Goal: Communication & Community: Answer question/provide support

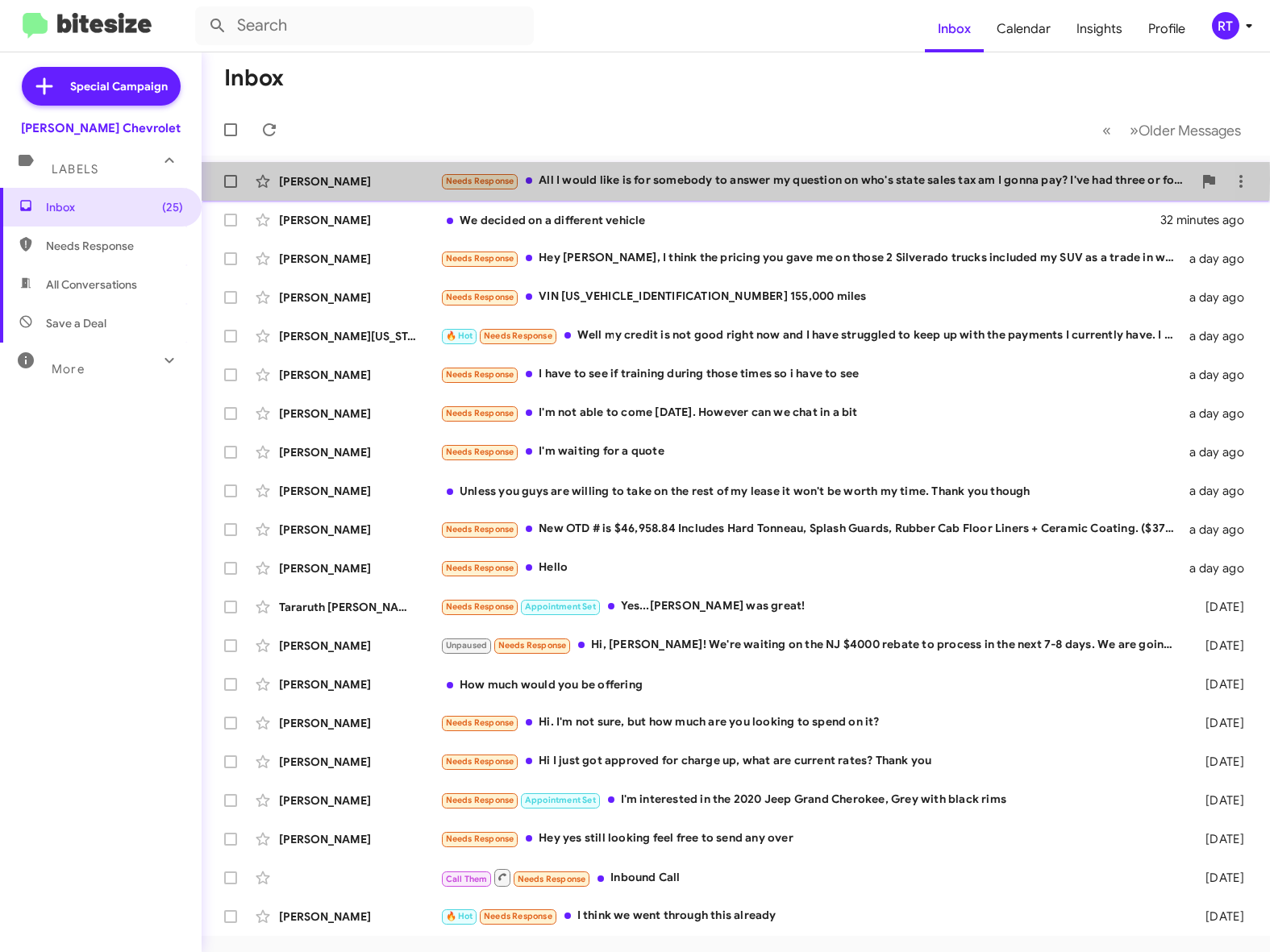
click at [638, 179] on div "Needs Response All I would like is for somebody to answer my question on who's …" at bounding box center [816, 181] width 752 height 19
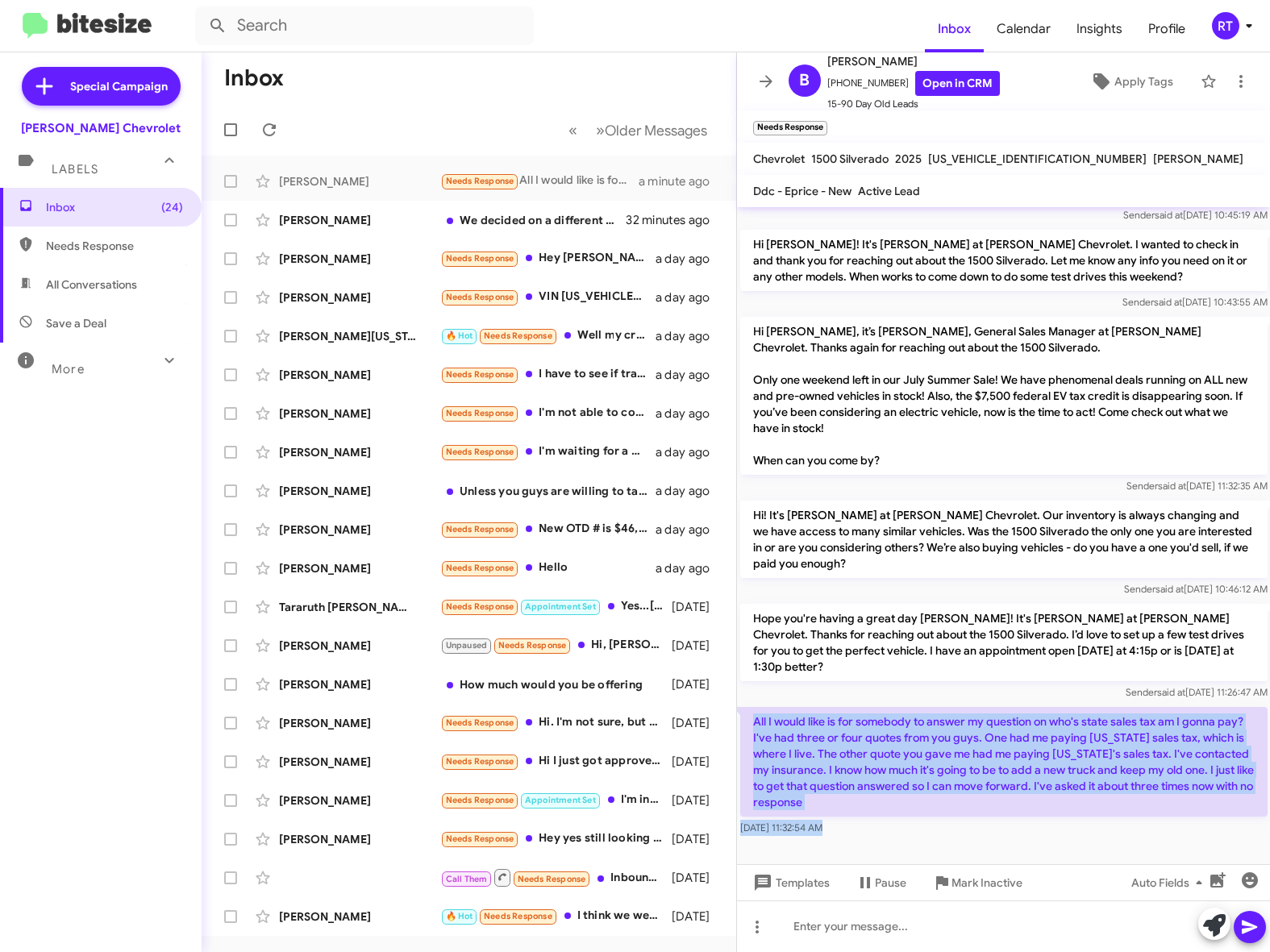
scroll to position [143, 0]
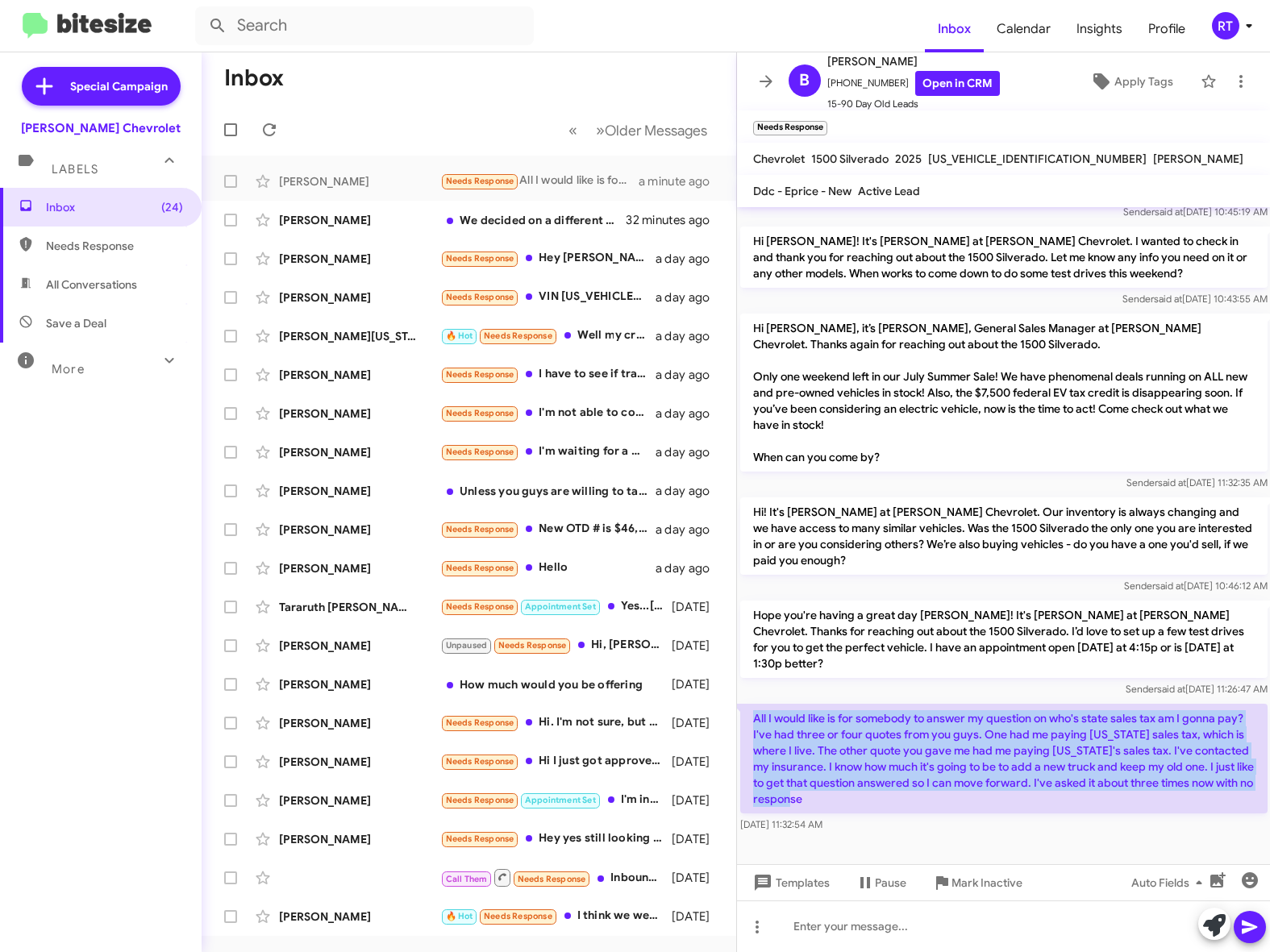
drag, startPoint x: 758, startPoint y: 747, endPoint x: 1221, endPoint y: 799, distance: 465.9
click at [1221, 799] on p "All I would like is for somebody to answer my question on who's state sales tax…" at bounding box center [1004, 759] width 527 height 110
copy p "All I would like is for somebody to answer my question on who's state sales tax…"
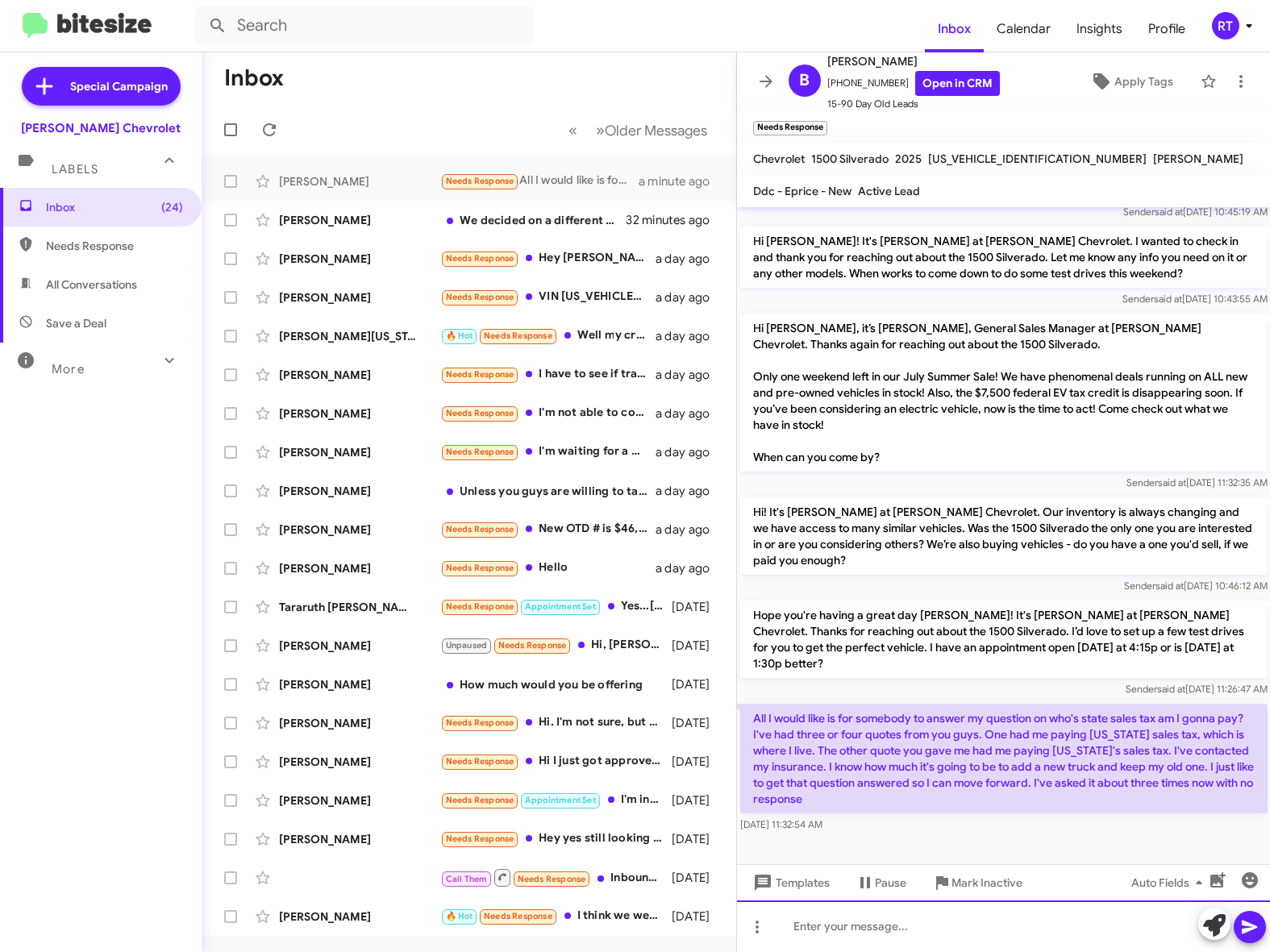
click at [834, 928] on div at bounding box center [1003, 926] width 534 height 51
click at [1245, 930] on icon at bounding box center [1250, 927] width 15 height 13
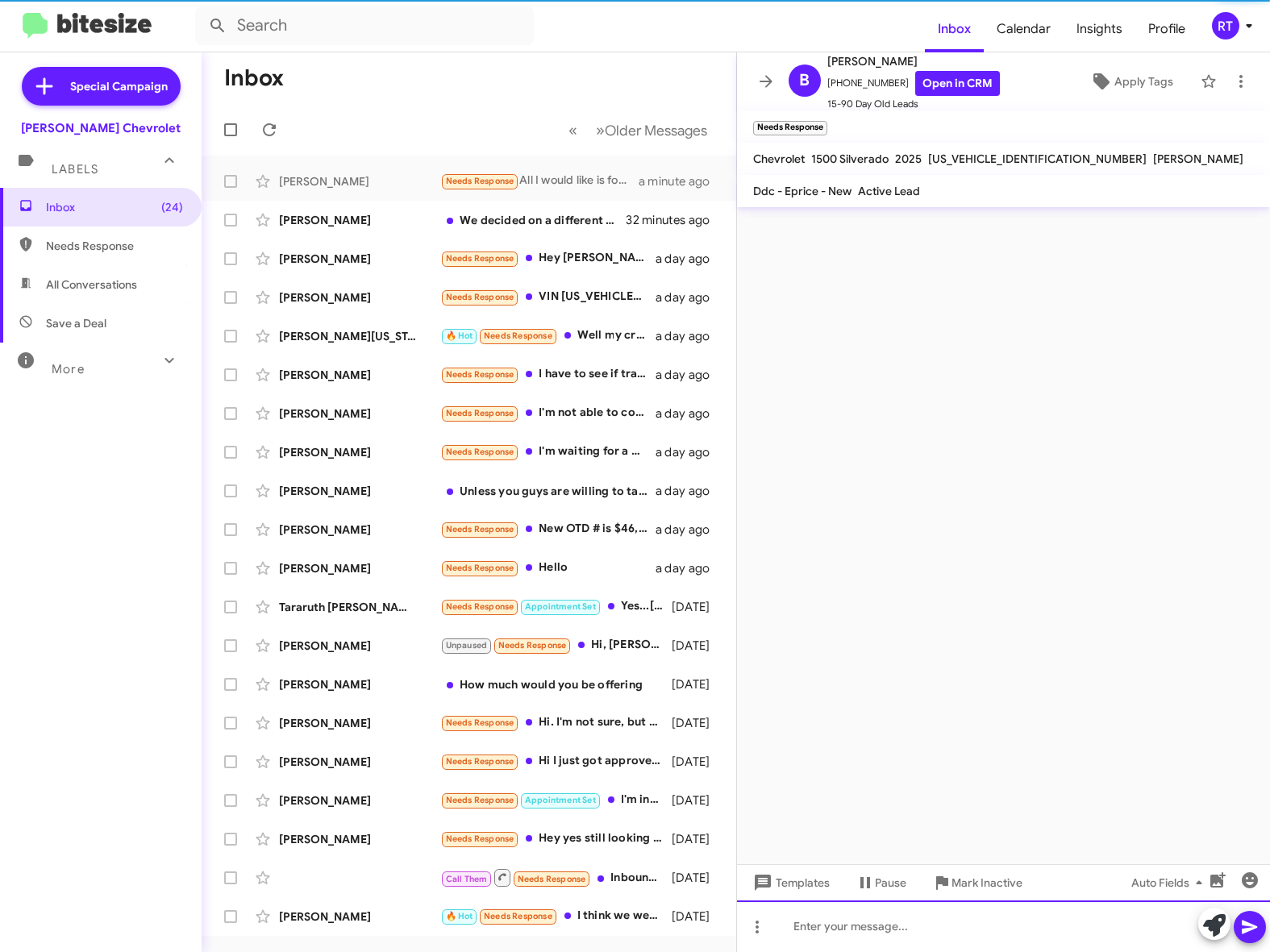
scroll to position [0, 0]
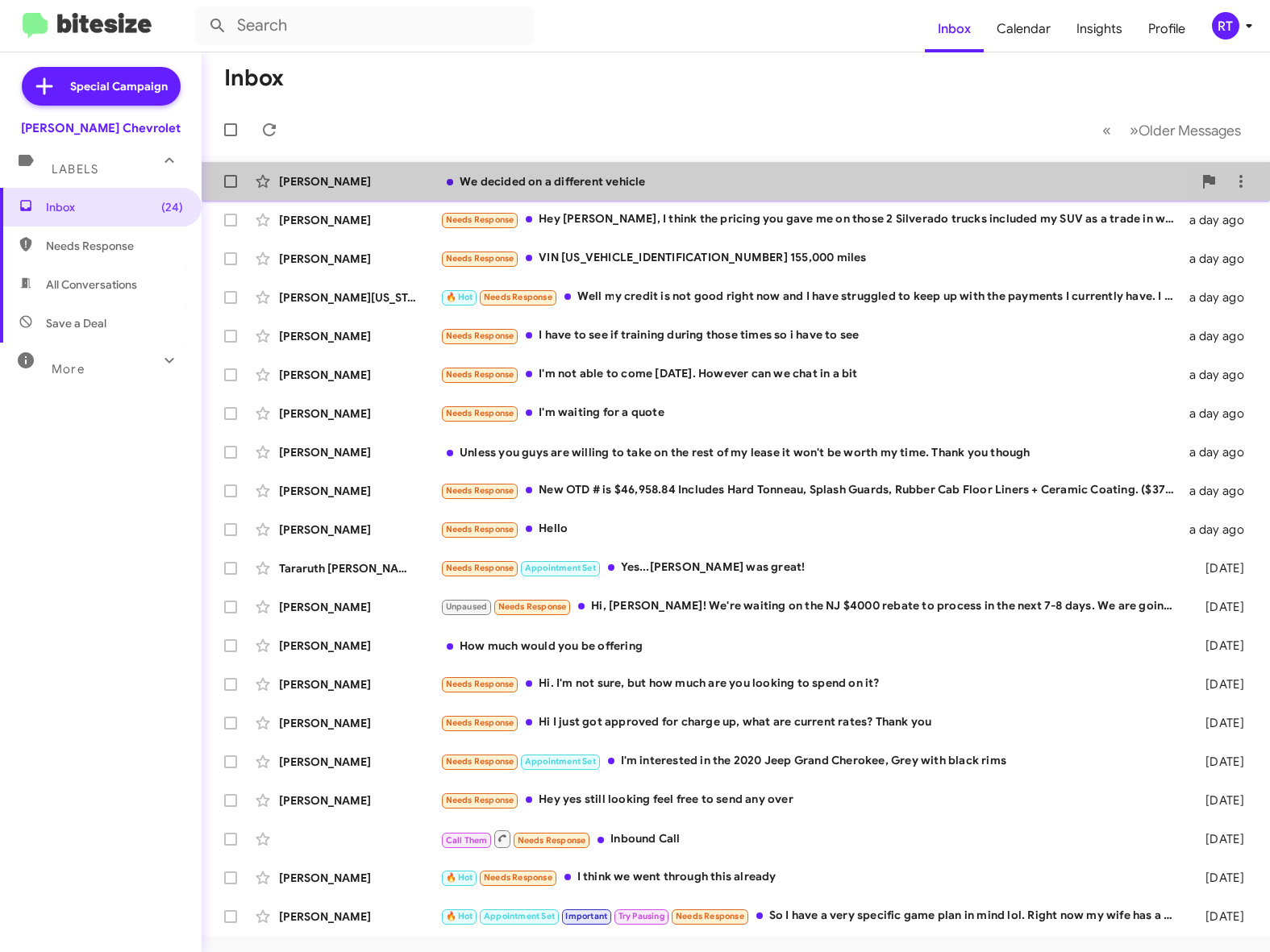
click at [616, 186] on div "We decided on a different vehicle" at bounding box center [816, 181] width 752 height 16
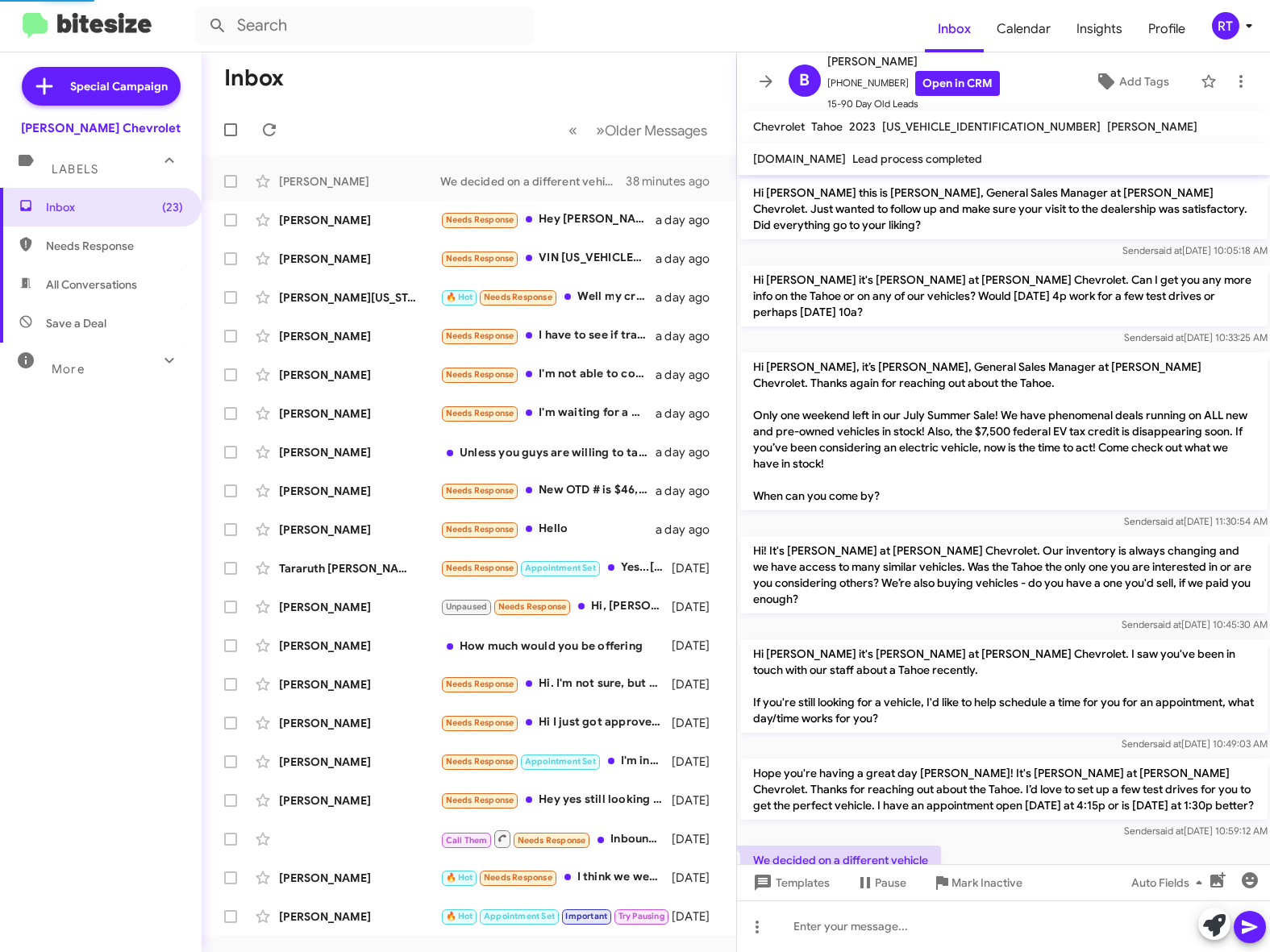
scroll to position [62, 0]
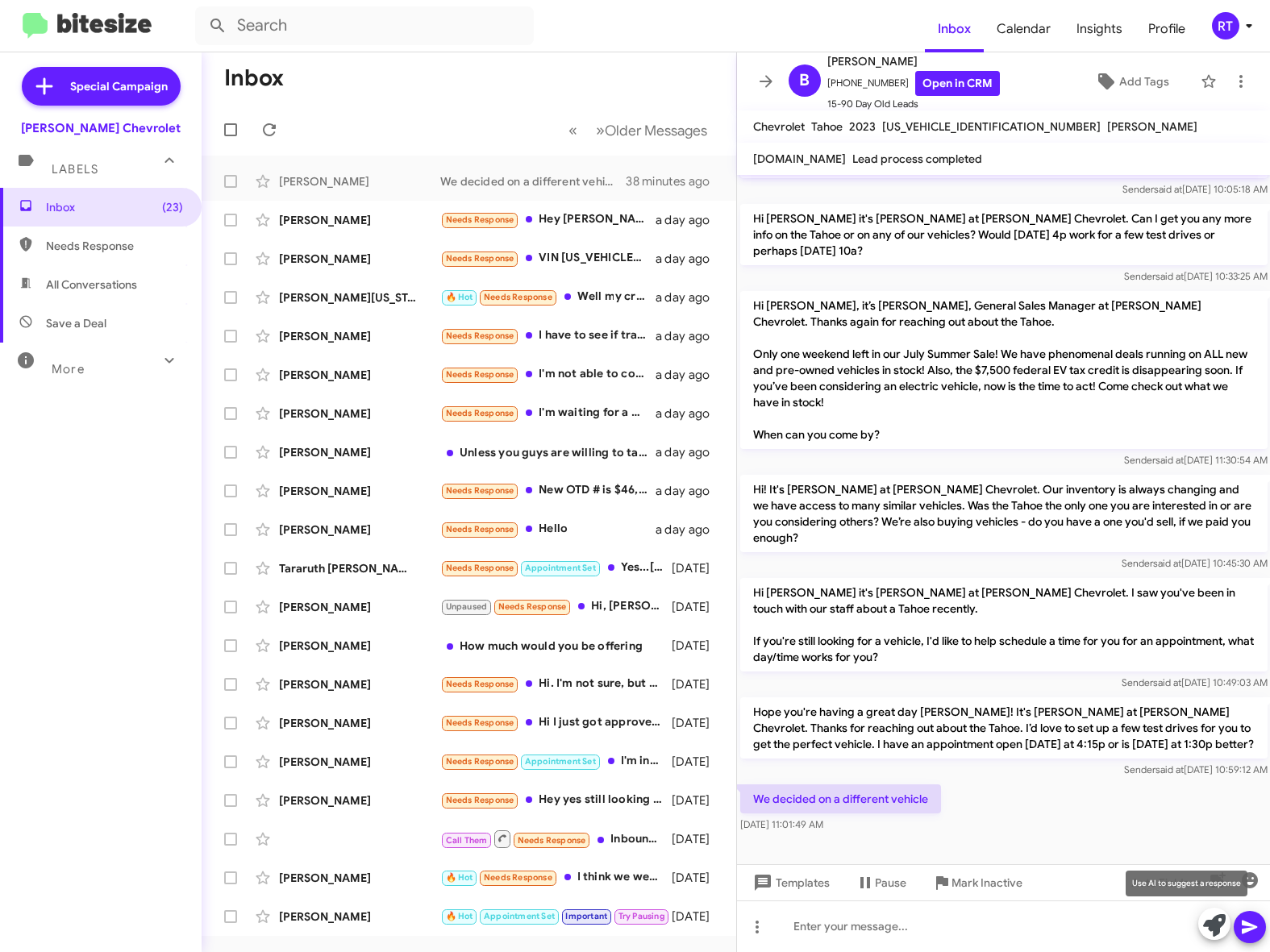
click at [1213, 929] on icon at bounding box center [1215, 925] width 23 height 23
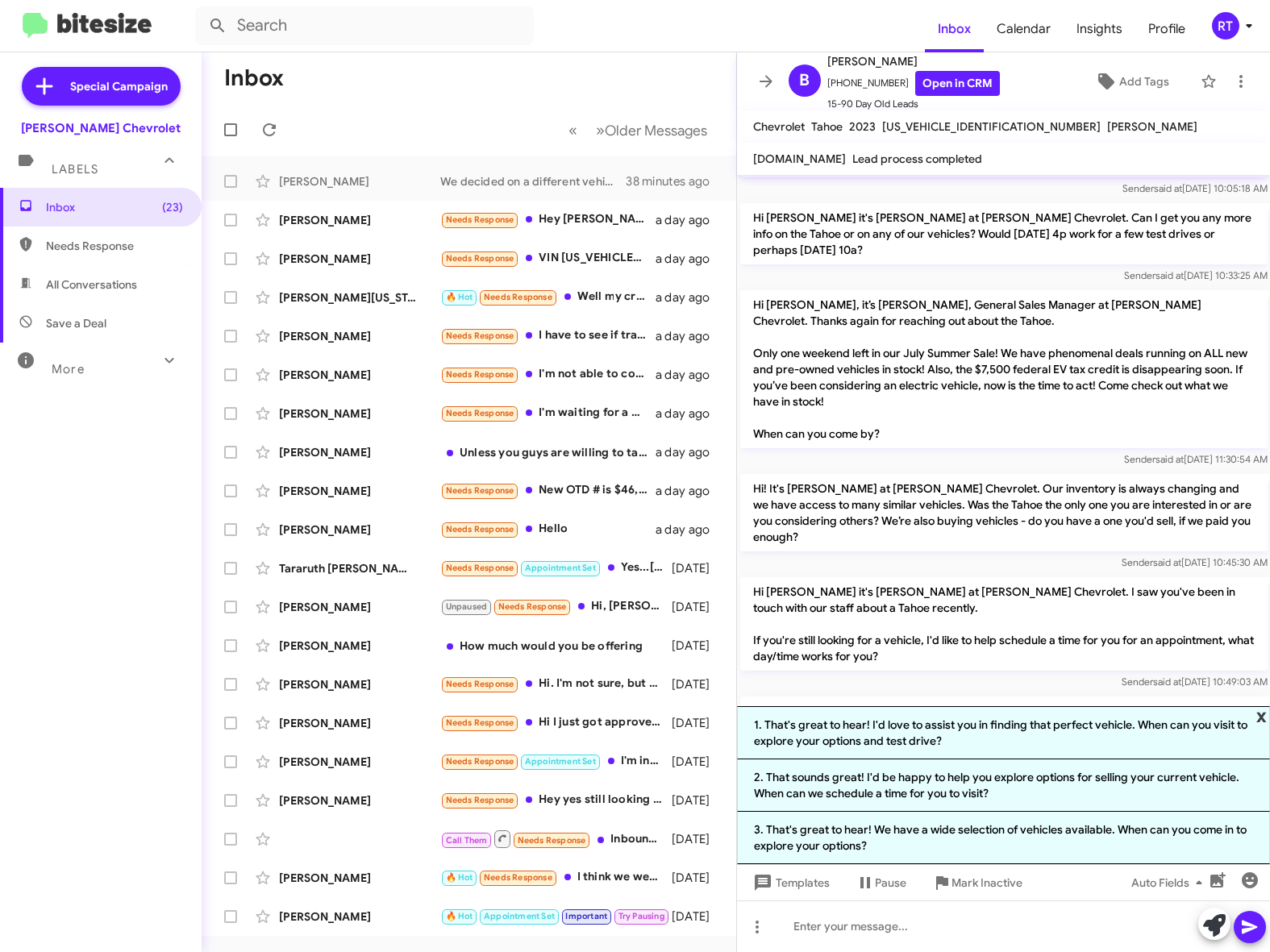
click at [1261, 706] on span "x" at bounding box center [1261, 716] width 10 height 19
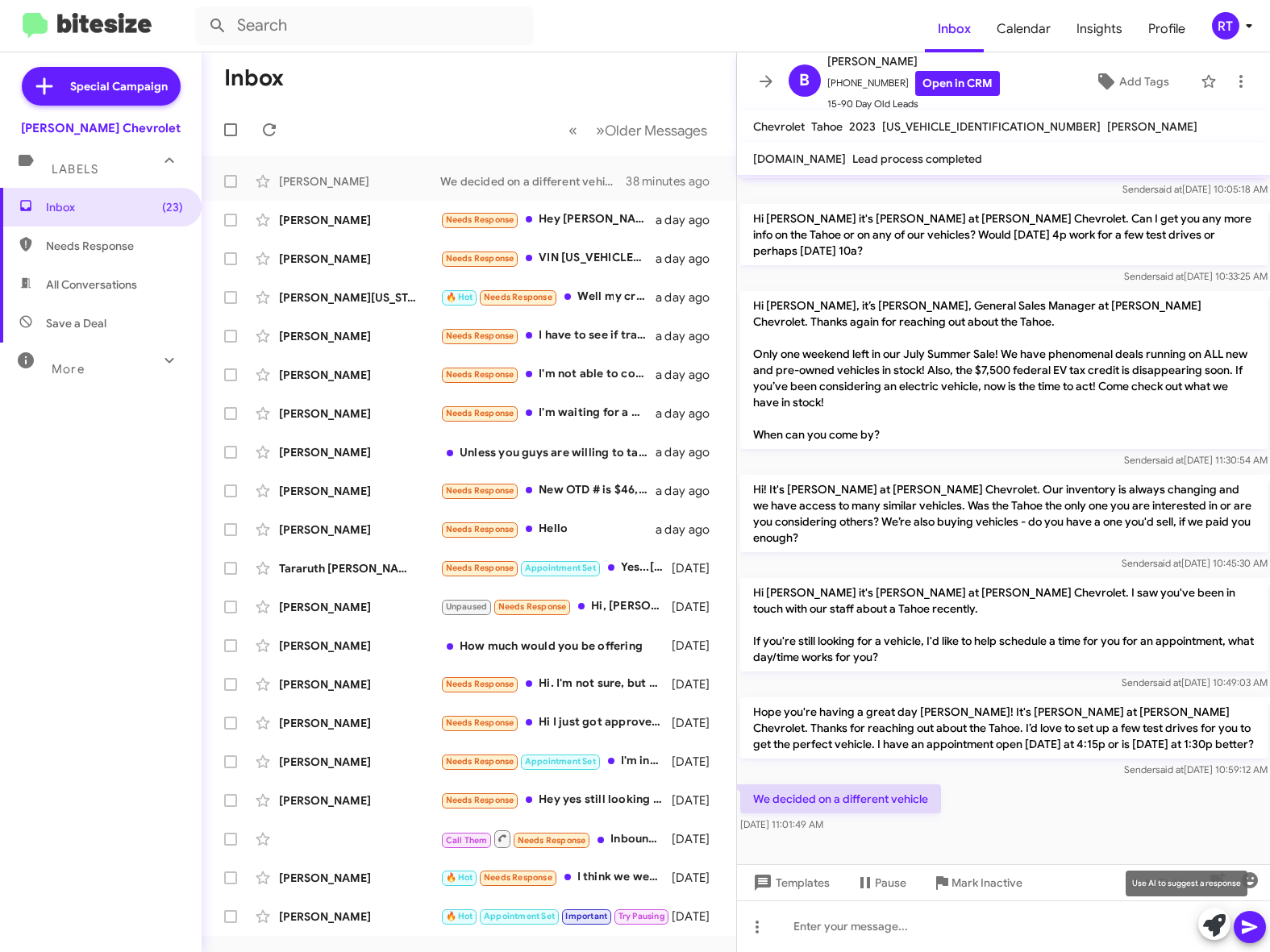
click at [1213, 934] on icon at bounding box center [1215, 925] width 23 height 23
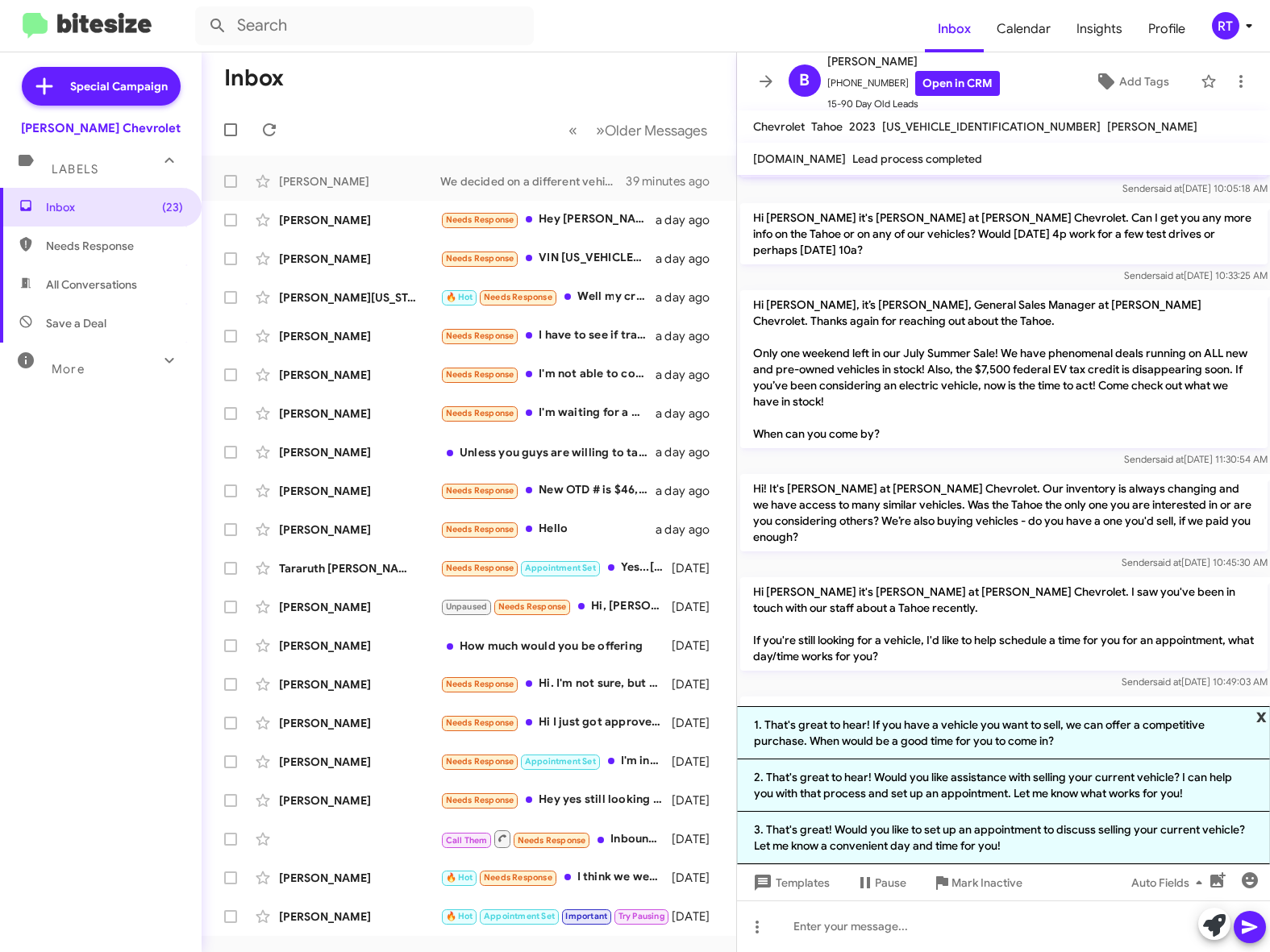
click at [1259, 706] on span "x" at bounding box center [1261, 716] width 10 height 19
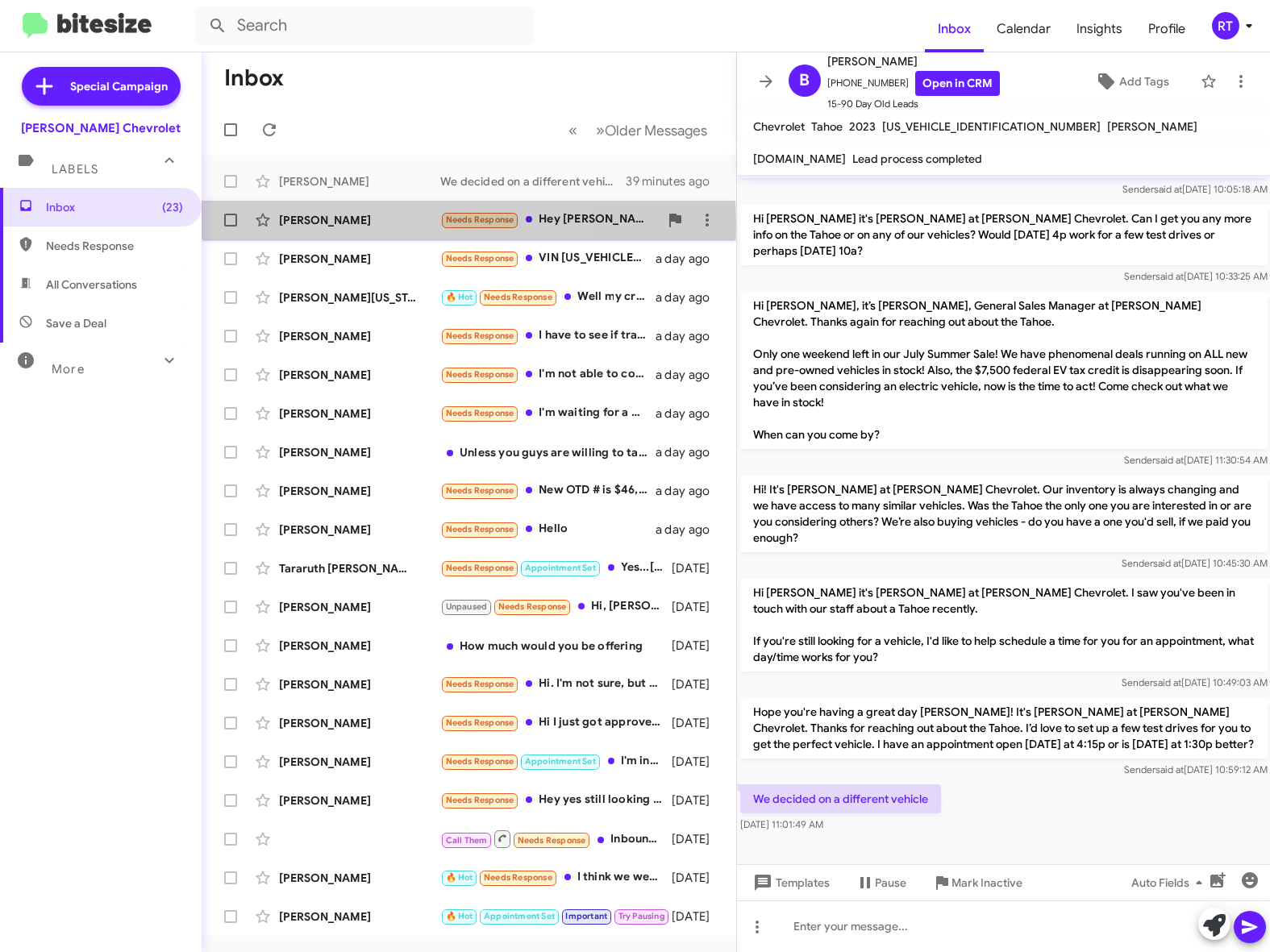
click at [355, 224] on div "Alan Simpkins" at bounding box center [359, 220] width 161 height 16
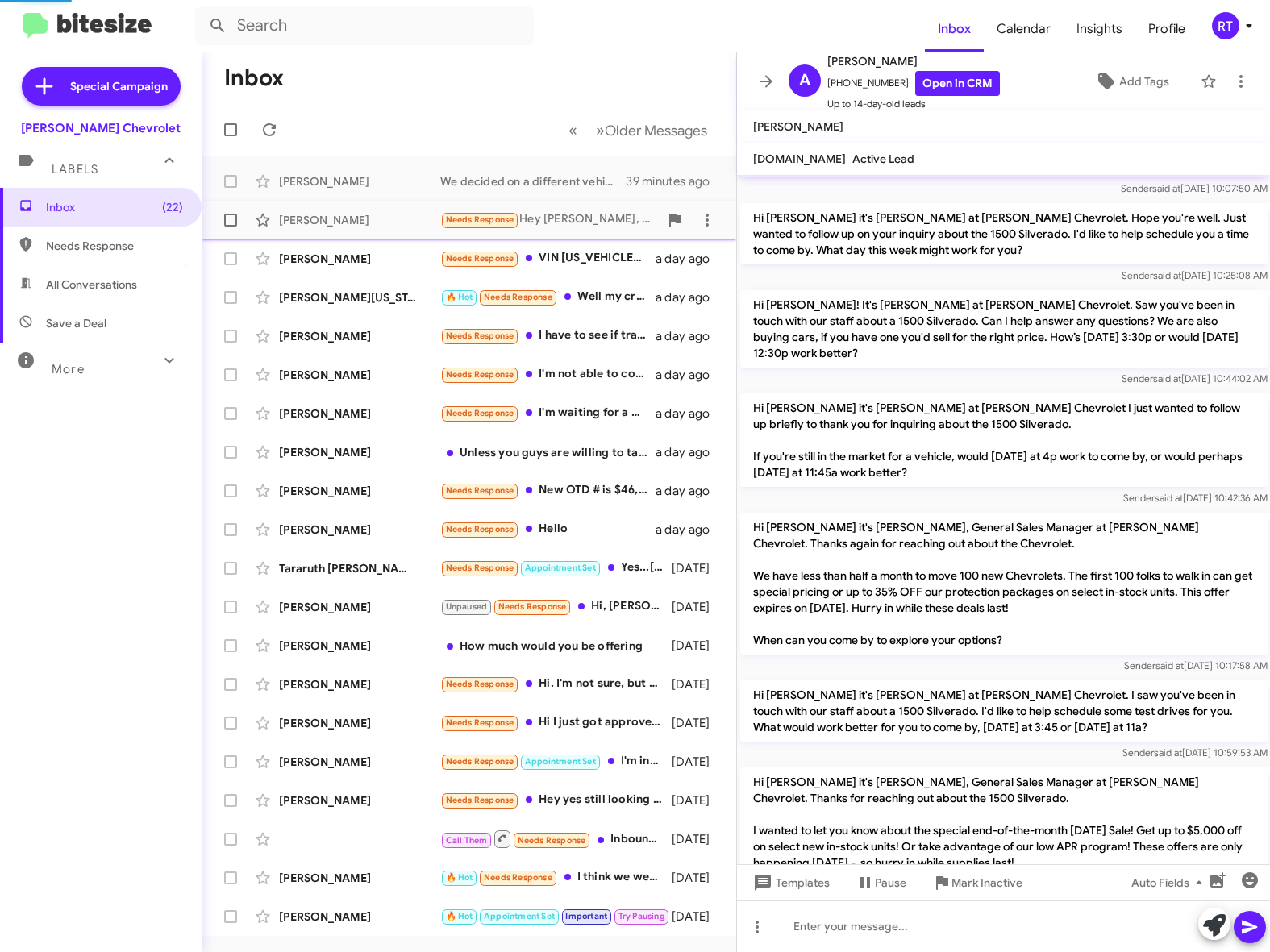
scroll to position [1143, 0]
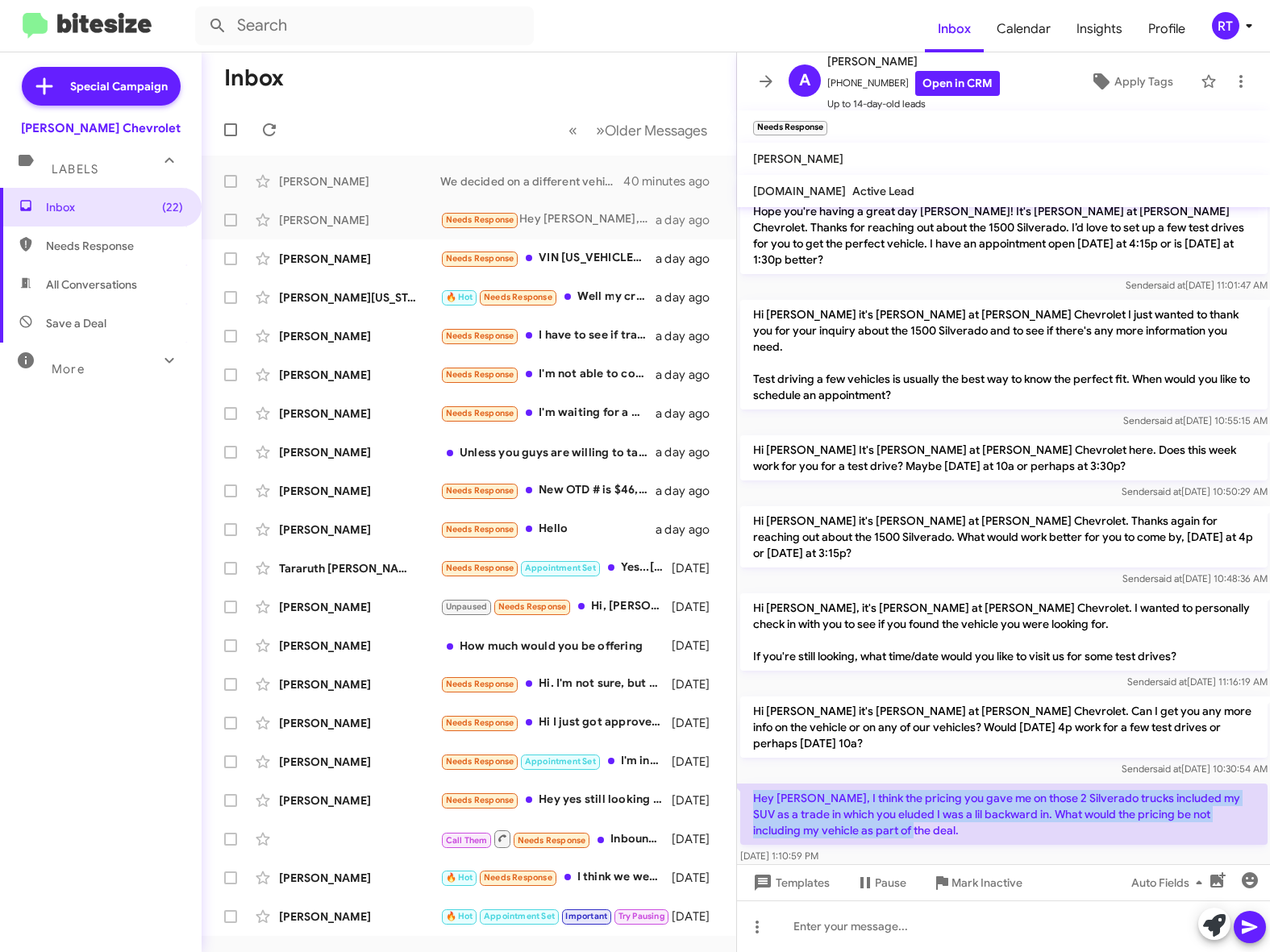
drag, startPoint x: 755, startPoint y: 756, endPoint x: 1088, endPoint y: 796, distance: 335.4
click at [1088, 796] on p "Hey Adam, I think the pricing you gave me on those 2 Silverado trucks included …" at bounding box center [1004, 815] width 527 height 62
copy p "Hey Adam, I think the pricing you gave me on those 2 Silverado trucks included …"
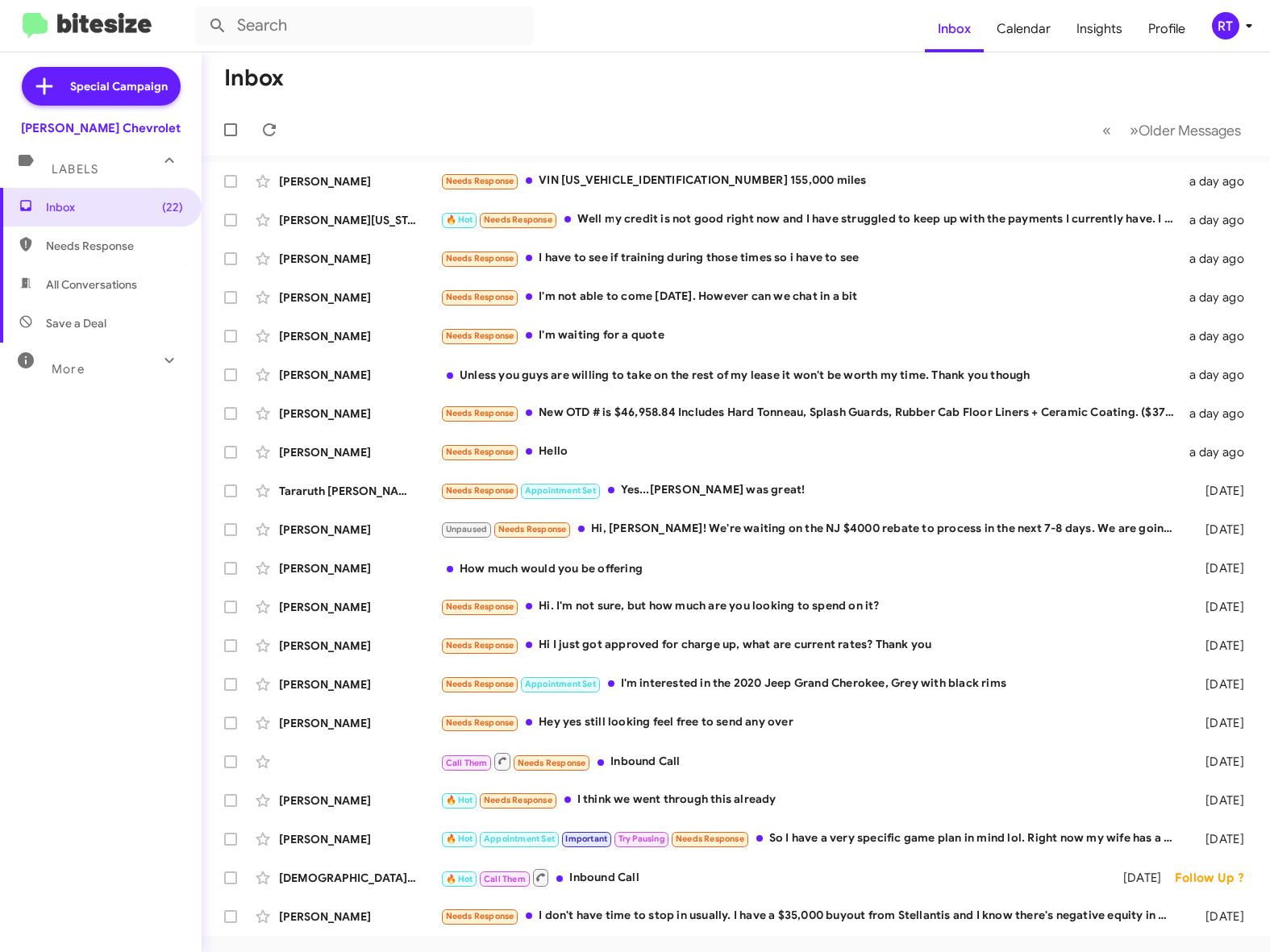
click at [91, 282] on span "All Conversations" at bounding box center [91, 284] width 91 height 16
type input "in:all-conversations"
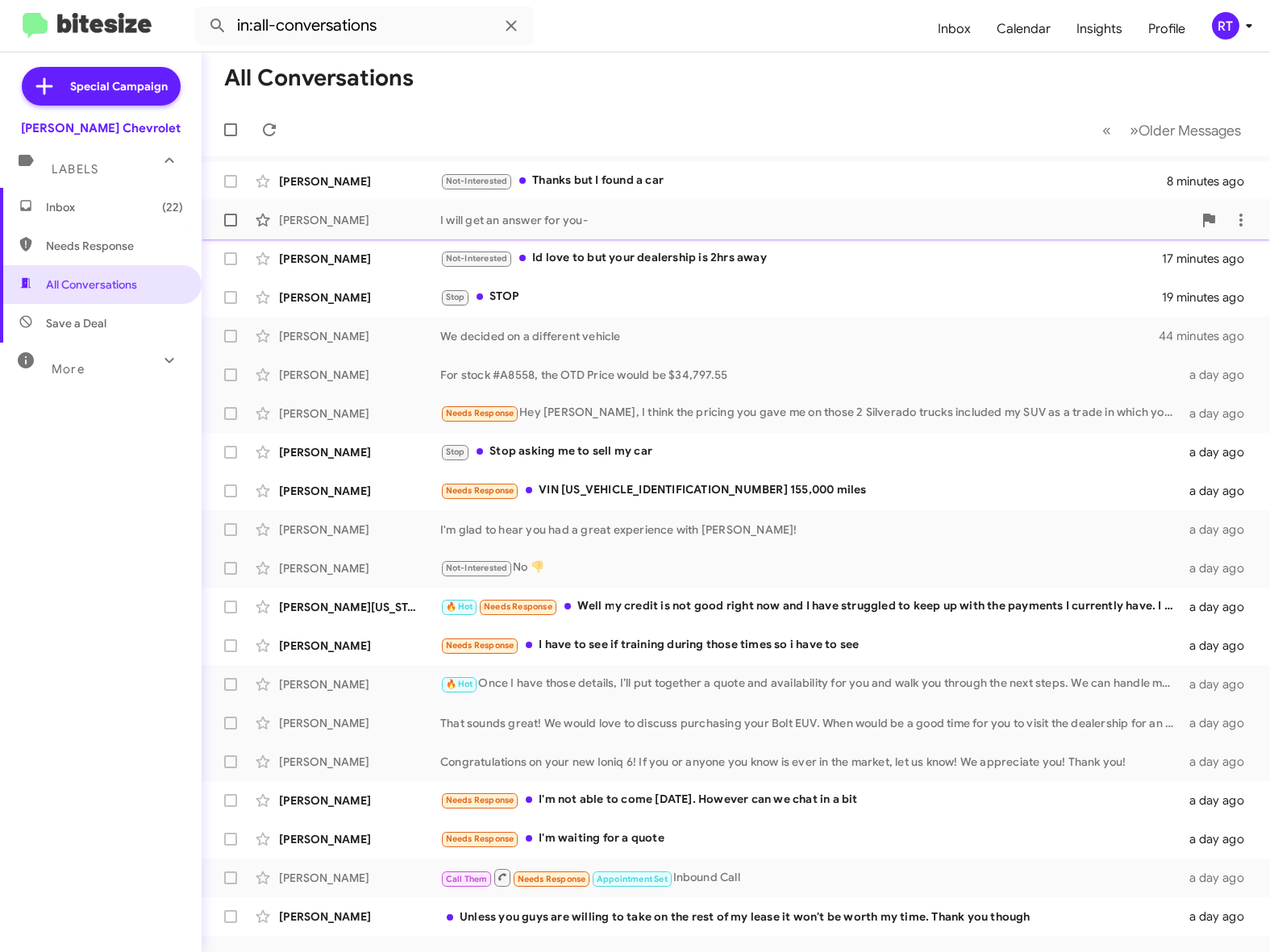
click at [332, 222] on div "Bill Howard" at bounding box center [359, 220] width 161 height 16
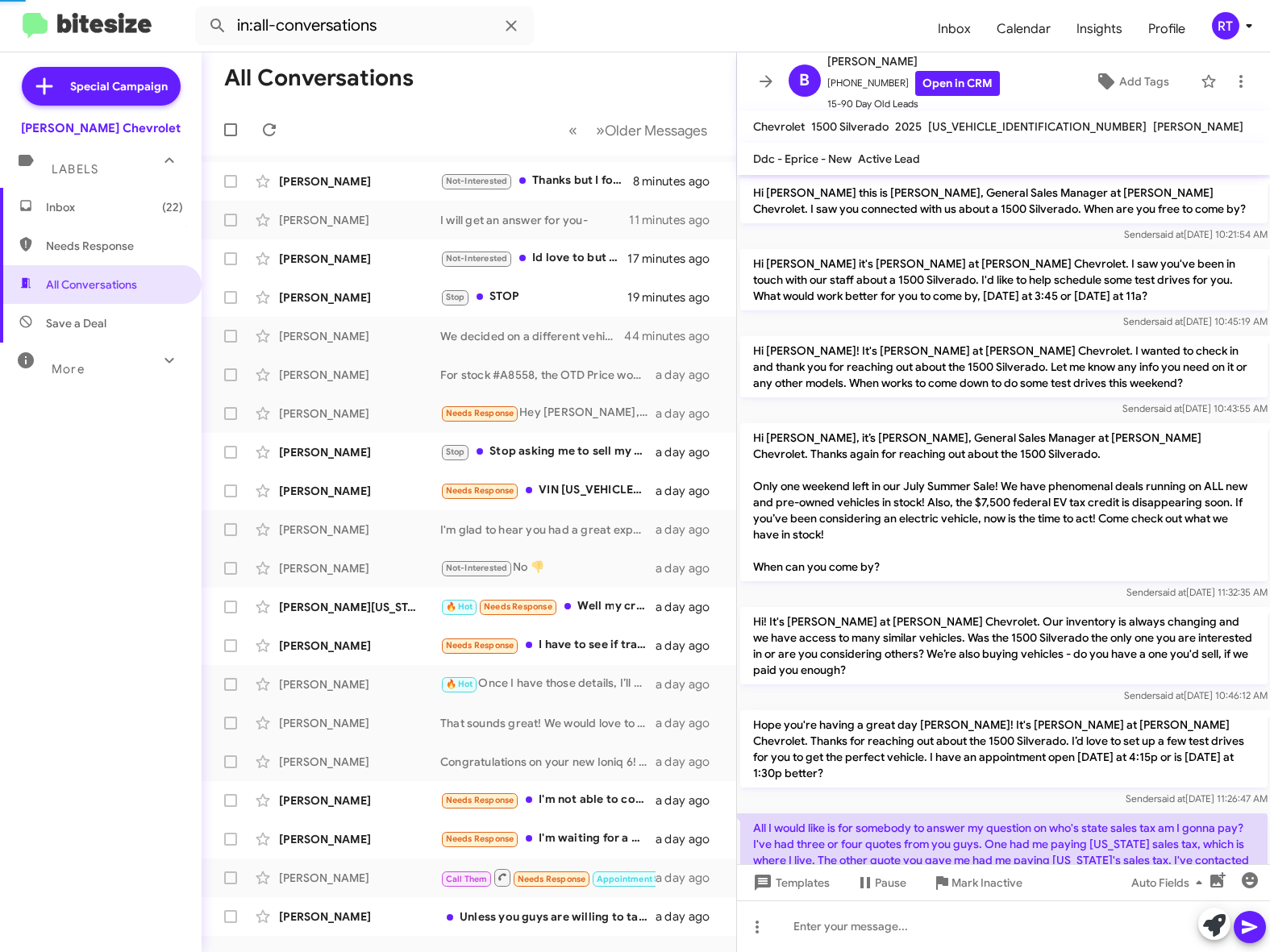
scroll to position [172, 0]
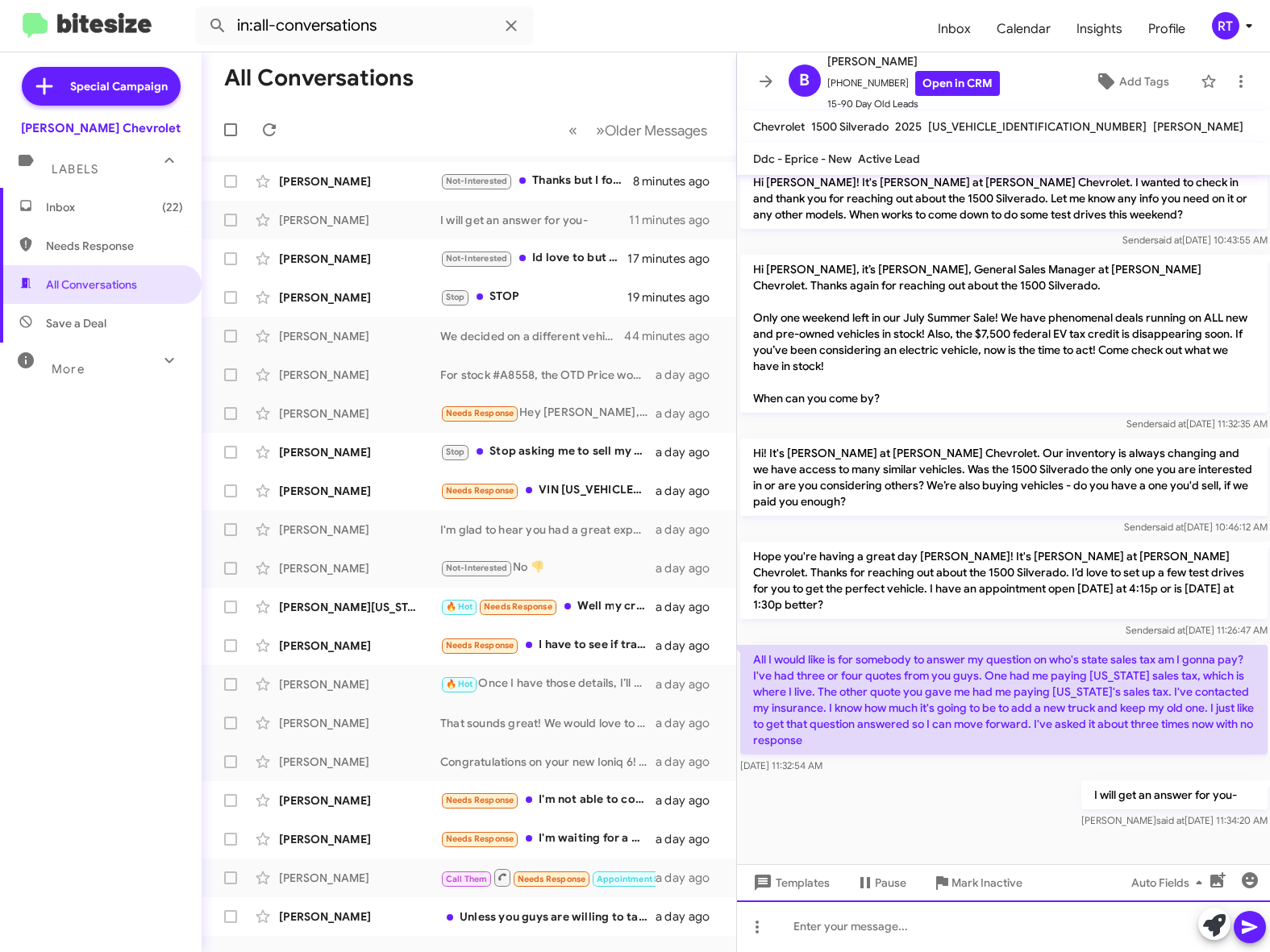
paste div
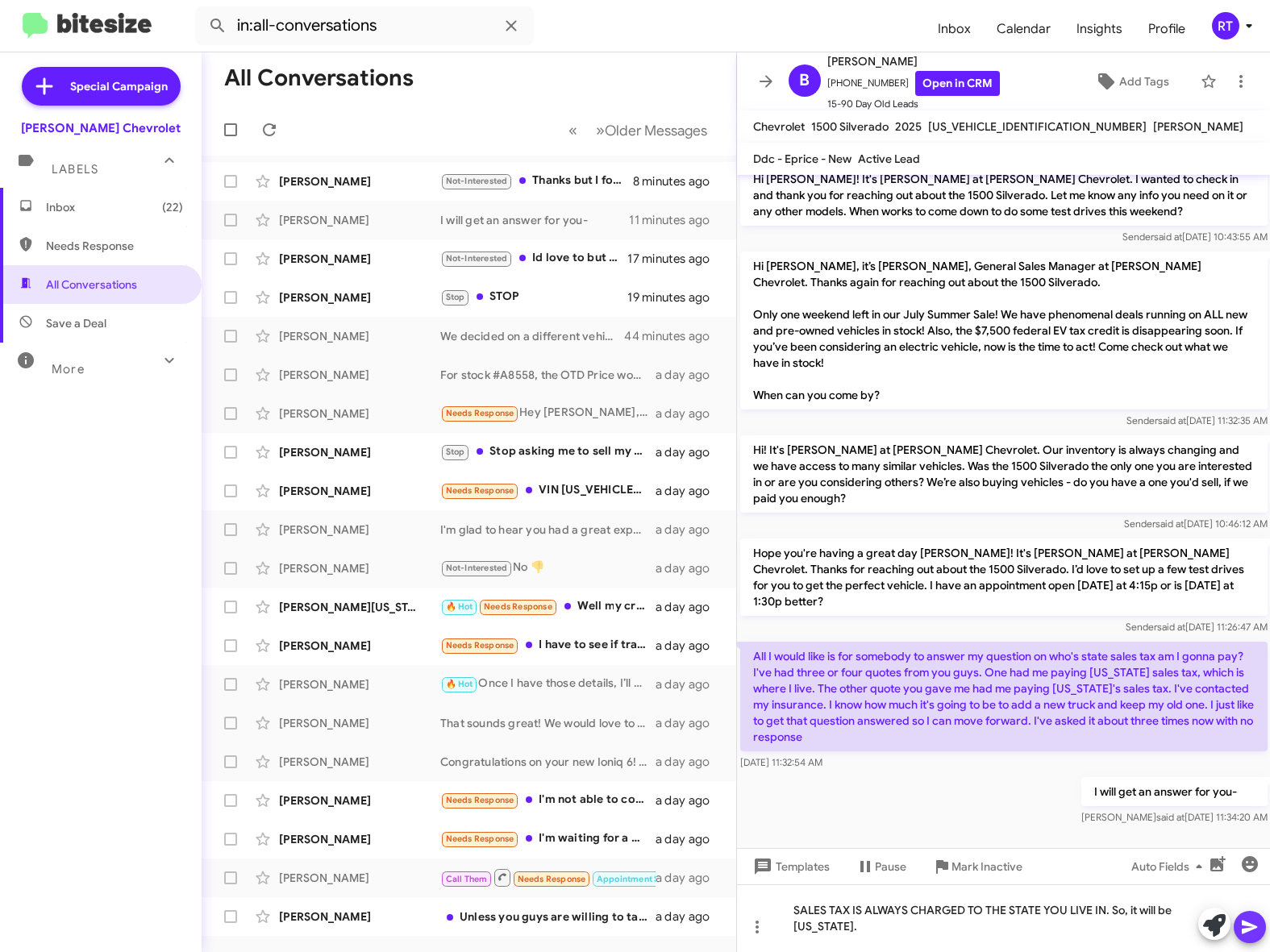
click at [1255, 927] on icon at bounding box center [1250, 927] width 15 height 13
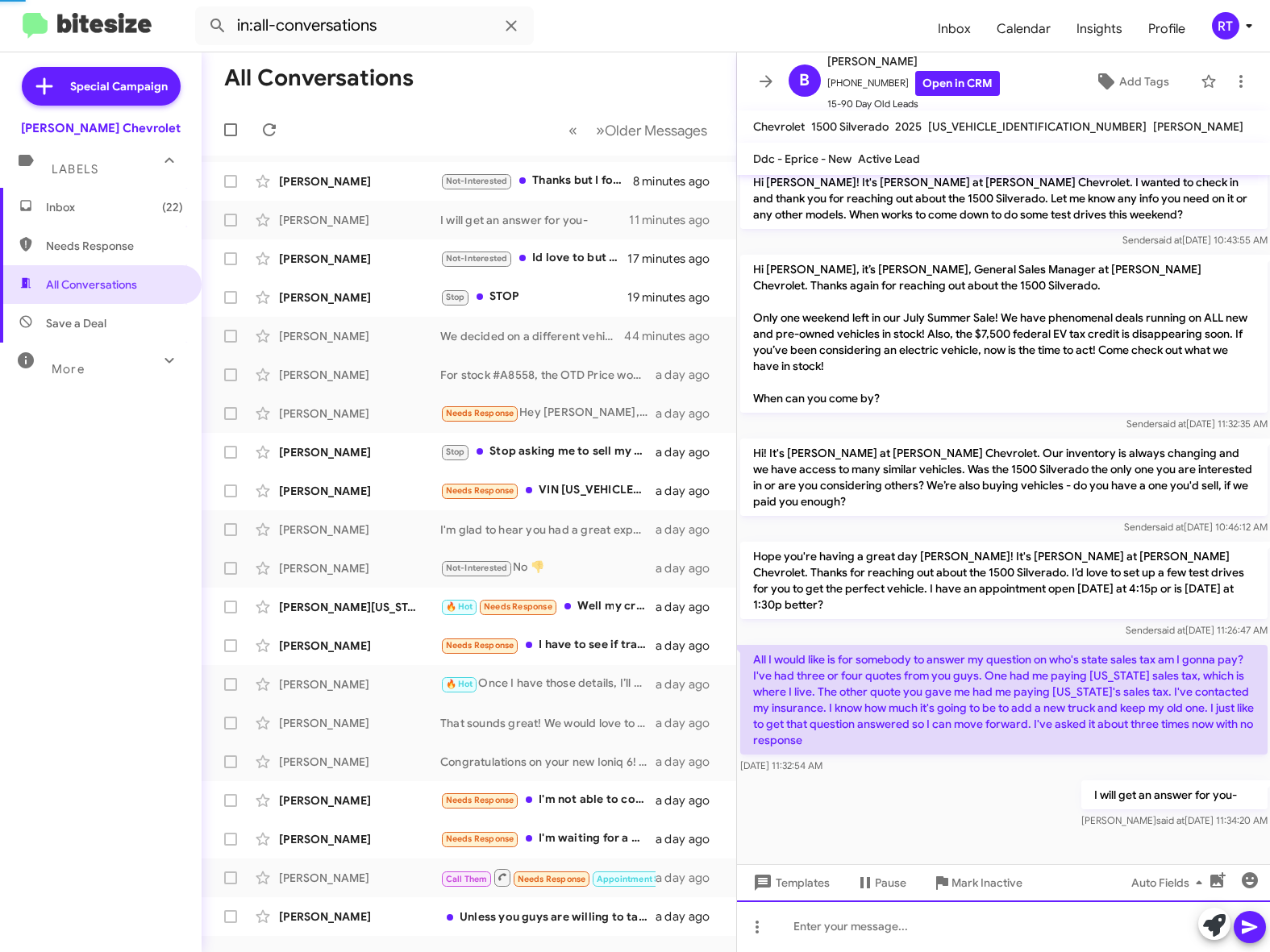
scroll to position [0, 0]
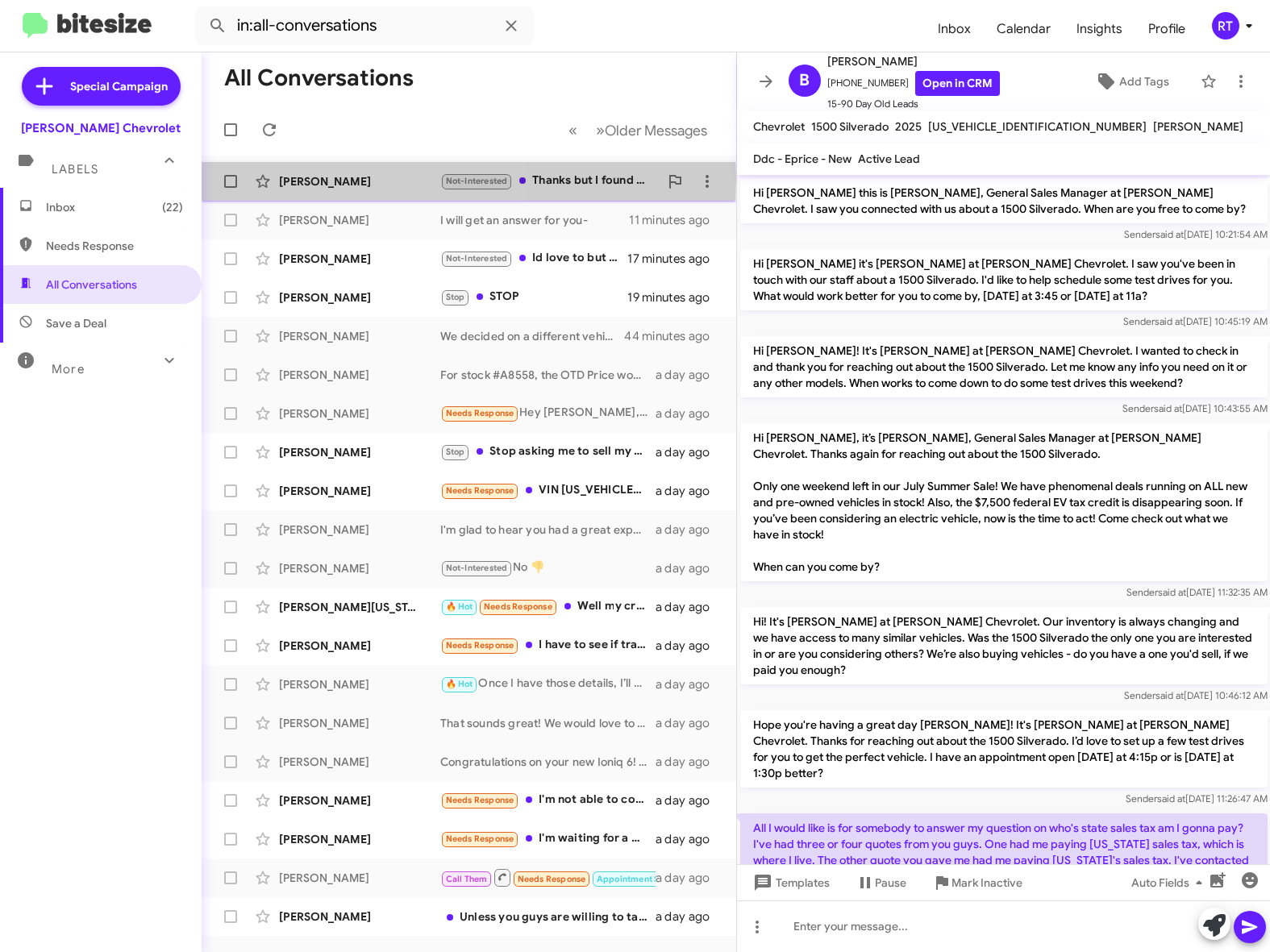
click at [322, 180] on div "John Hunt" at bounding box center [359, 181] width 161 height 16
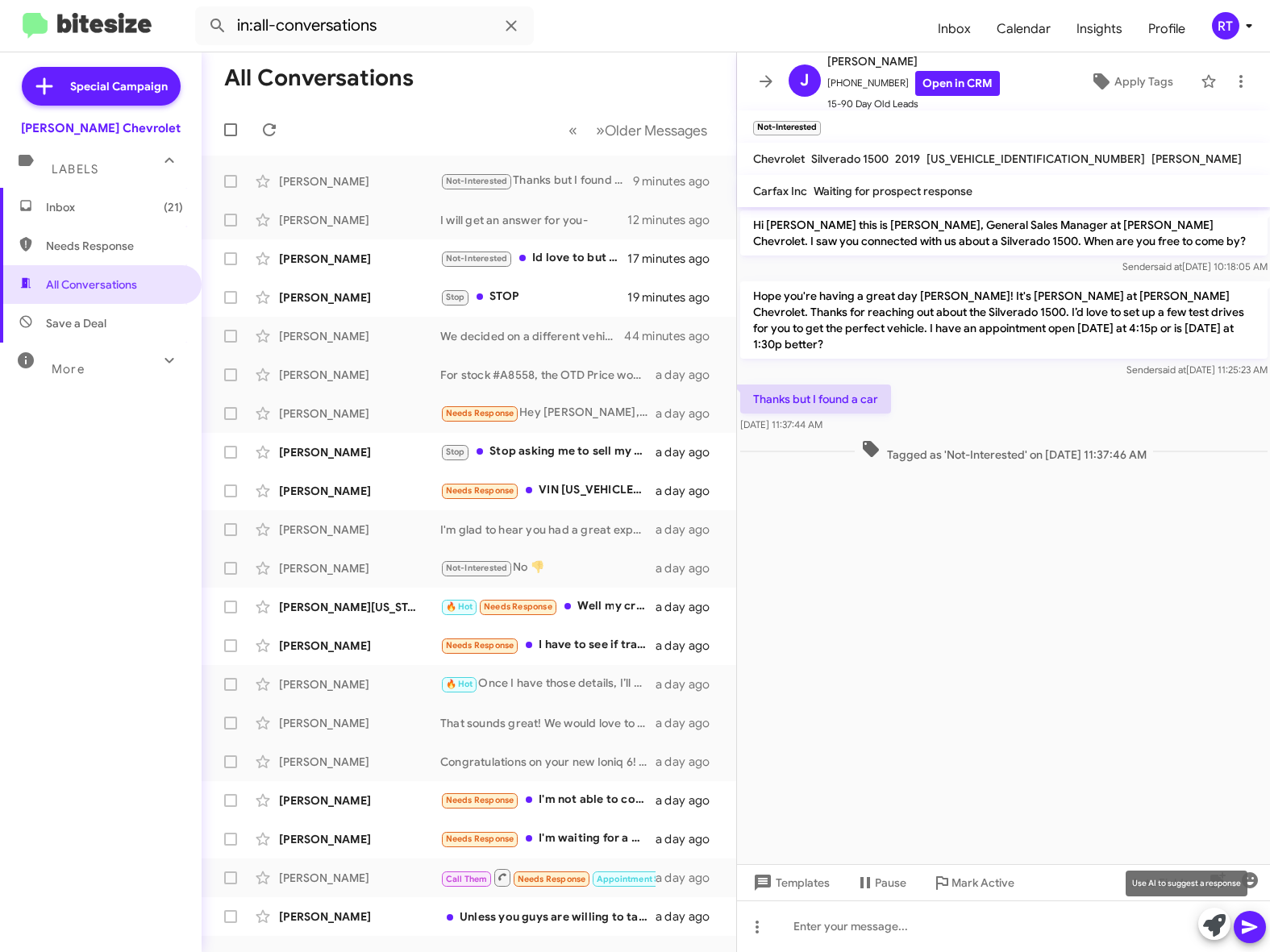
click at [1211, 923] on icon at bounding box center [1215, 925] width 23 height 23
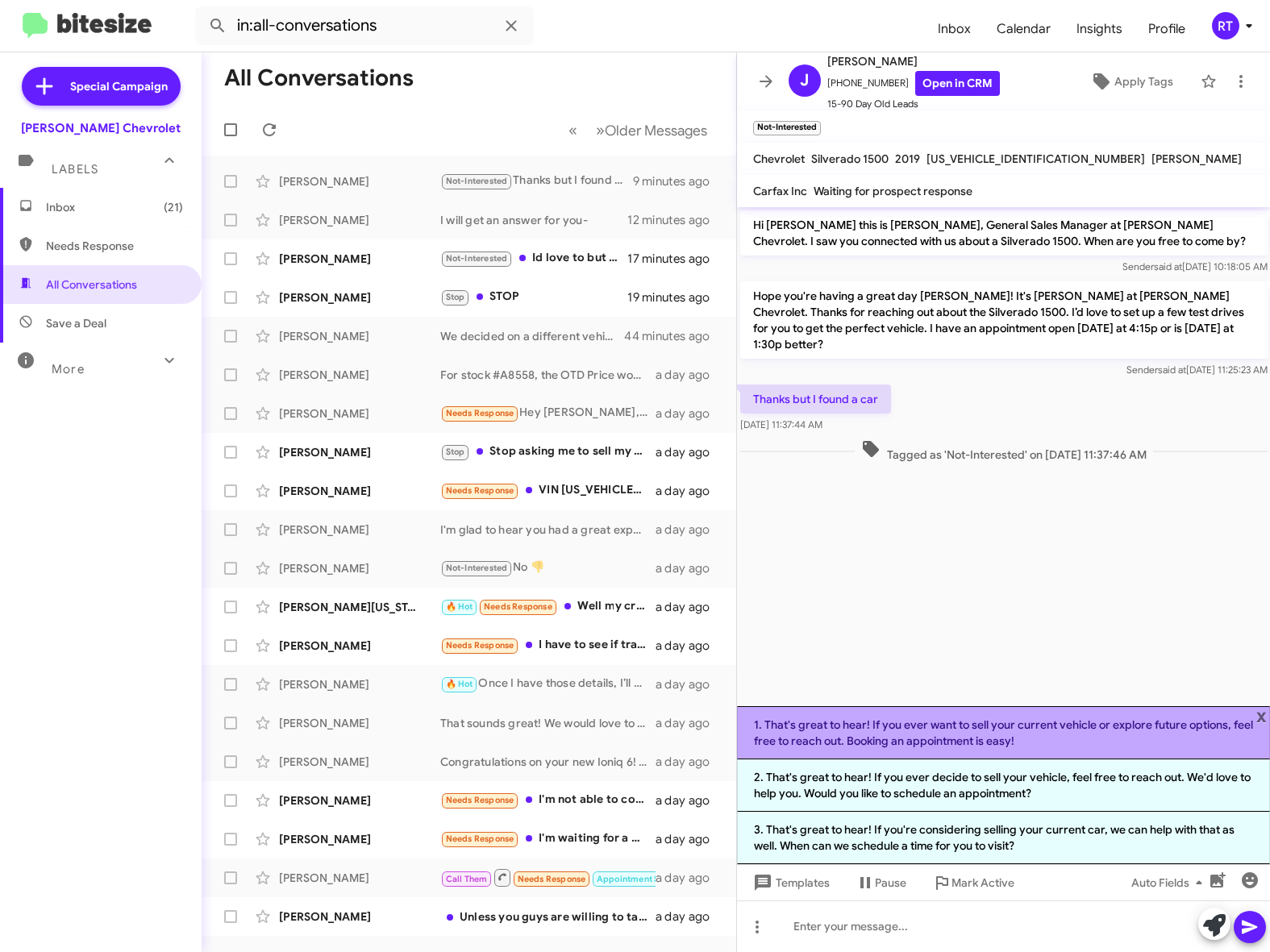
click at [961, 725] on li "1. That's great to hear! If you ever want to sell your current vehicle or explo…" at bounding box center [1003, 733] width 534 height 53
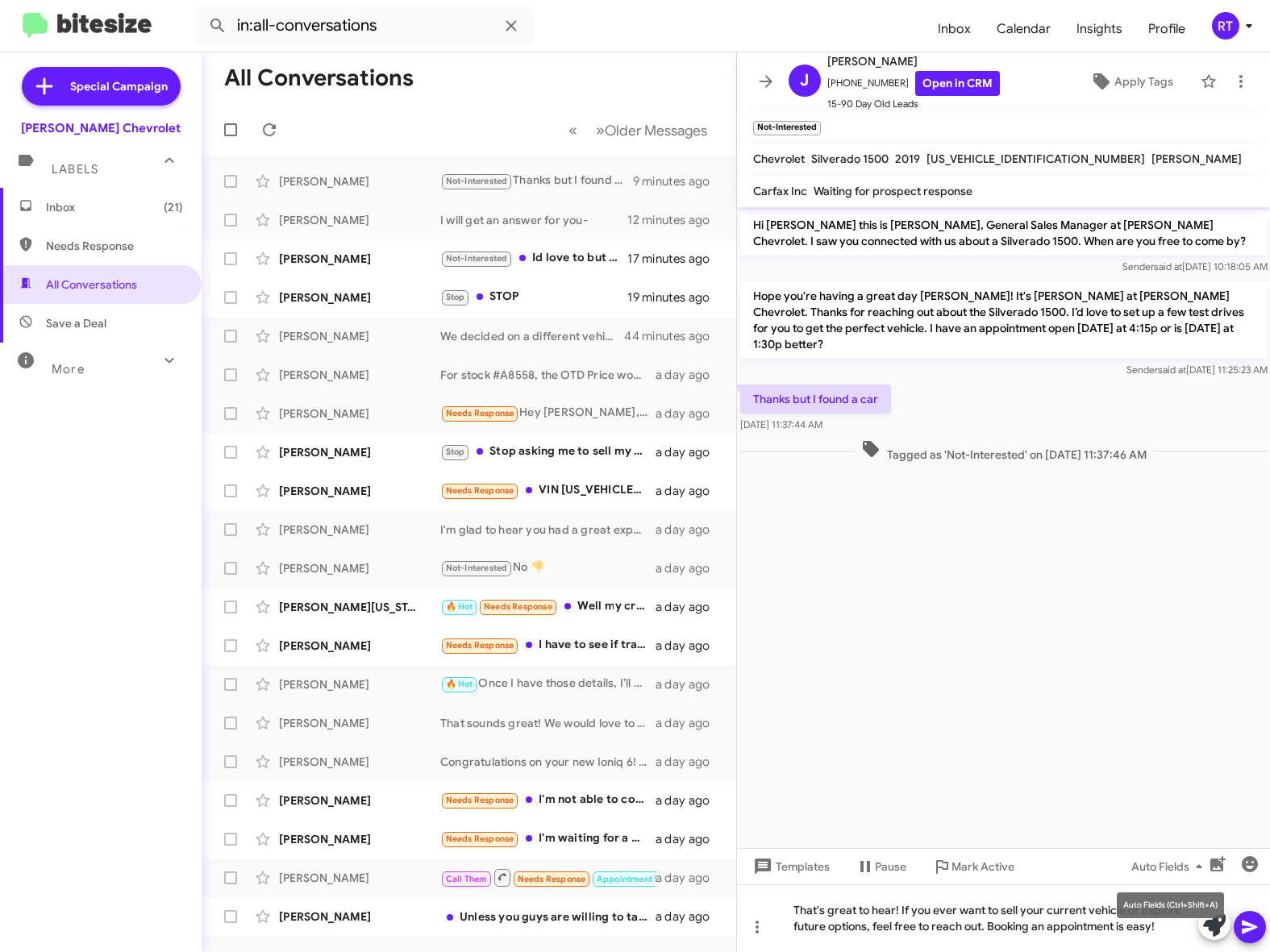
click at [1211, 925] on mat-tooltip-component "Auto Fields (Ctrl+Shift+A)" at bounding box center [1170, 906] width 130 height 48
click at [1244, 934] on icon at bounding box center [1250, 927] width 19 height 19
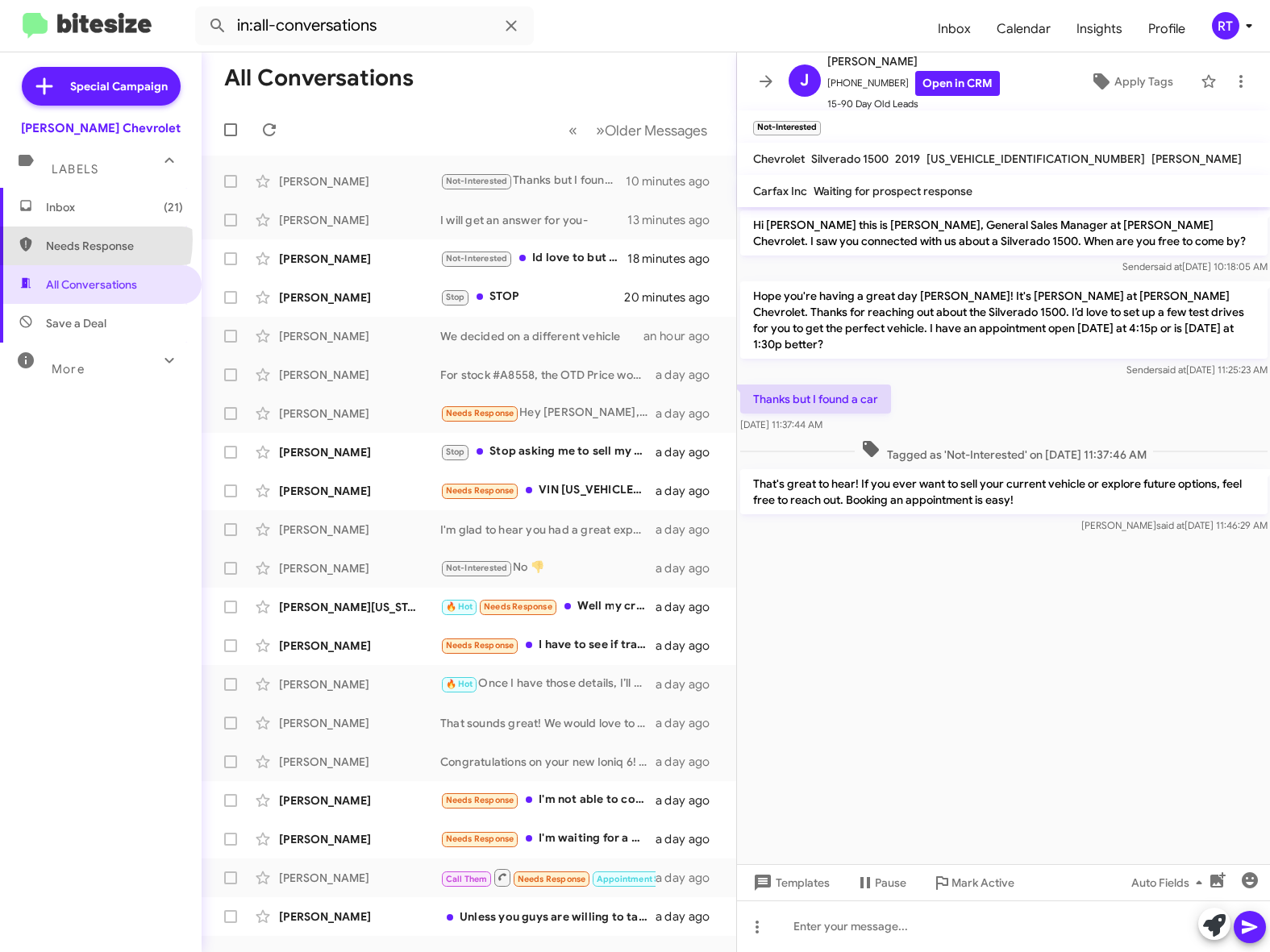
click at [74, 240] on span "Needs Response" at bounding box center [114, 246] width 138 height 16
type input "in:needs-response"
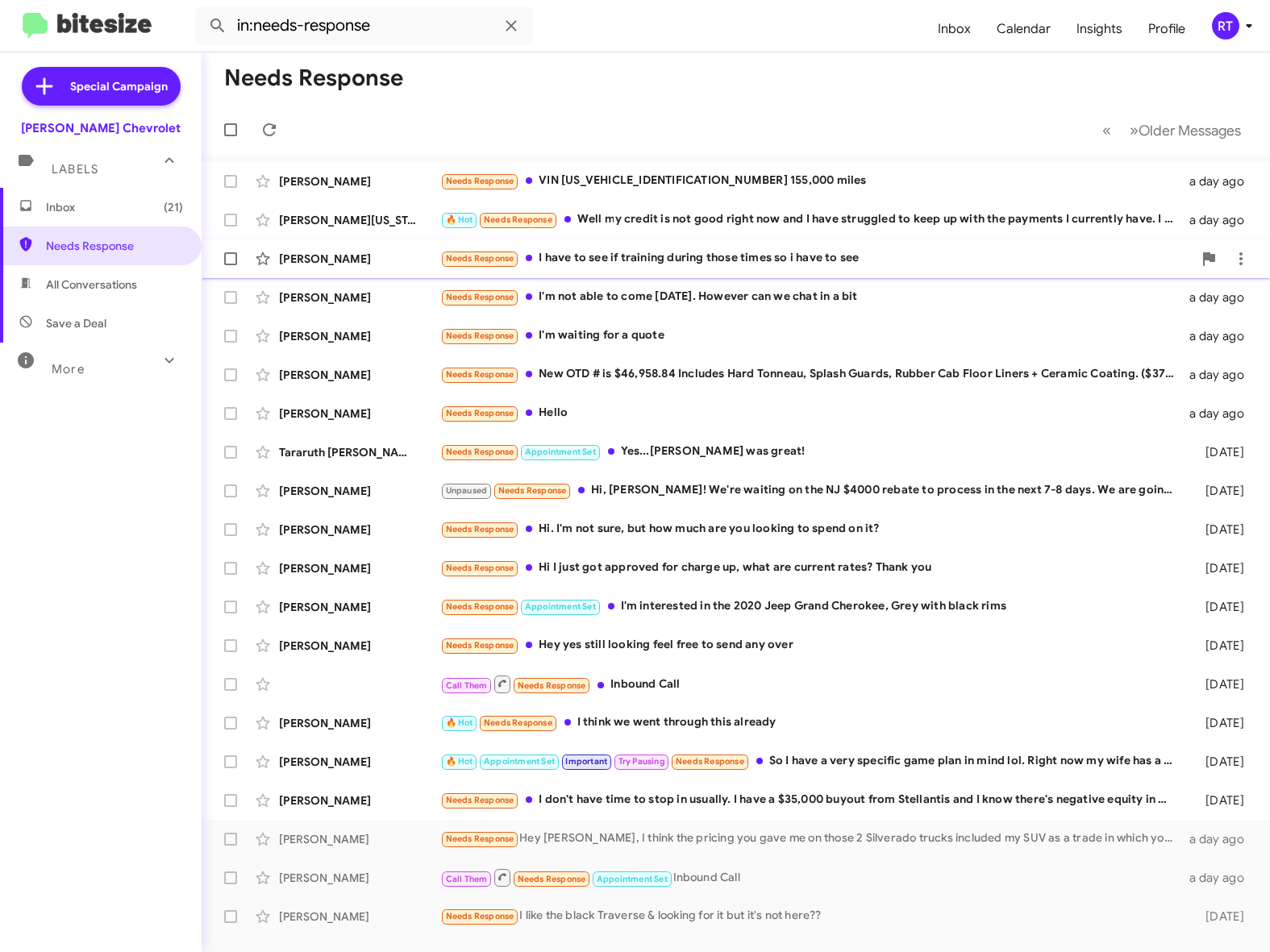
click at [727, 265] on div "Needs Response I have to see if training during those times so i have to see" at bounding box center [816, 259] width 752 height 19
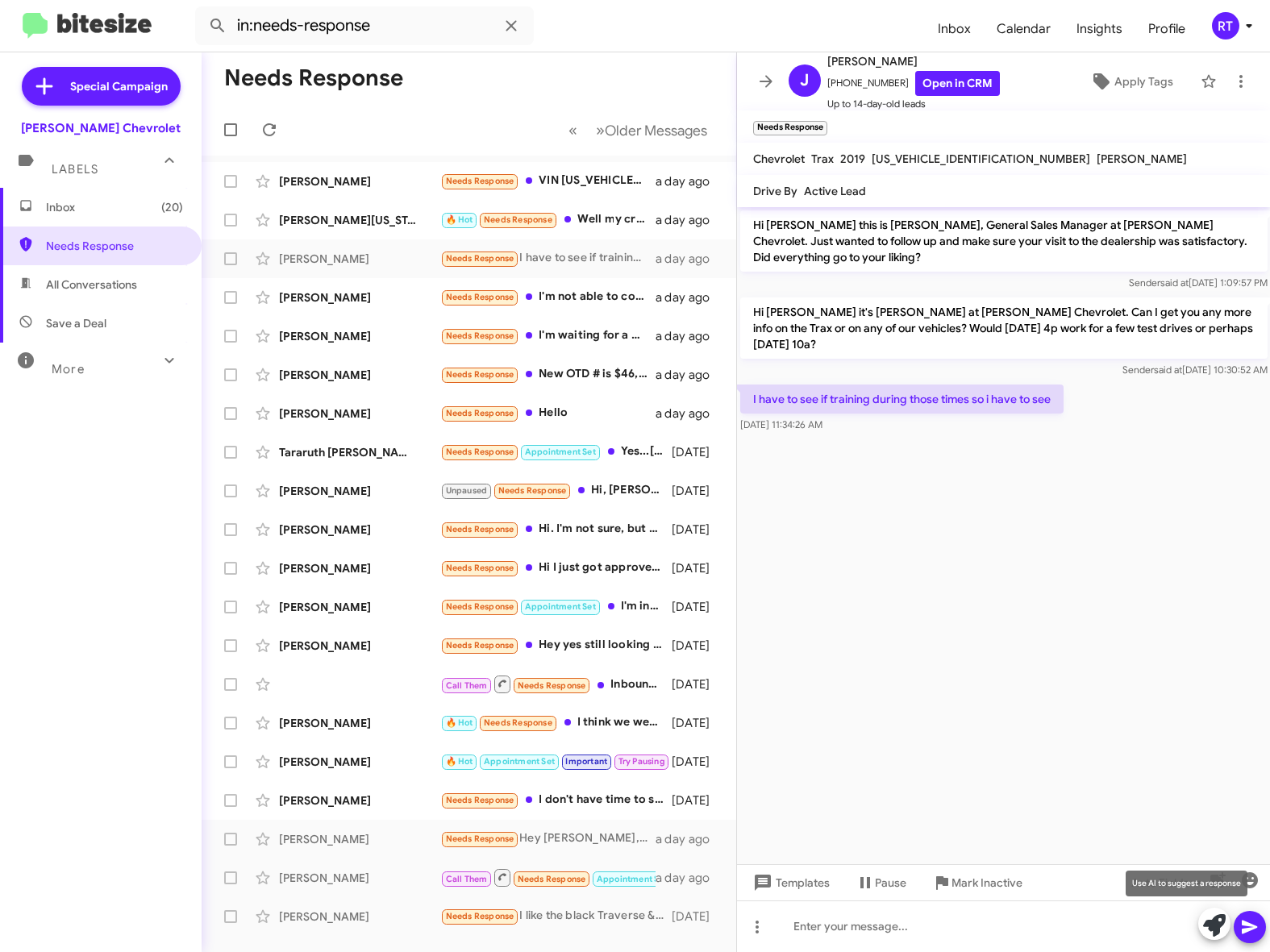
click at [1217, 935] on icon at bounding box center [1215, 925] width 23 height 23
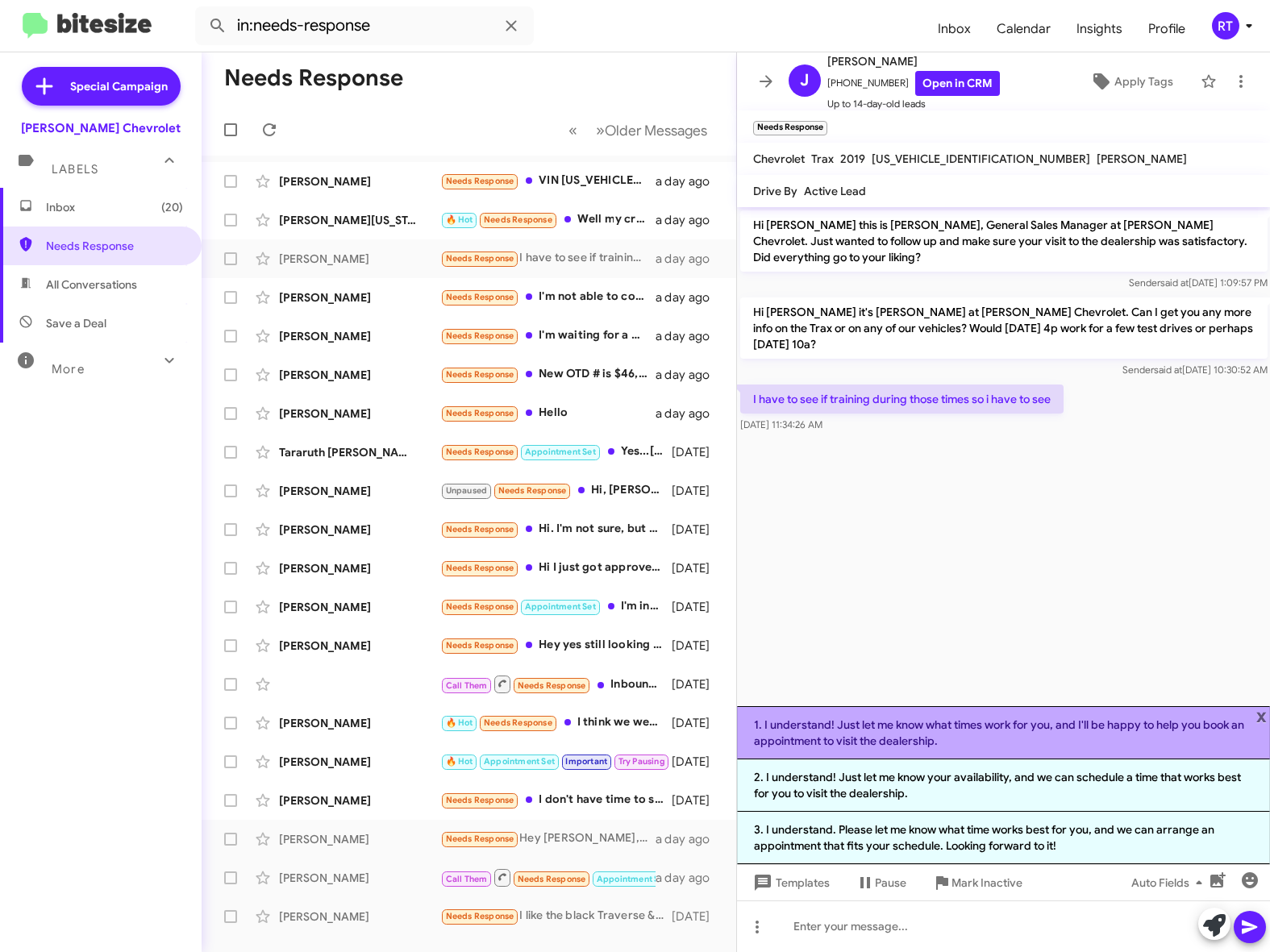
click at [935, 729] on li "1. I understand! Just let me know what times work for you, and I'll be happy to…" at bounding box center [1003, 733] width 534 height 53
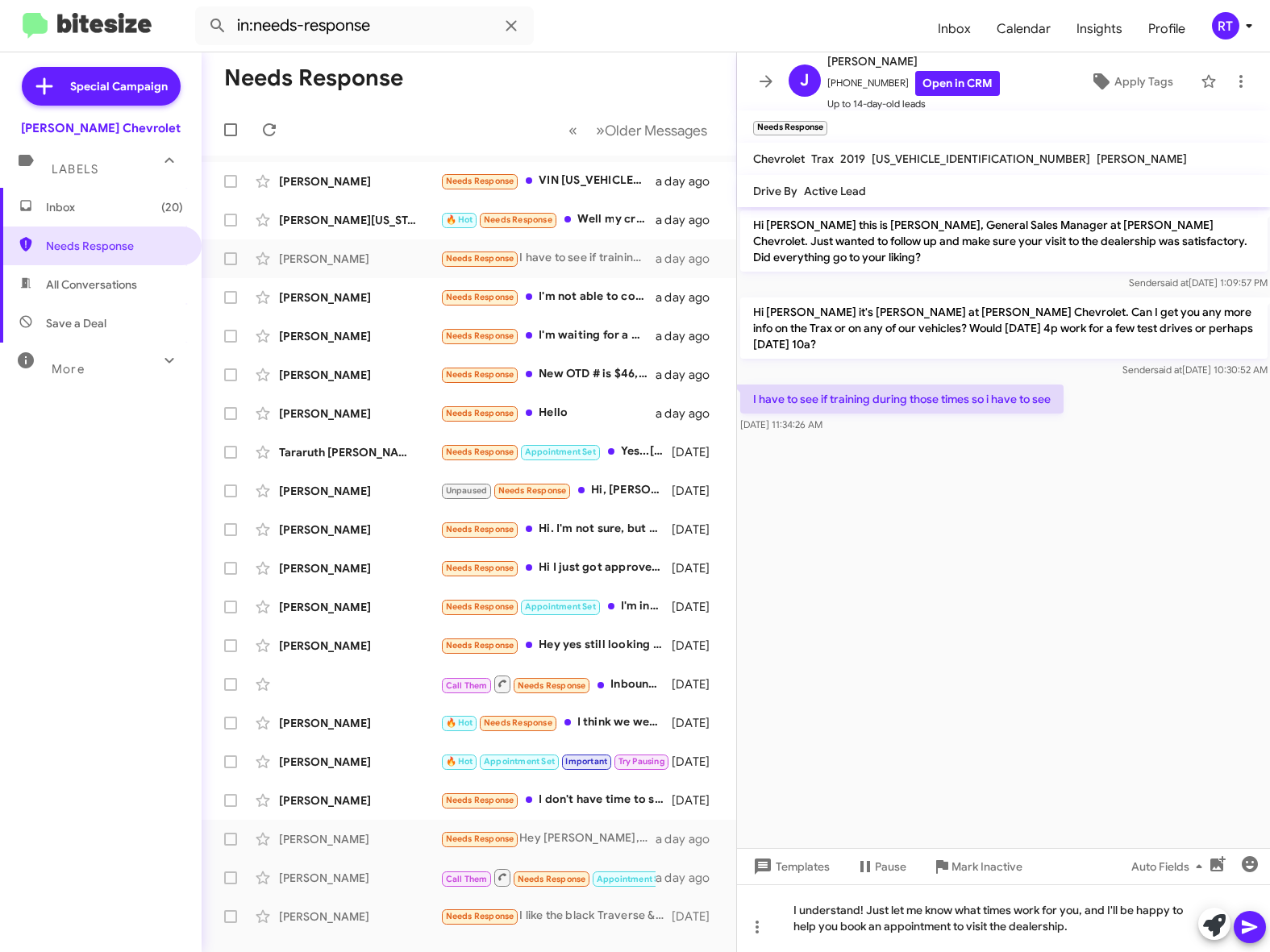
click at [1207, 929] on mat-tooltip-component "Auto Fields (Ctrl+Shift+A)" at bounding box center [1170, 906] width 130 height 48
click at [1244, 928] on icon at bounding box center [1250, 927] width 19 height 19
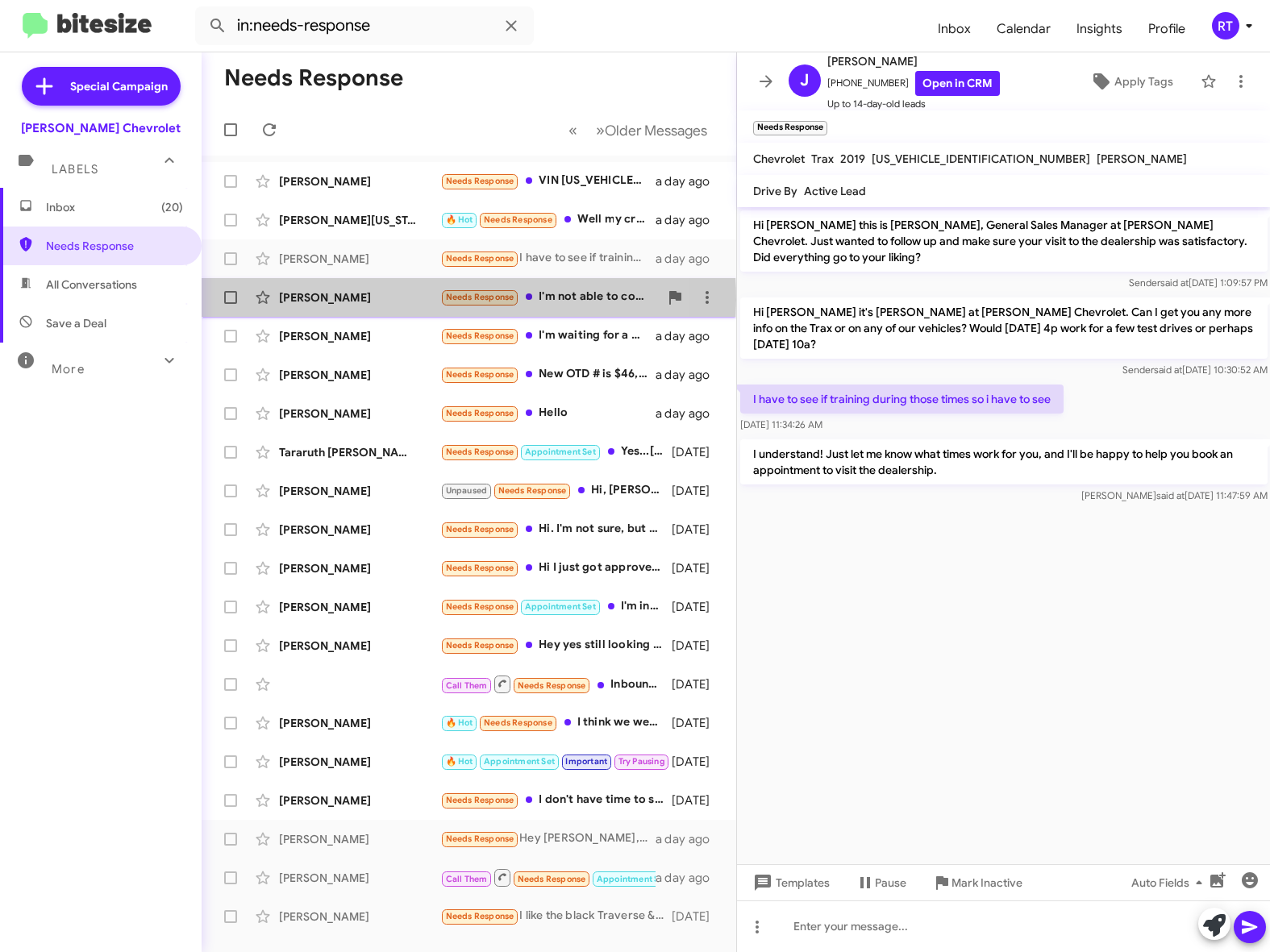
click at [303, 300] on div "[PERSON_NAME]" at bounding box center [359, 297] width 161 height 16
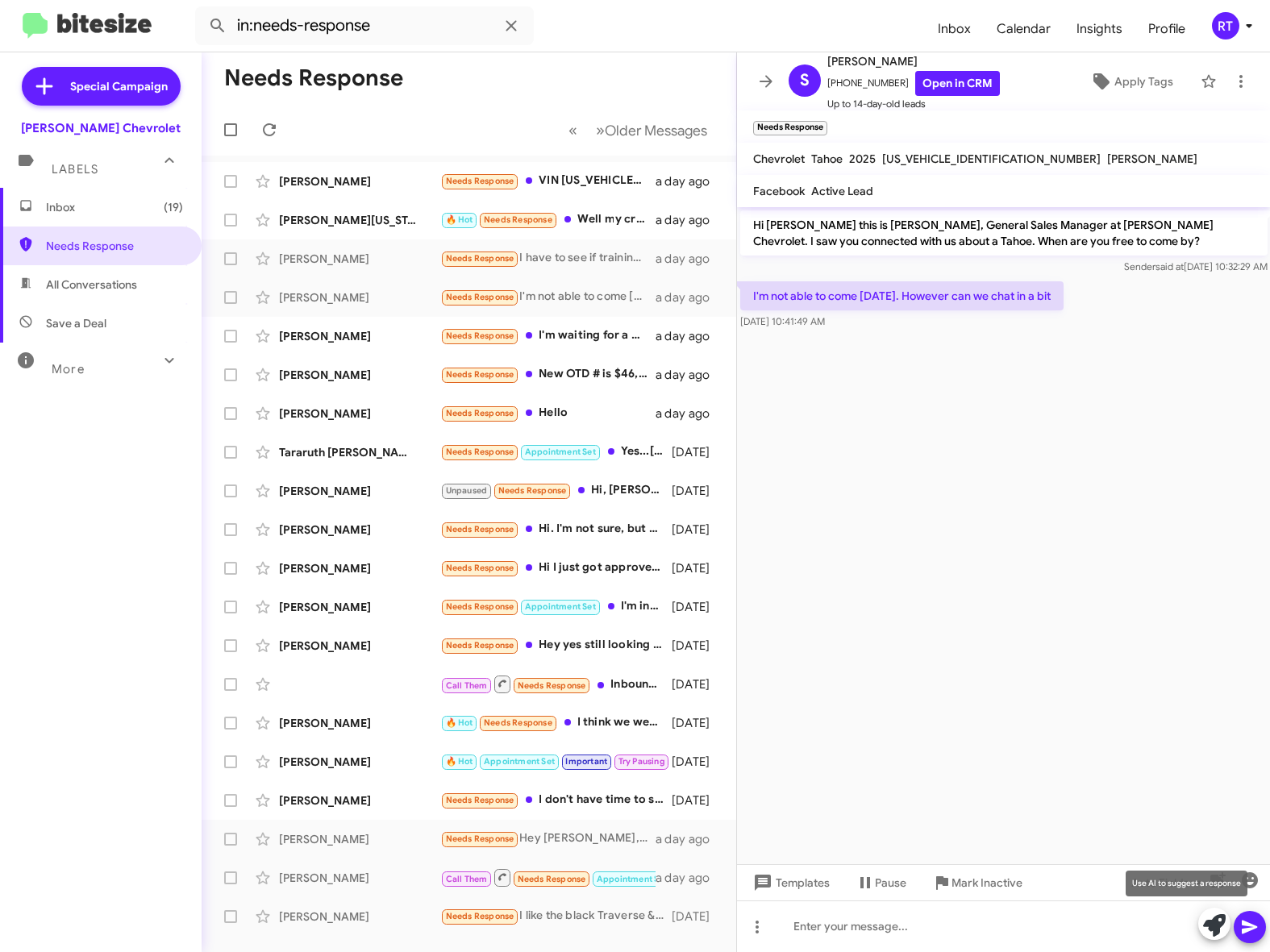
click at [1210, 930] on icon at bounding box center [1215, 925] width 23 height 23
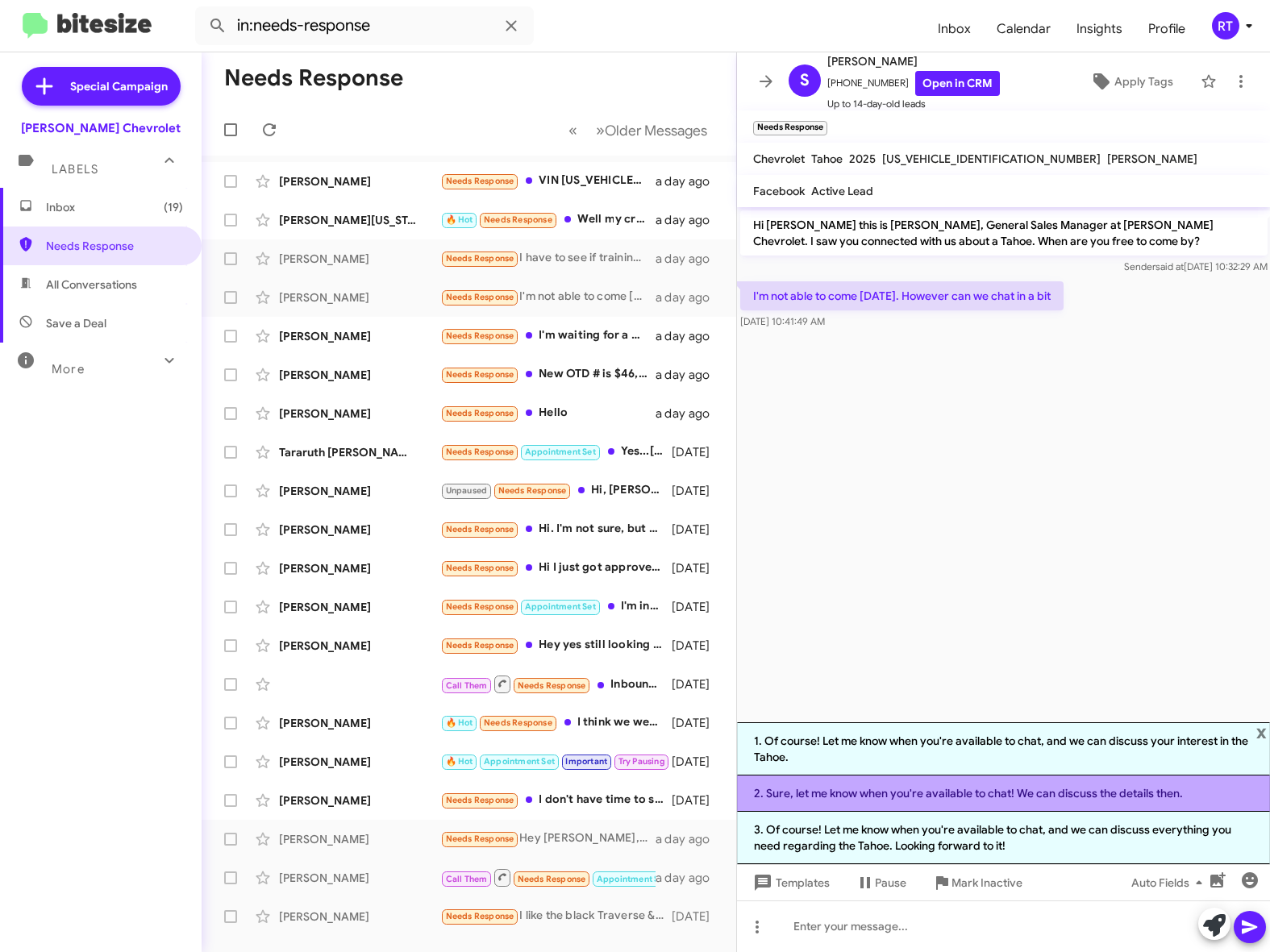
click at [985, 784] on li "2. Sure, let me know when you're available to chat! We can discuss the details …" at bounding box center [1003, 794] width 534 height 36
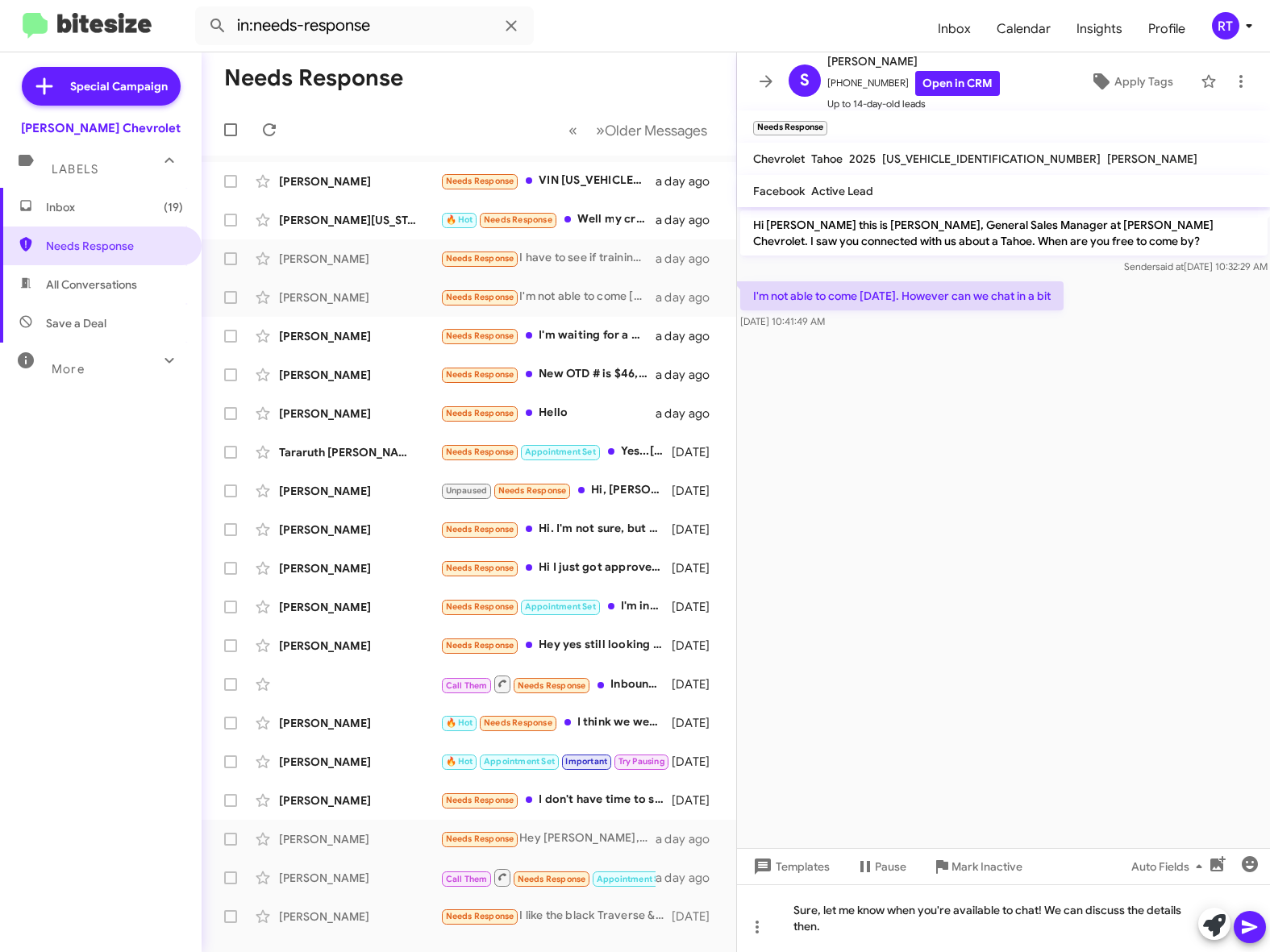
click at [1254, 925] on icon at bounding box center [1250, 927] width 15 height 13
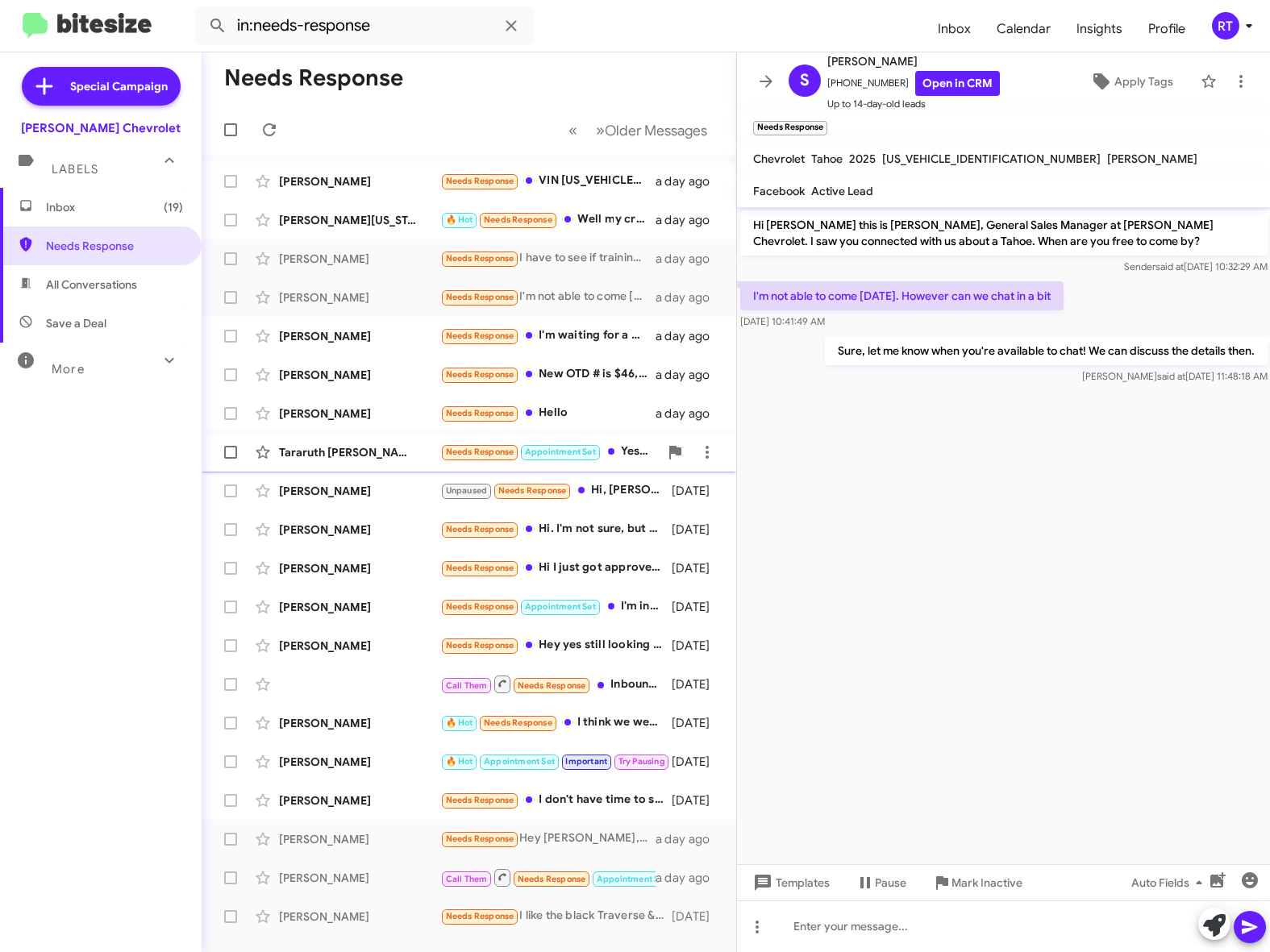
click at [292, 449] on div "Tararuth Cottle" at bounding box center [359, 452] width 161 height 16
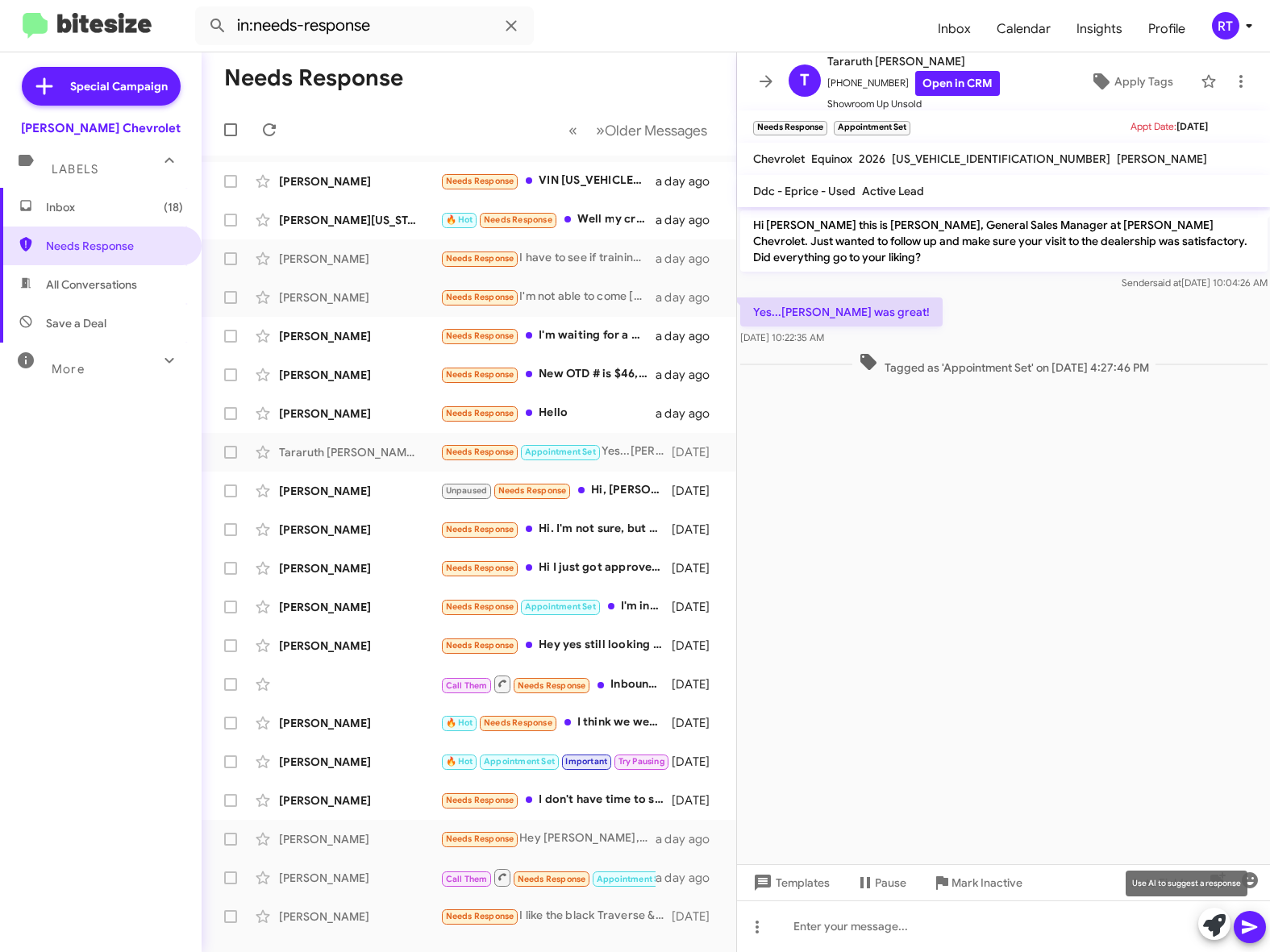
click at [1208, 927] on icon at bounding box center [1215, 925] width 23 height 23
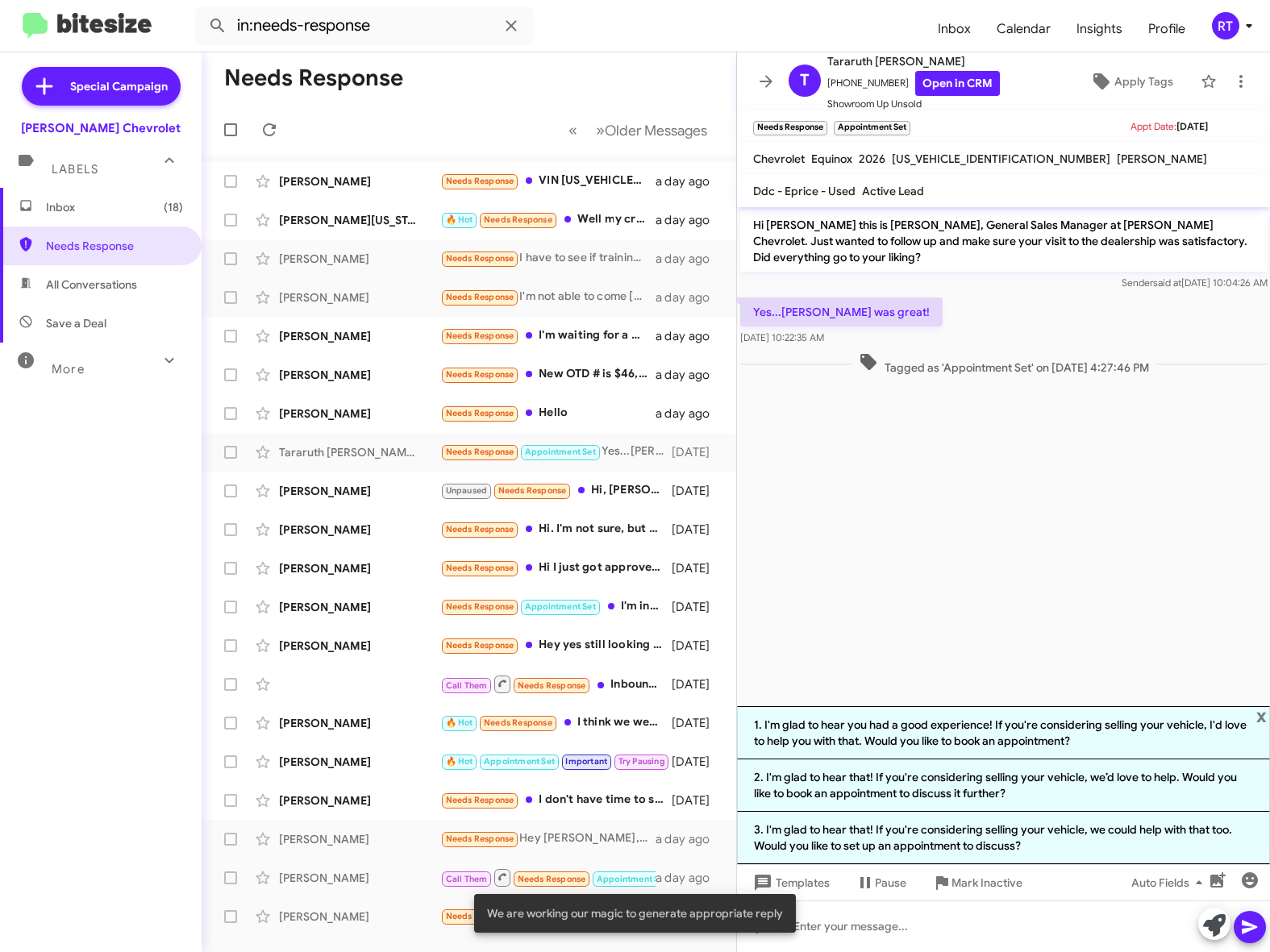
click at [1208, 927] on icon at bounding box center [1215, 925] width 23 height 23
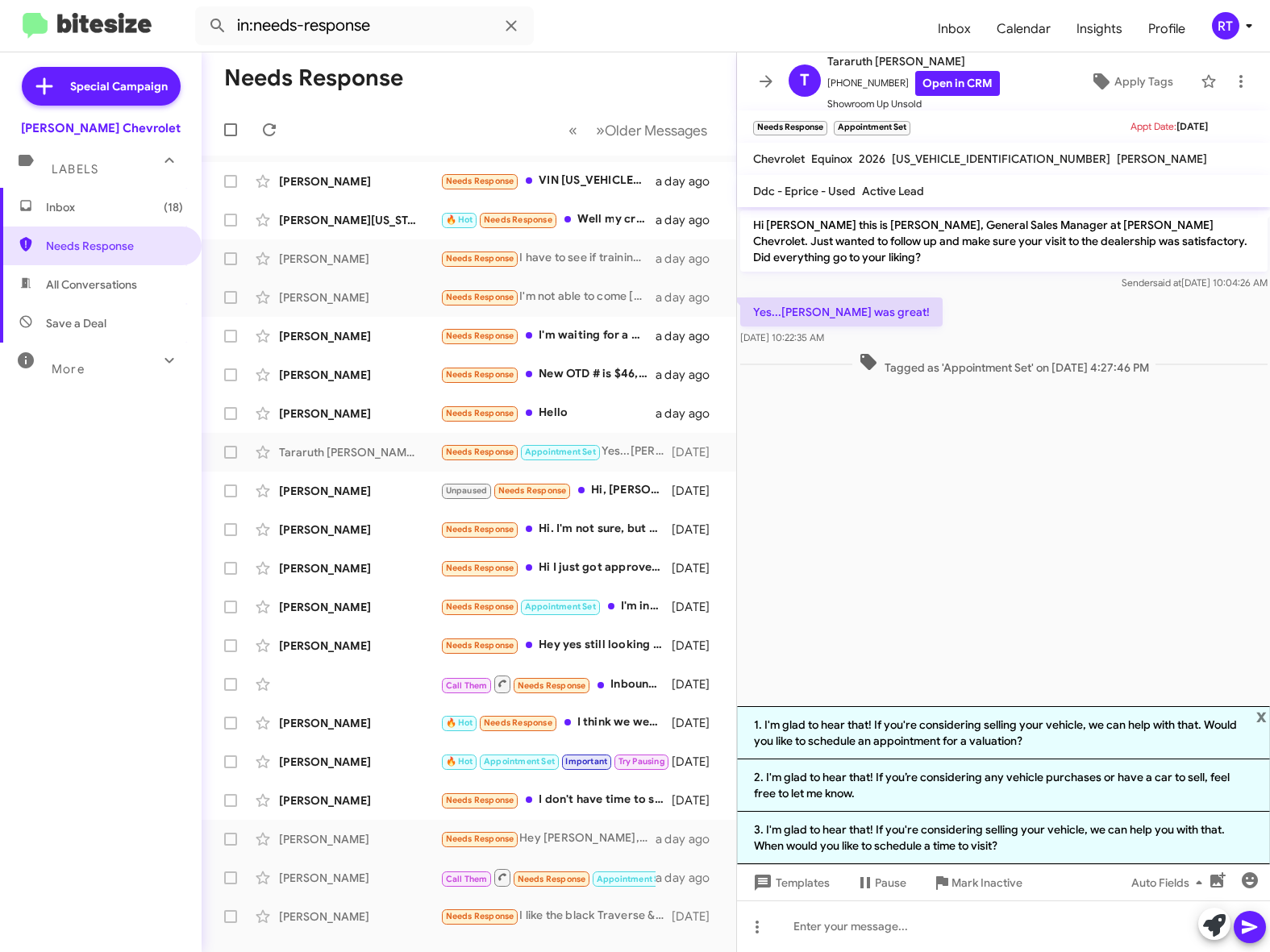
click at [1208, 927] on icon at bounding box center [1215, 925] width 23 height 23
click at [1261, 706] on span "x" at bounding box center [1261, 716] width 10 height 19
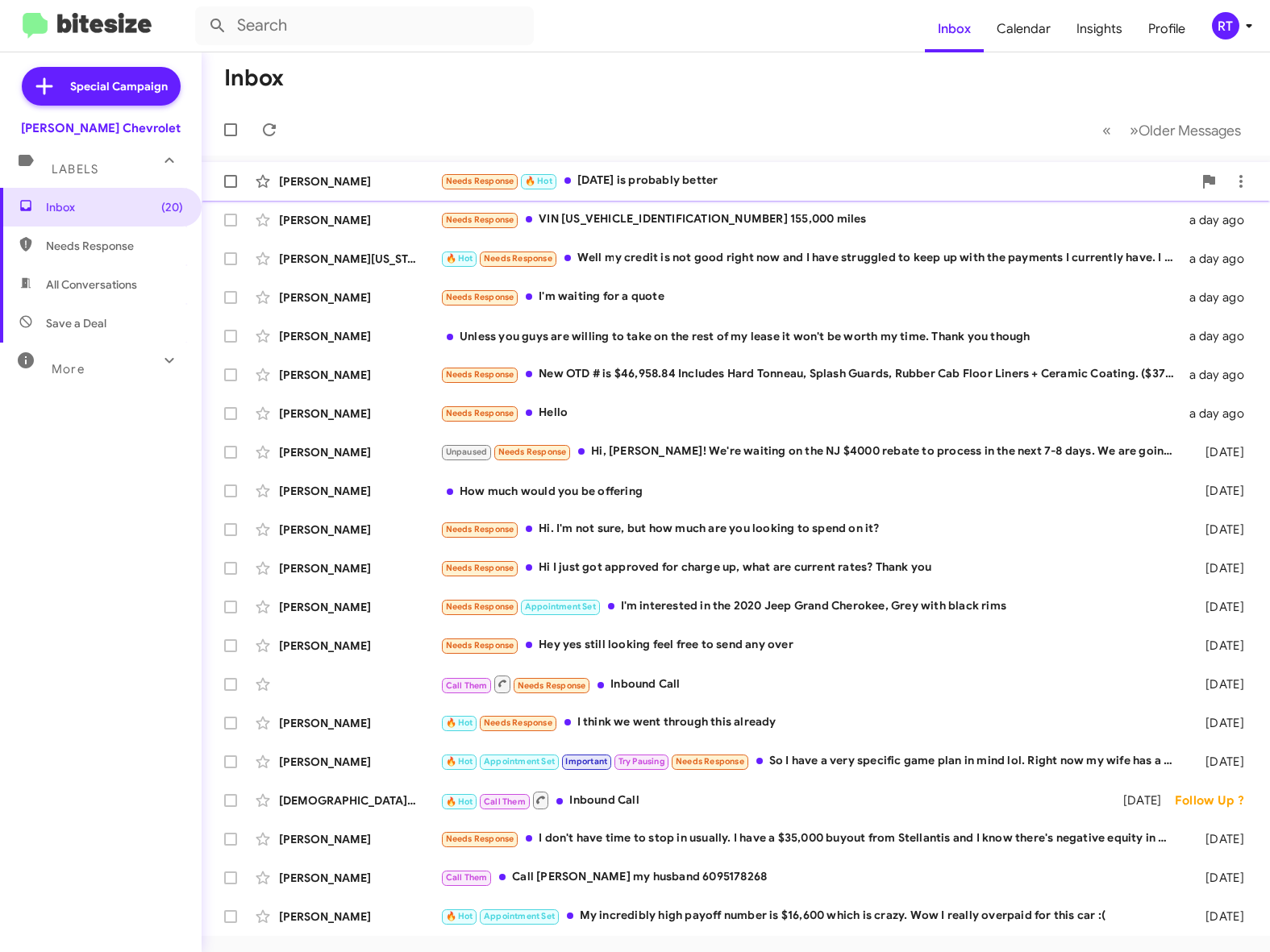
click at [623, 181] on div "Needs Response 🔥 Hot [DATE] is probably better" at bounding box center [816, 181] width 752 height 19
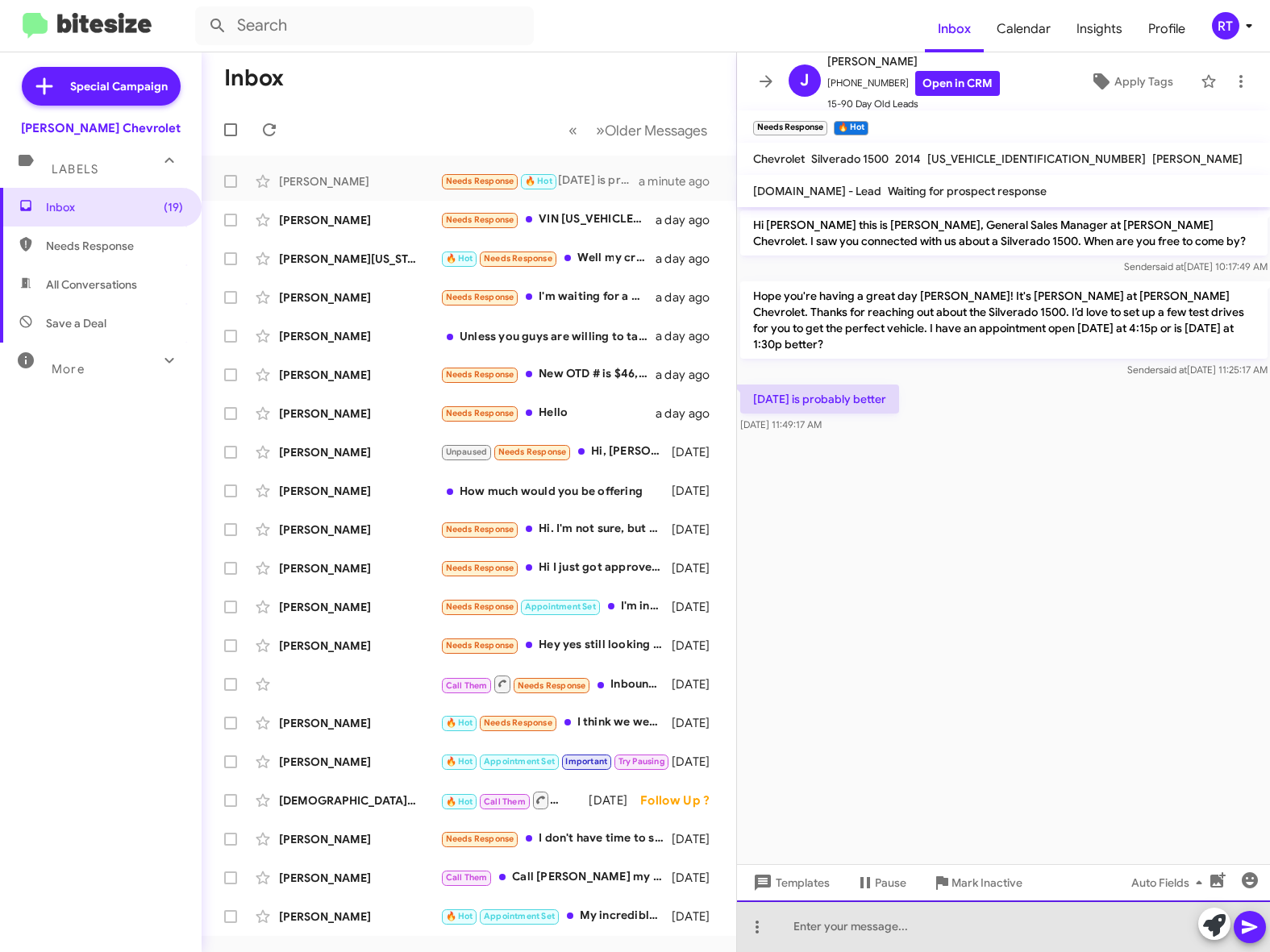
click at [823, 929] on div at bounding box center [1003, 926] width 534 height 51
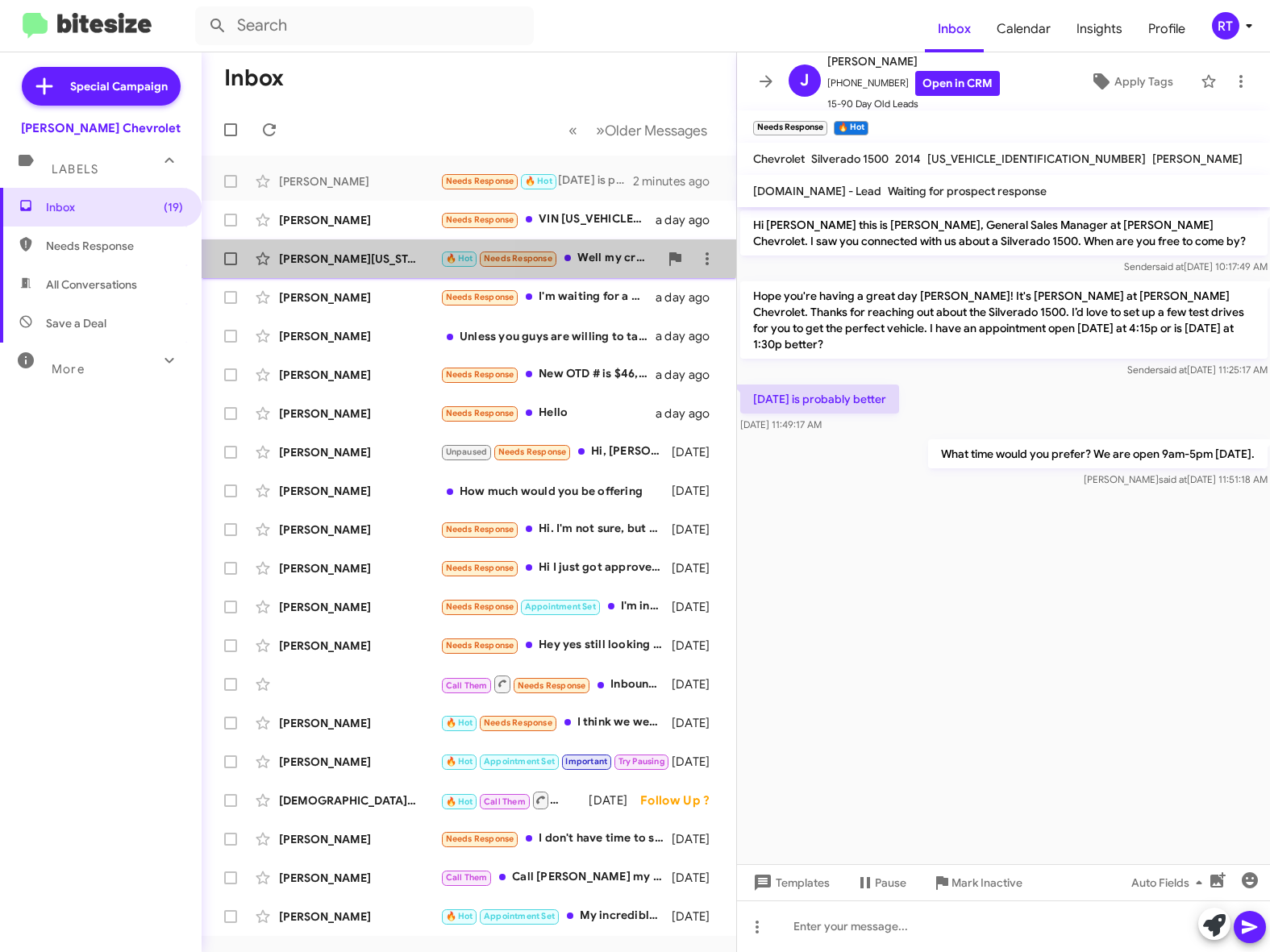
click at [319, 250] on div "Chivonne Washington 🔥 Hot Needs Response Well my credit is not good right now a…" at bounding box center [469, 259] width 509 height 32
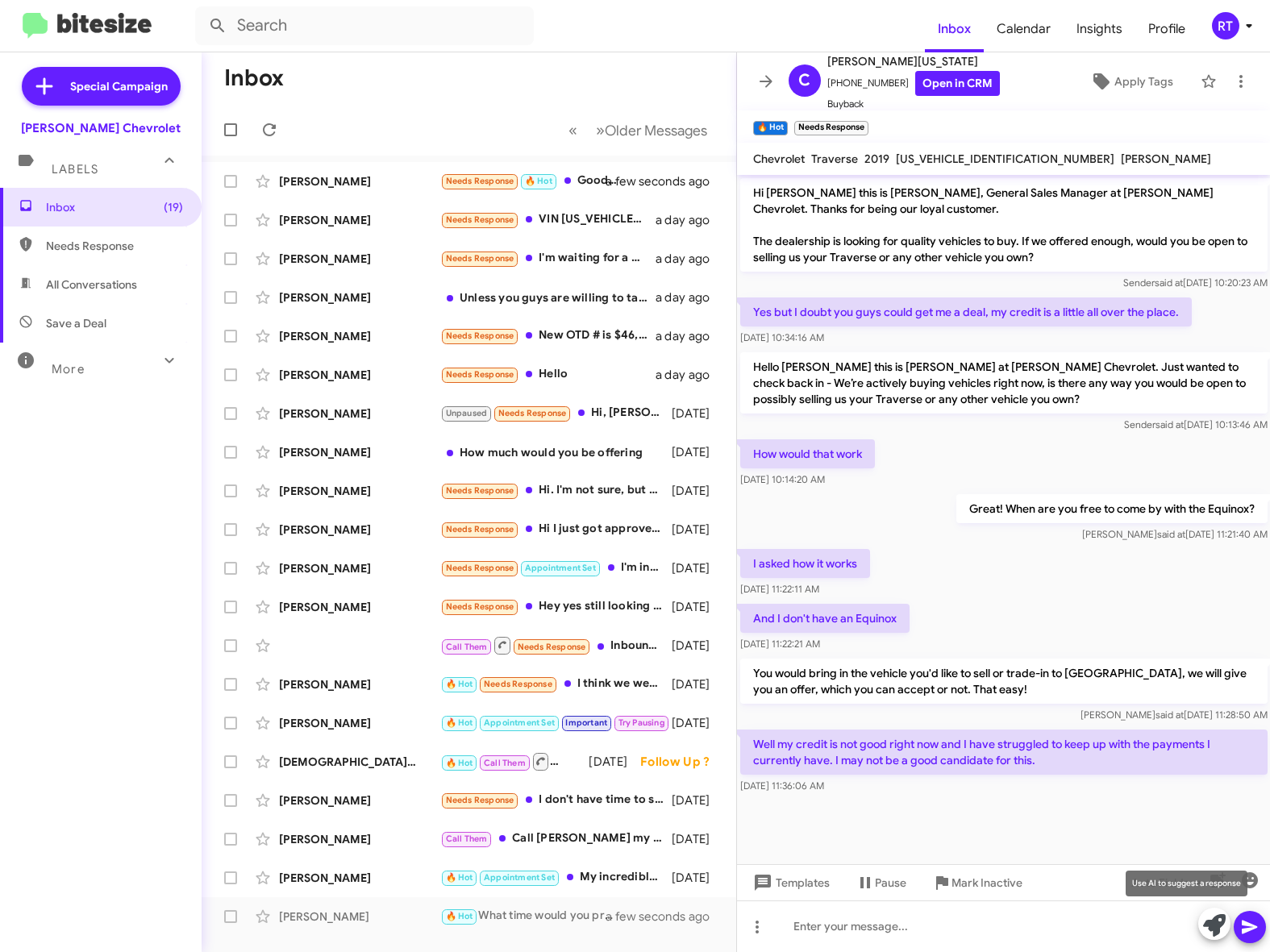
click at [1213, 929] on icon at bounding box center [1215, 925] width 23 height 23
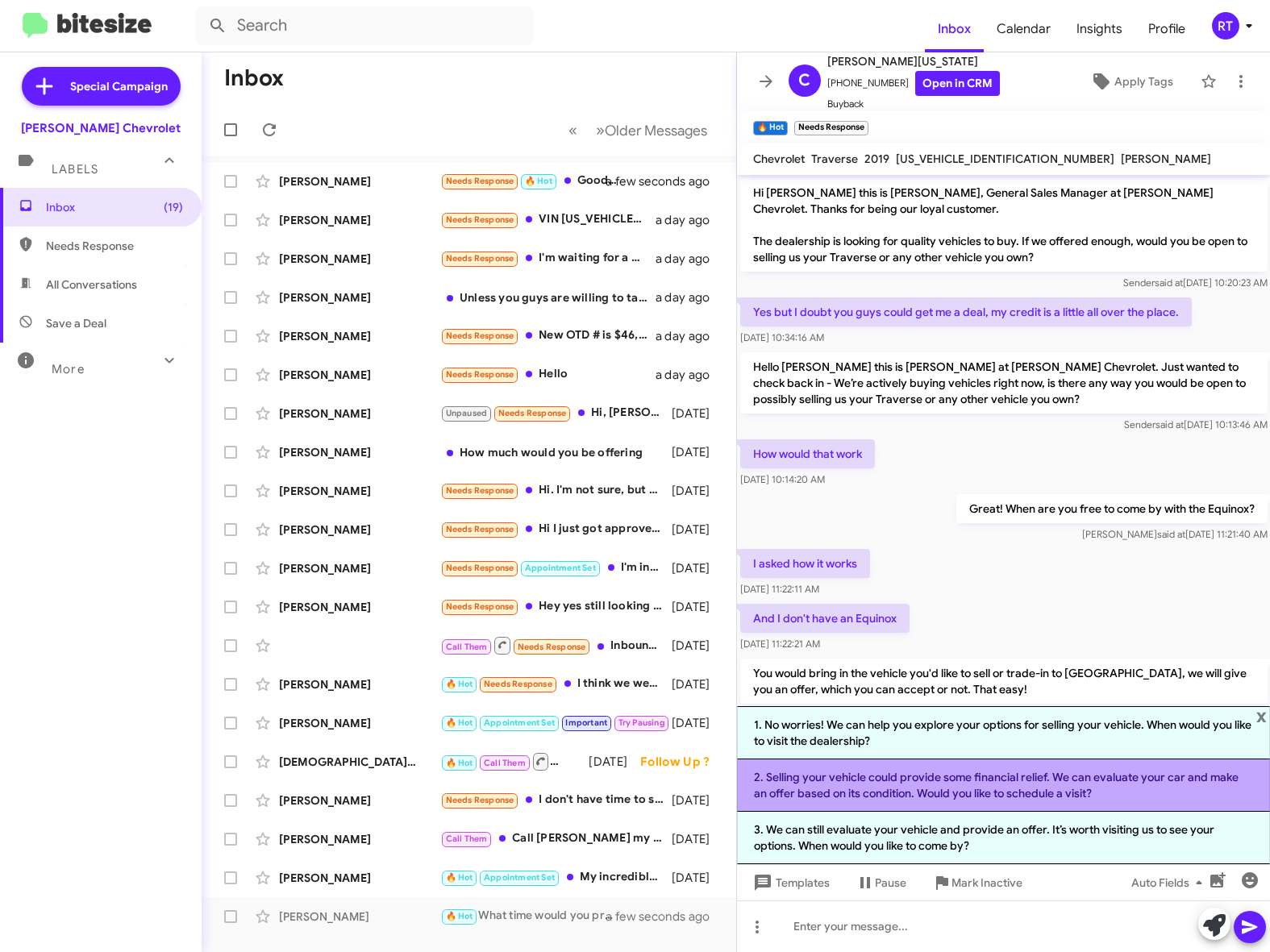
click at [1010, 785] on li "2. Selling your vehicle could provide some financial relief. We can evaluate yo…" at bounding box center [1003, 785] width 534 height 52
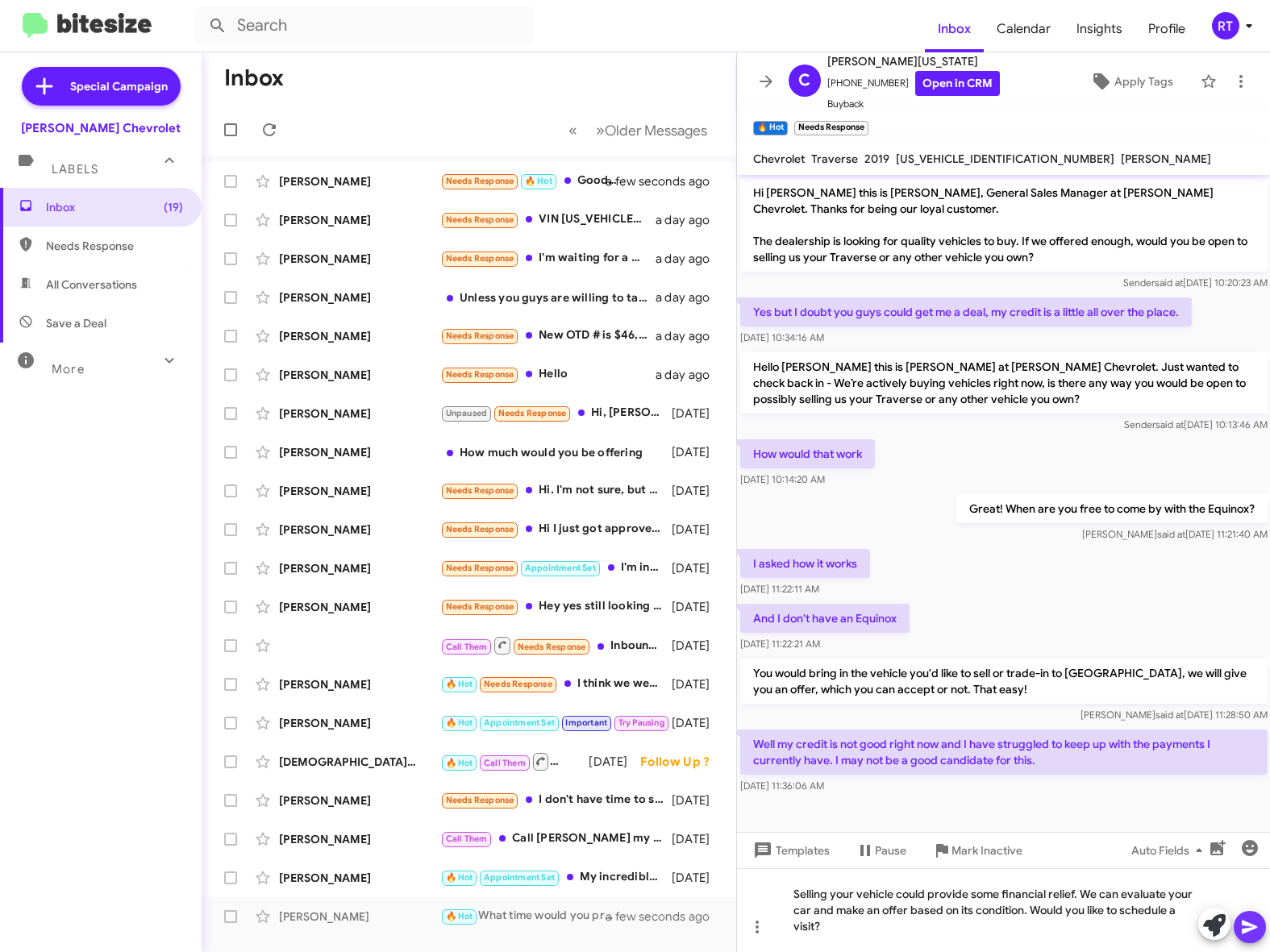
click at [1251, 930] on icon at bounding box center [1250, 927] width 15 height 13
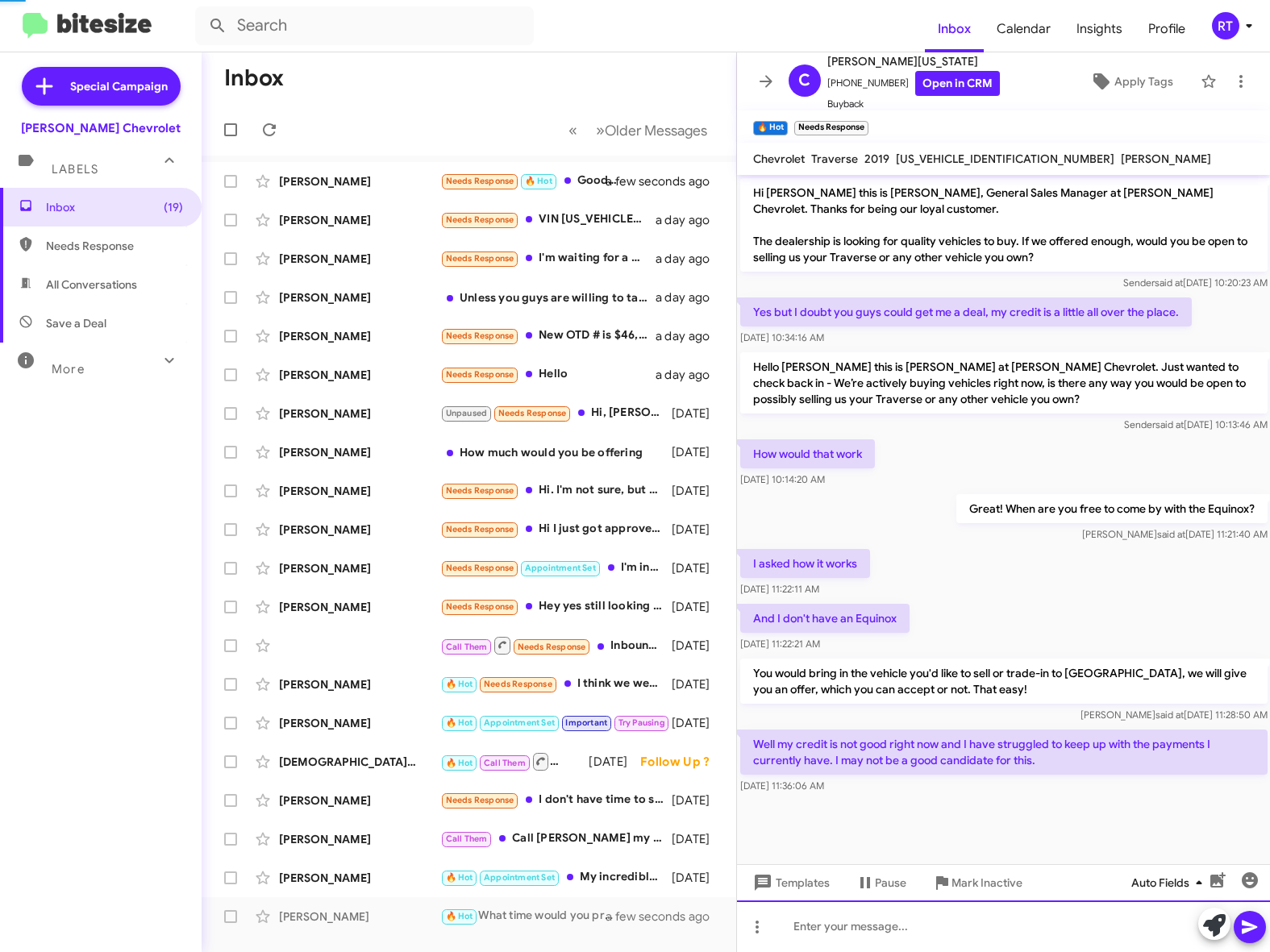
scroll to position [68, 0]
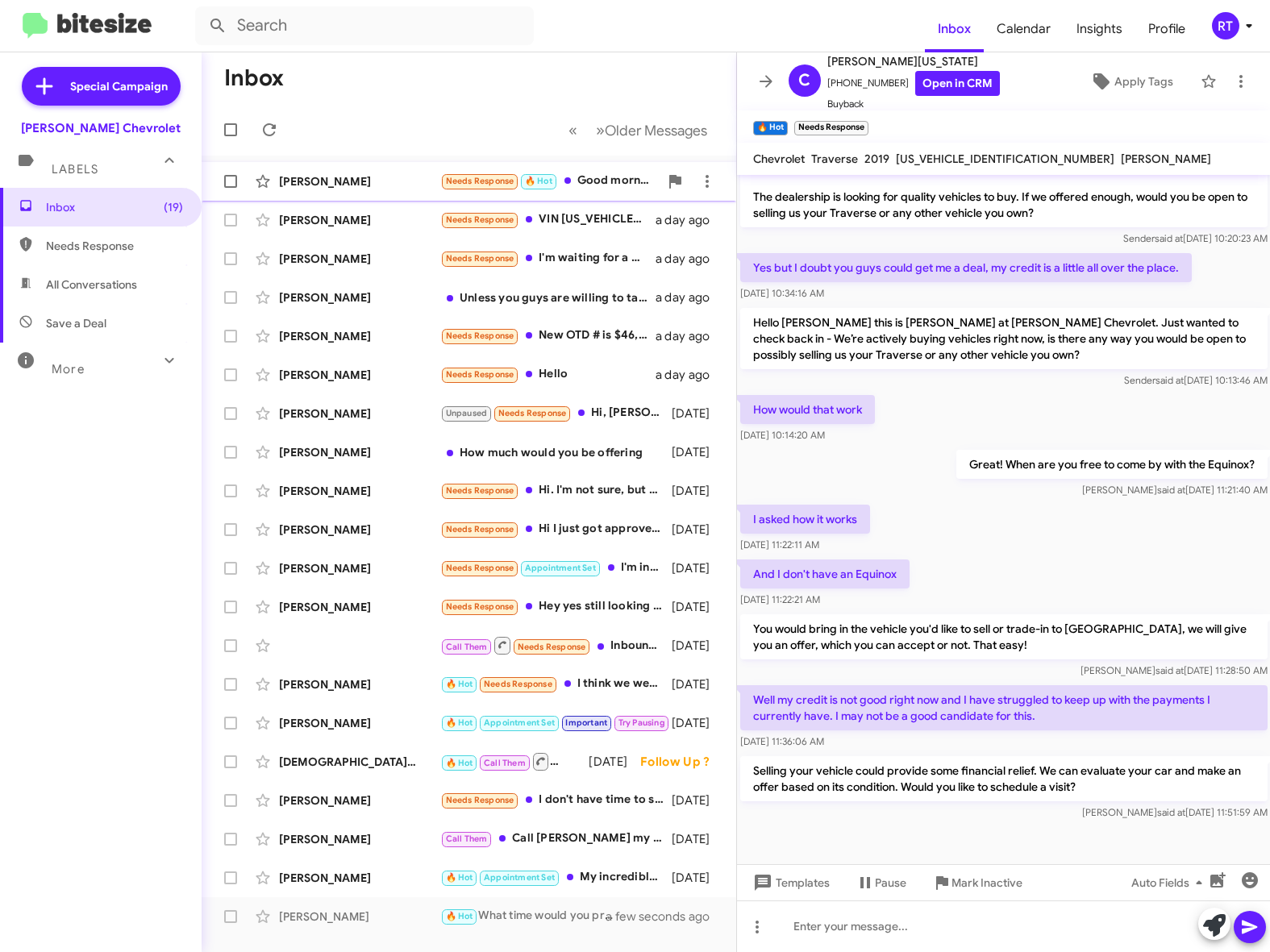
click at [291, 180] on div "[PERSON_NAME]" at bounding box center [359, 181] width 161 height 16
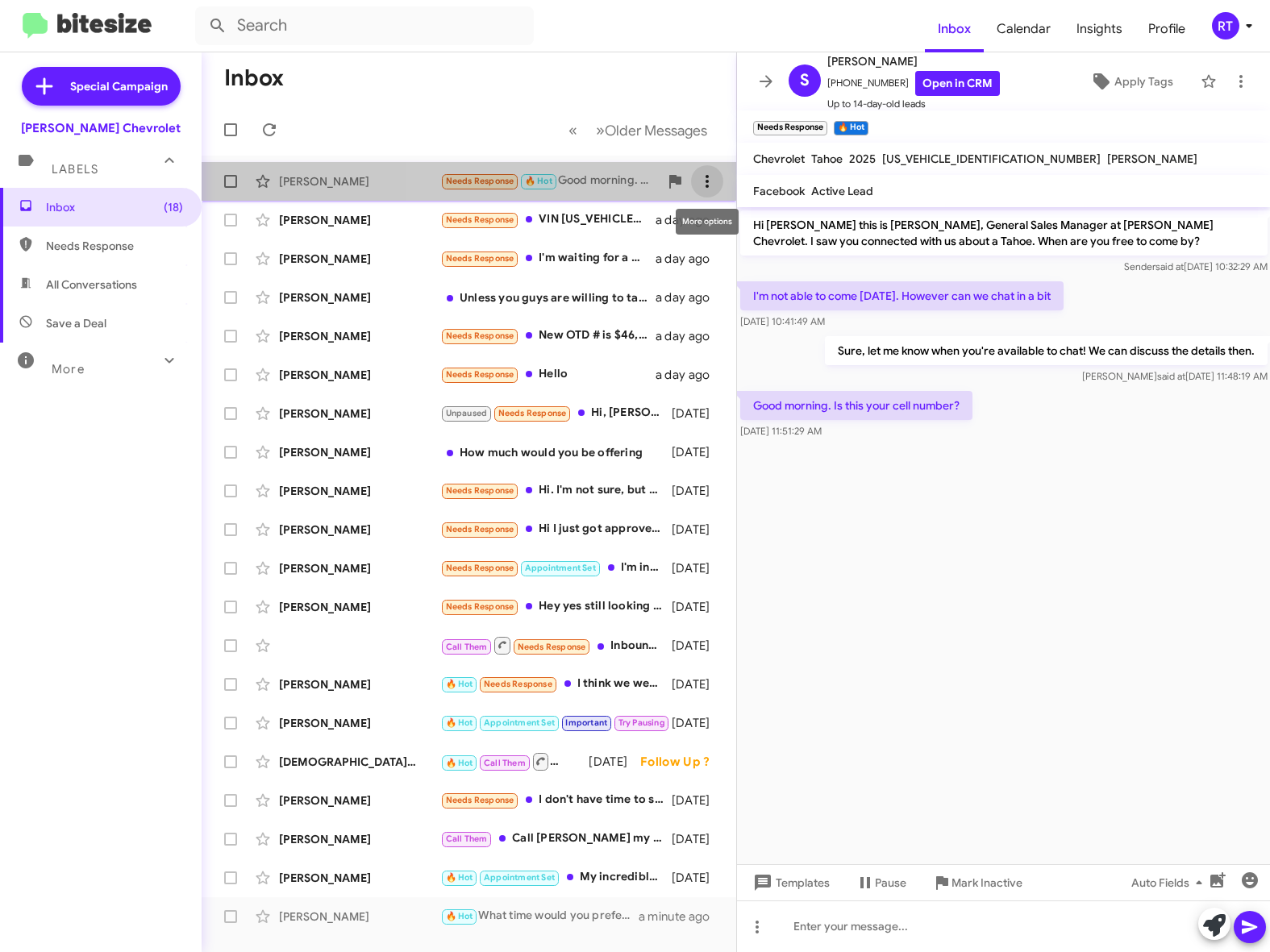
click at [714, 185] on icon at bounding box center [708, 181] width 19 height 19
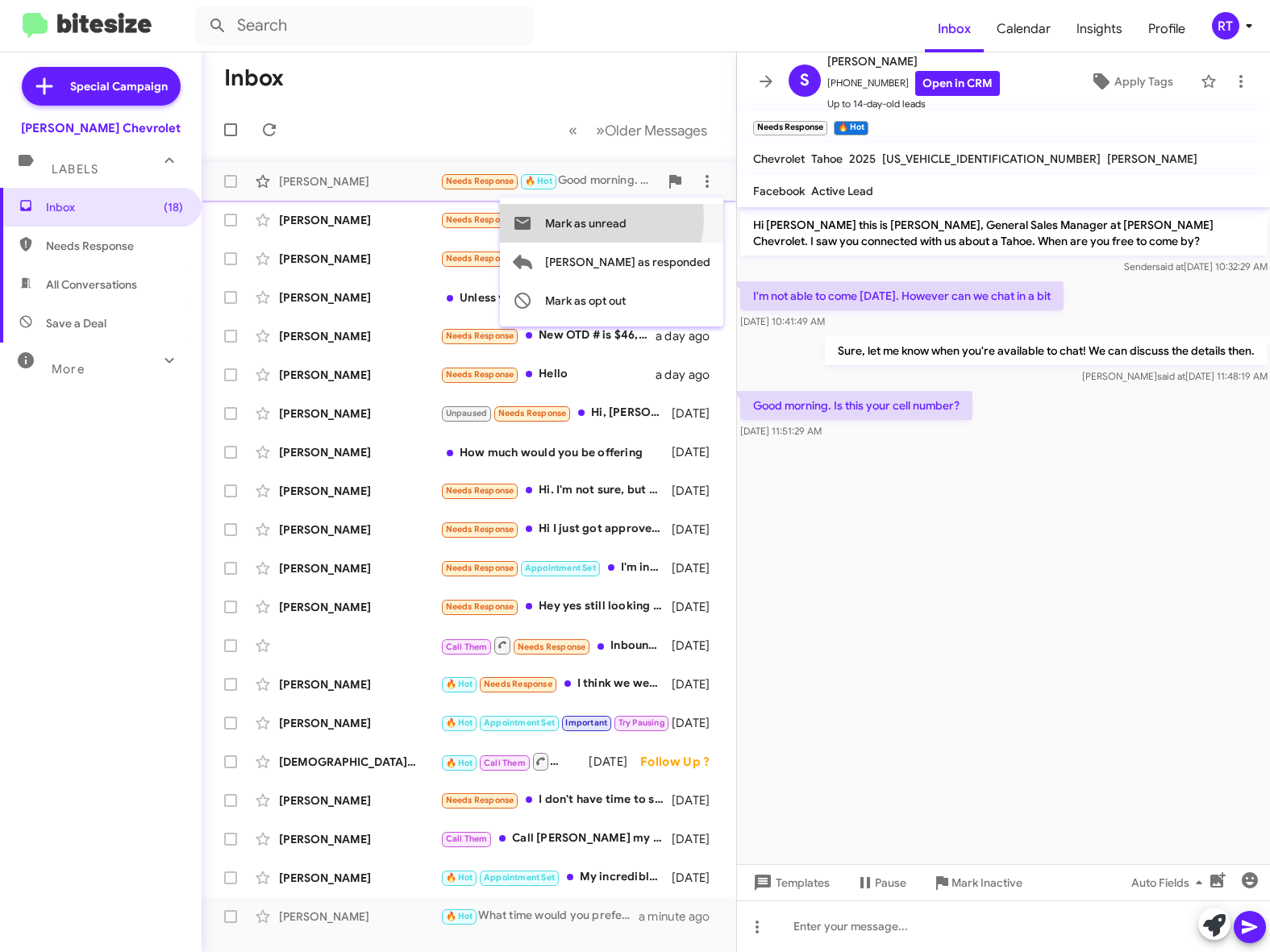
click at [627, 218] on span "Mark as unread" at bounding box center [586, 223] width 82 height 39
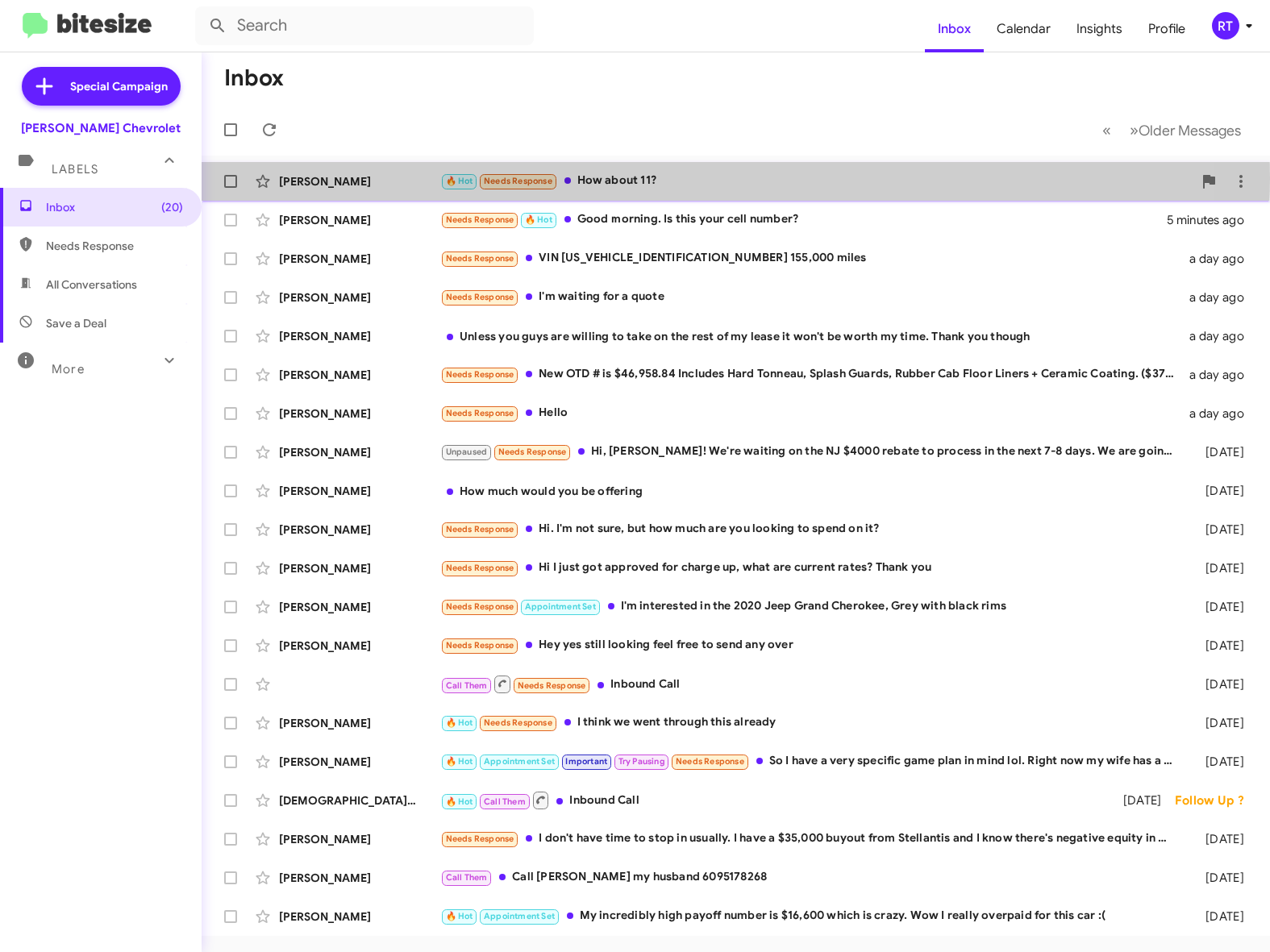
click at [629, 177] on div "🔥 Hot Needs Response How about 11?" at bounding box center [816, 181] width 752 height 19
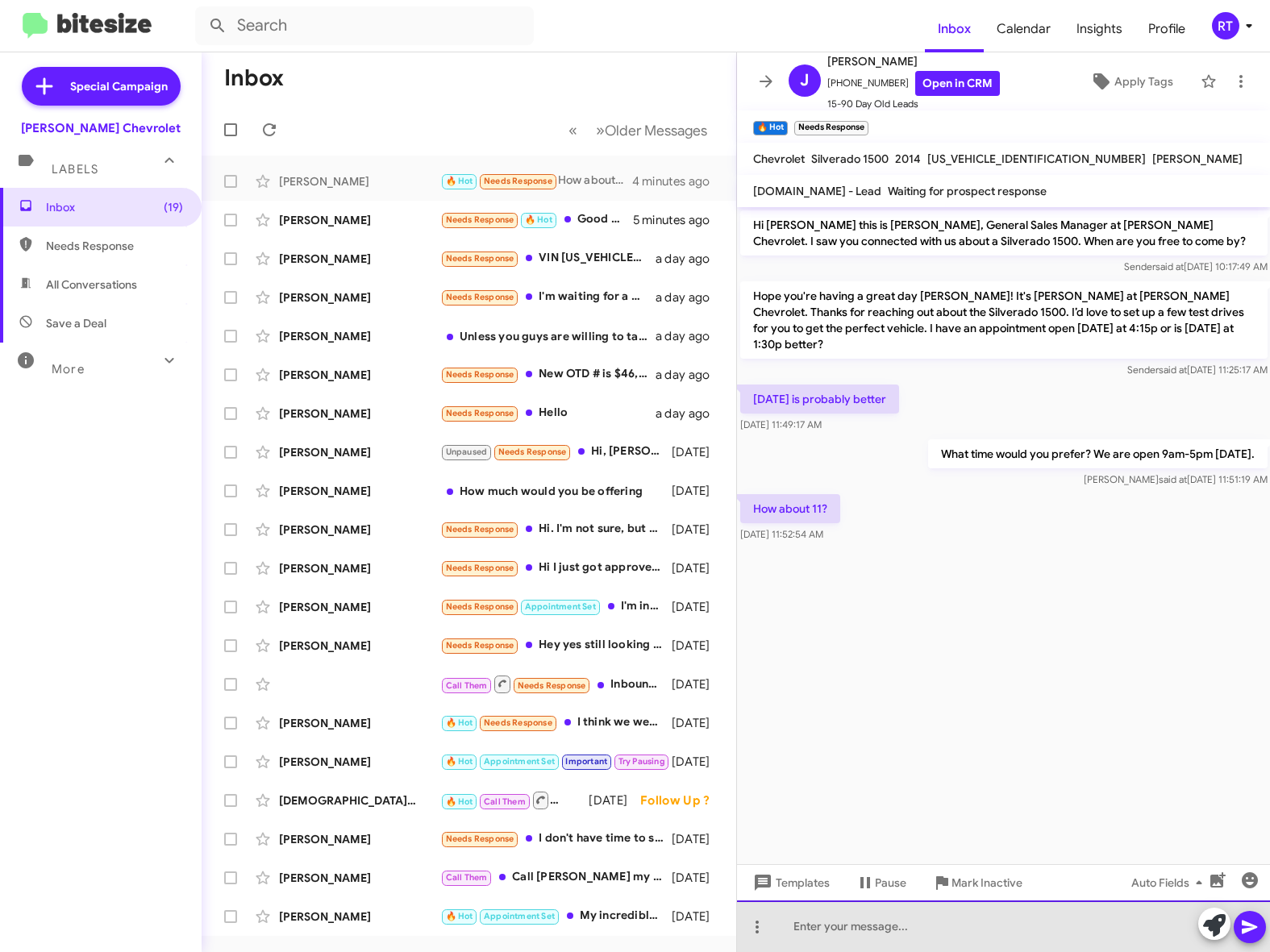
click at [821, 926] on div at bounding box center [1003, 926] width 534 height 51
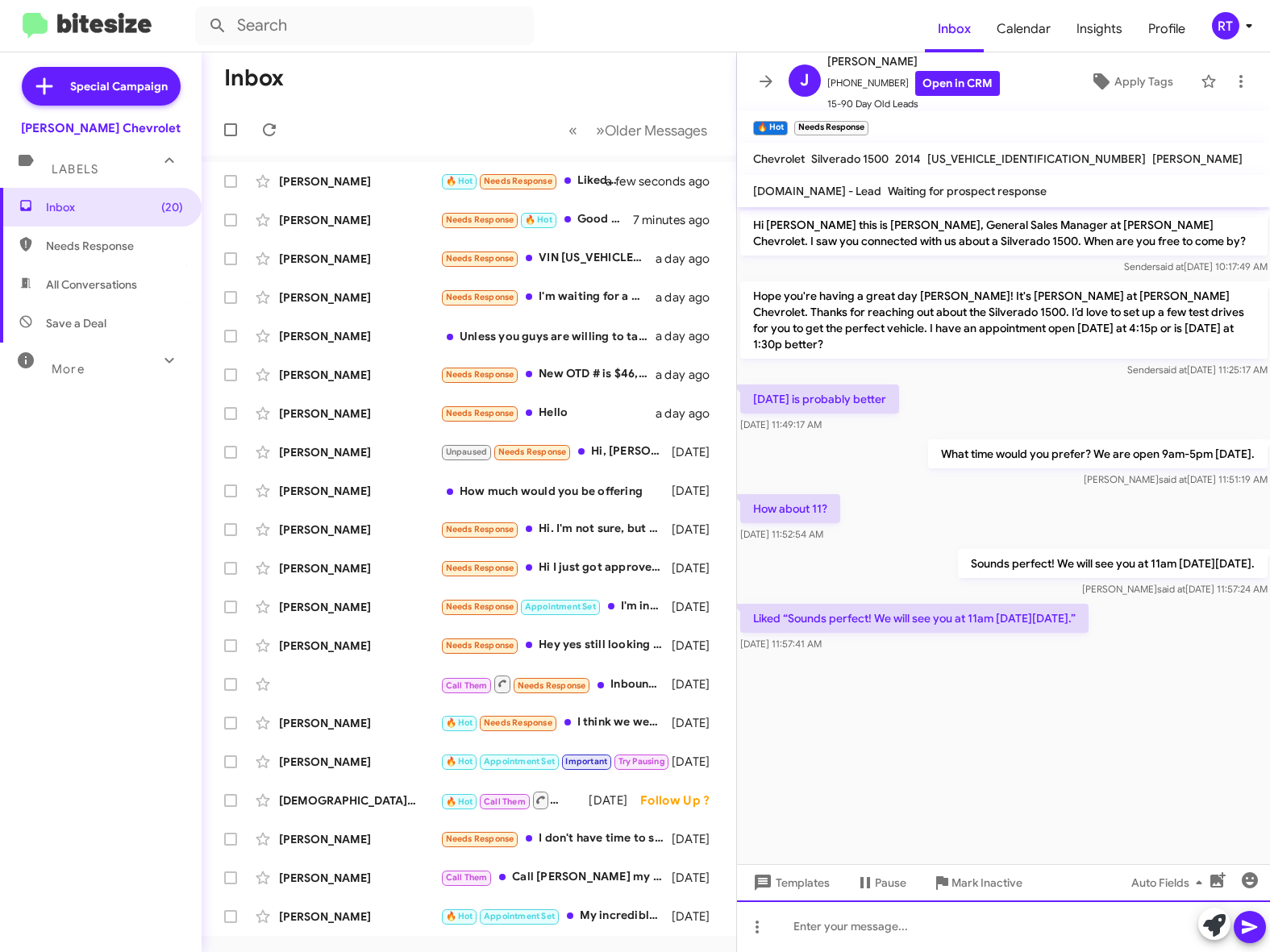
click at [796, 928] on div at bounding box center [1003, 926] width 534 height 51
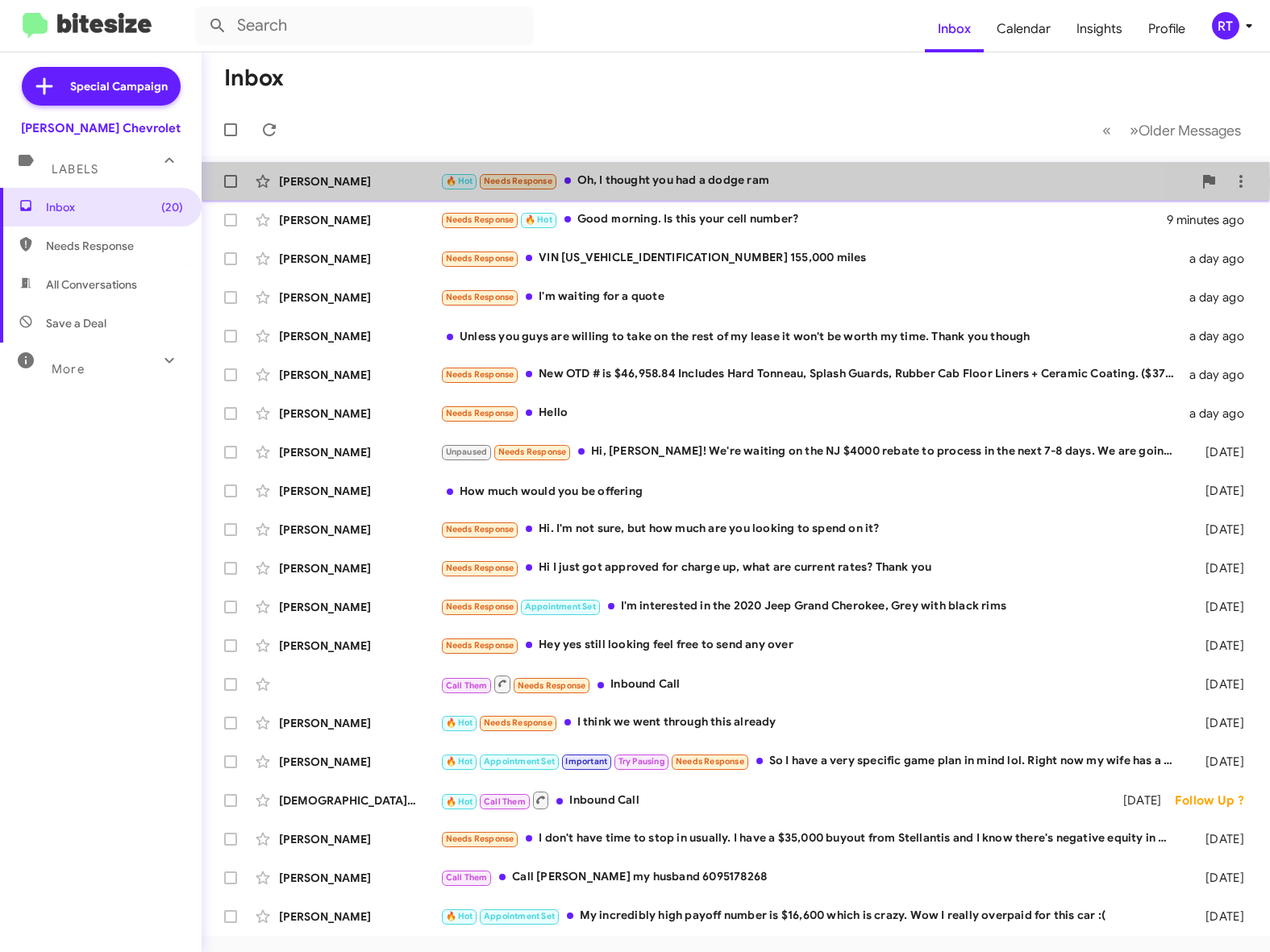
click at [602, 181] on div "🔥 Hot Needs Response Oh, I thought you had a dodge ram" at bounding box center [816, 181] width 752 height 19
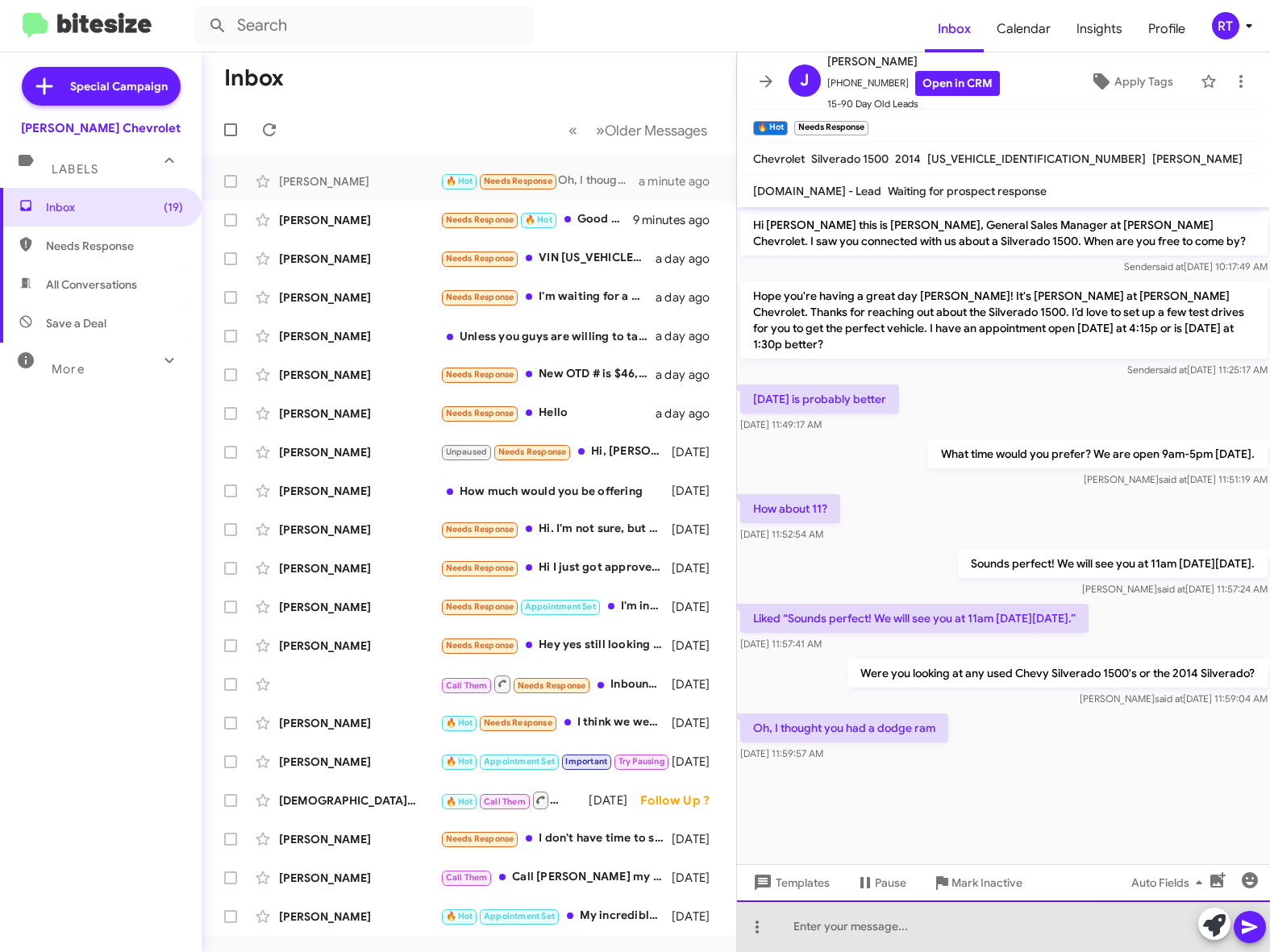
click at [774, 931] on div at bounding box center [1003, 926] width 534 height 51
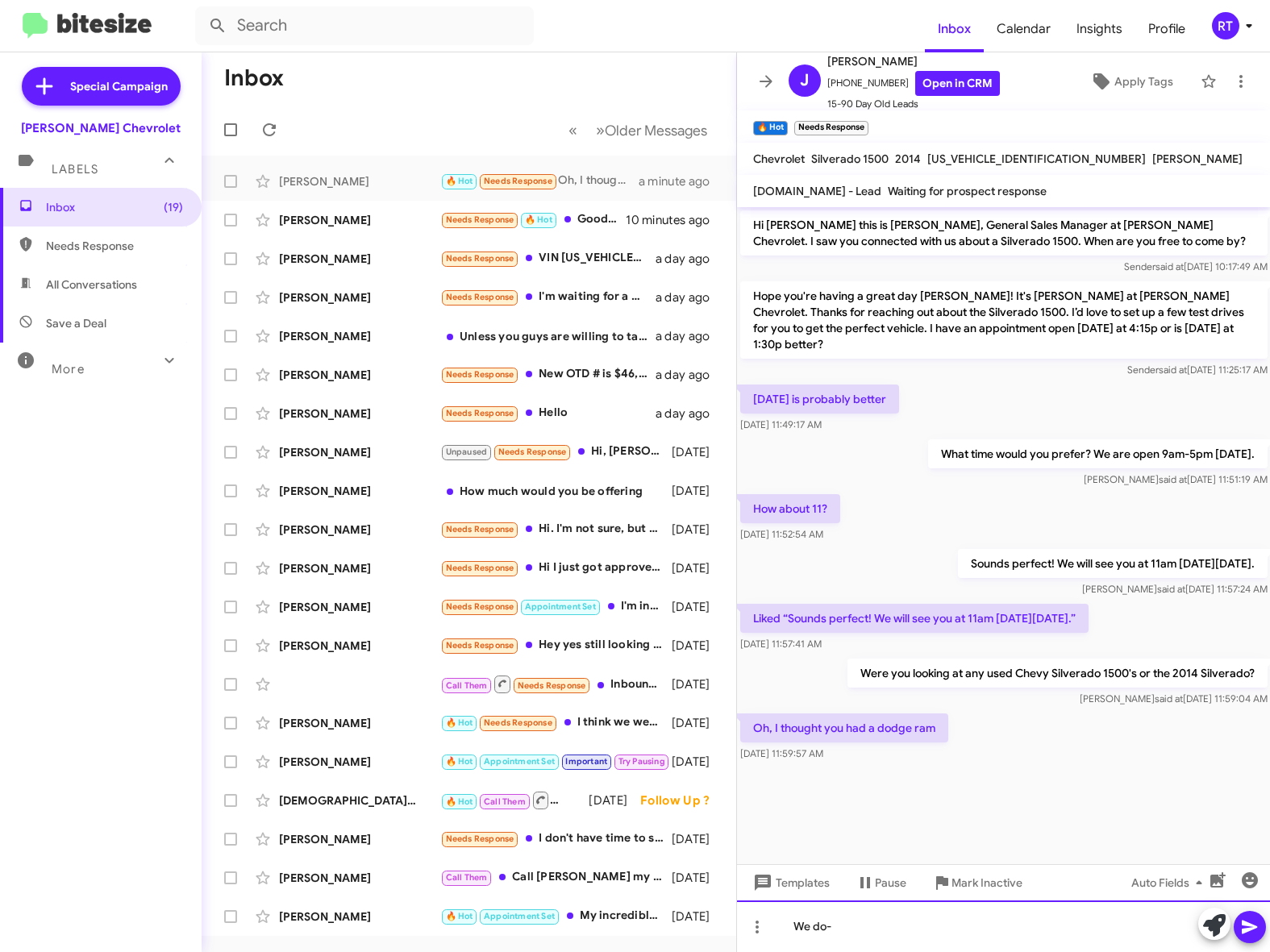
click at [849, 930] on div "We do-" at bounding box center [1003, 926] width 534 height 51
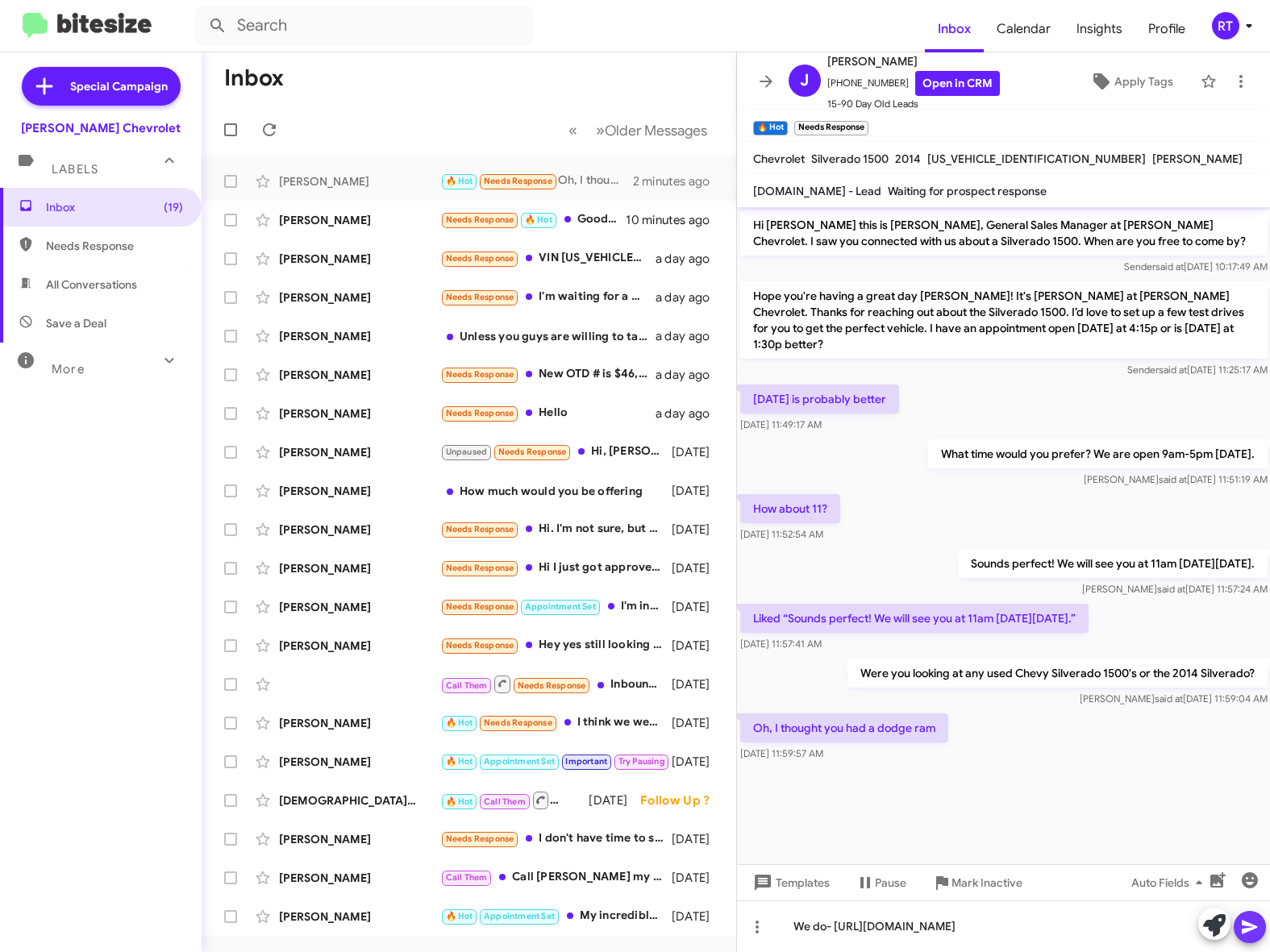
click at [1256, 925] on icon at bounding box center [1250, 927] width 19 height 19
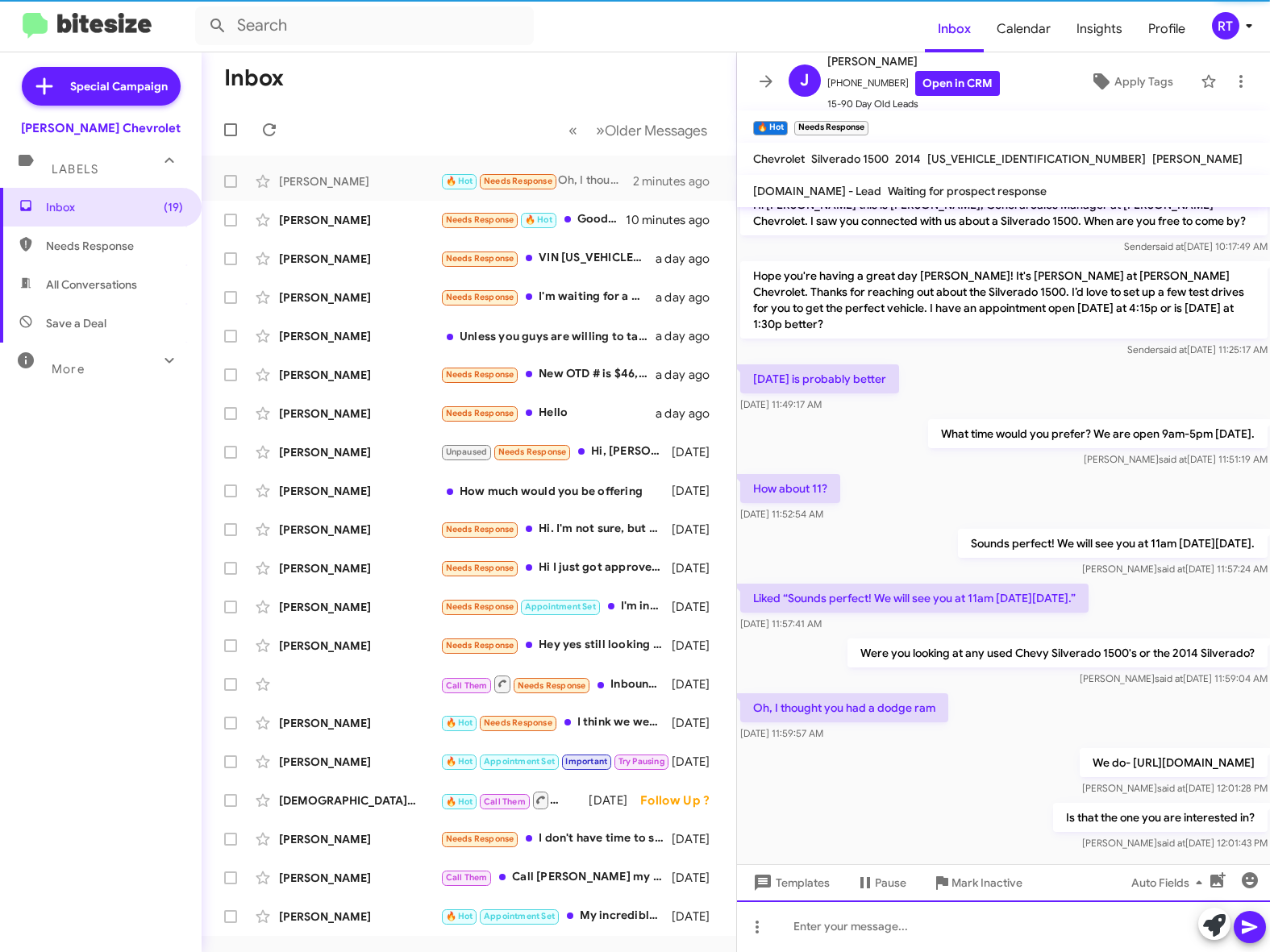
scroll to position [82, 0]
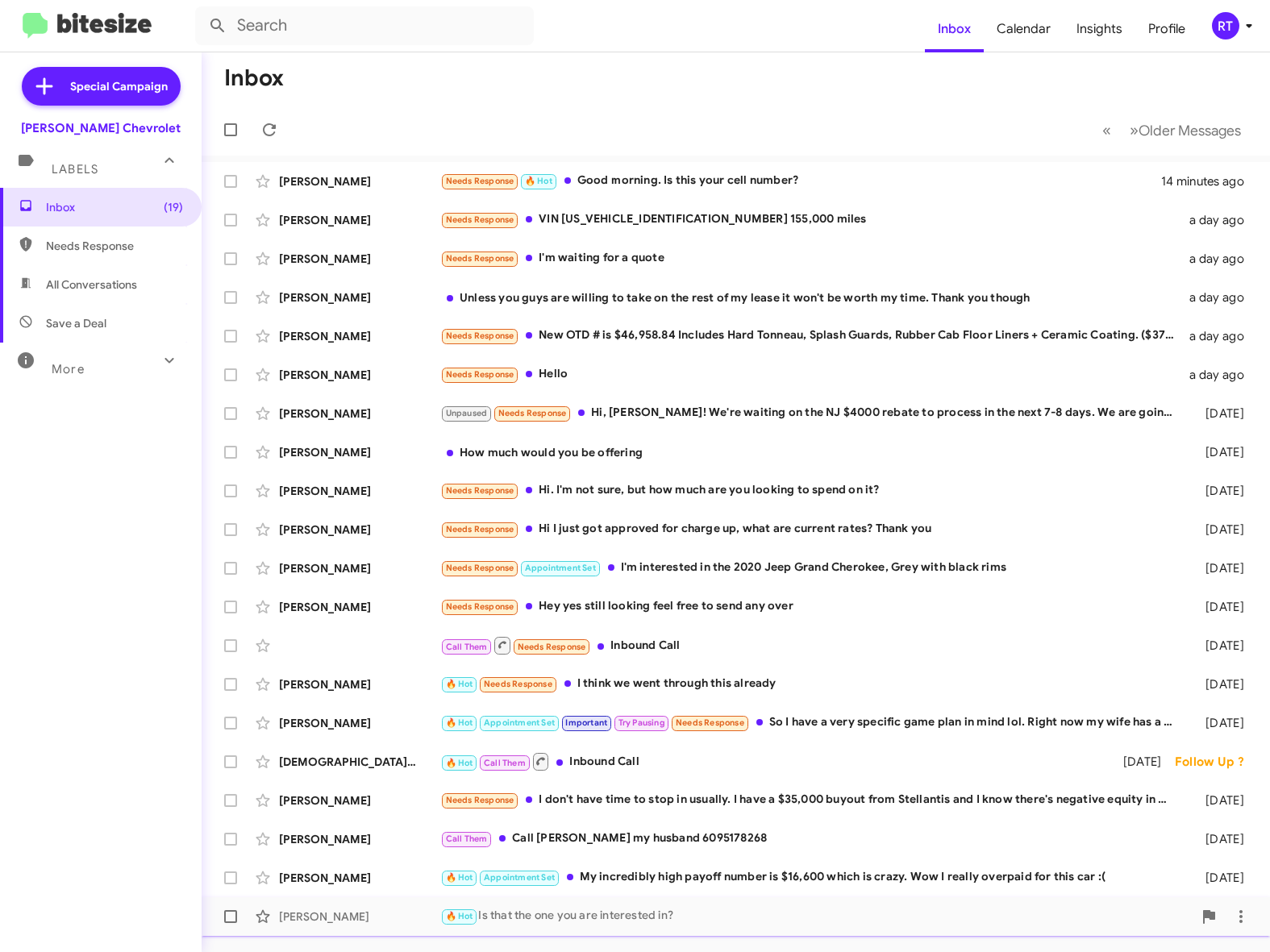
click at [562, 920] on div "🔥 Hot Is that the one you are interested in?" at bounding box center [816, 917] width 752 height 19
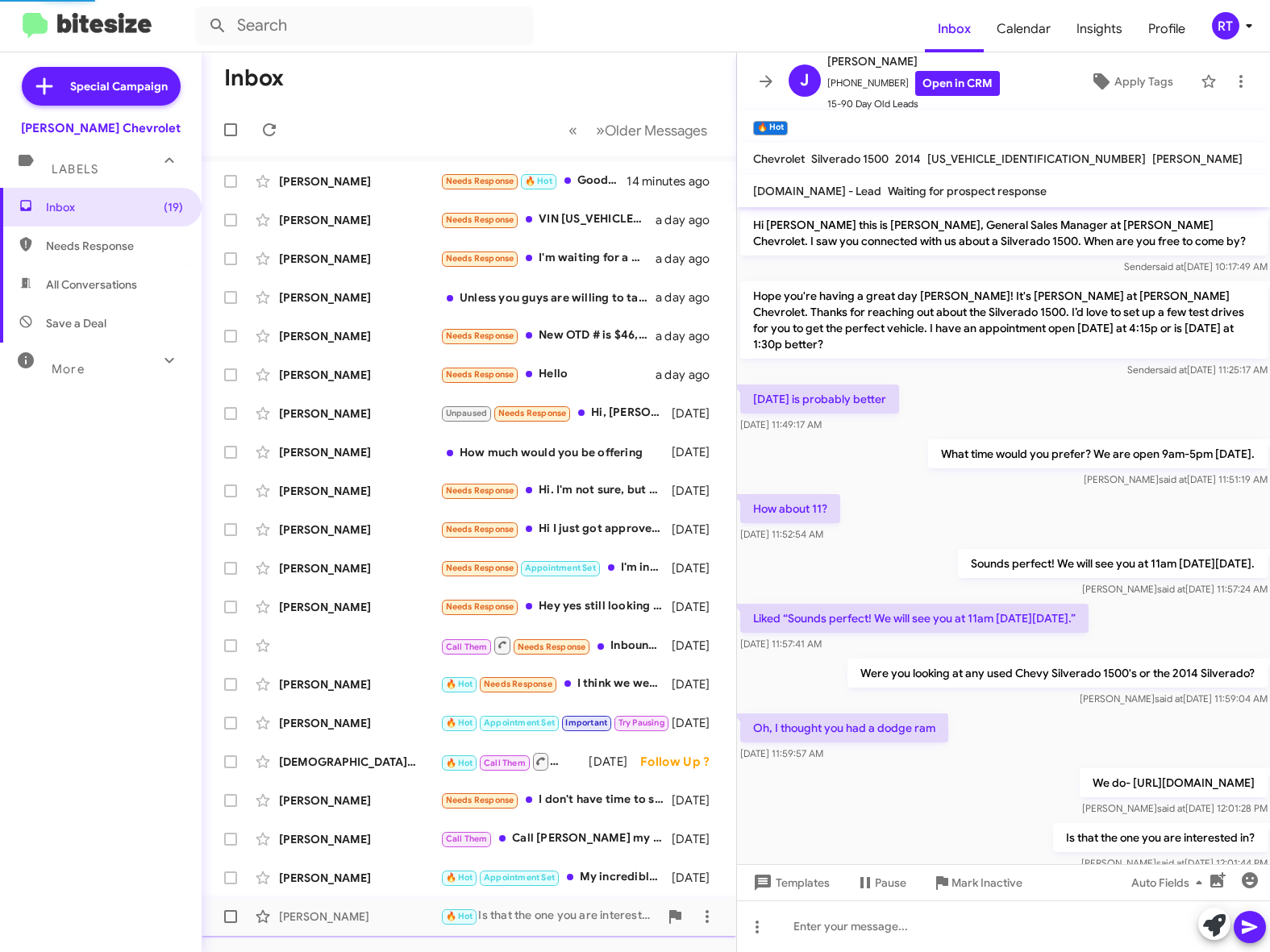
scroll to position [82, 0]
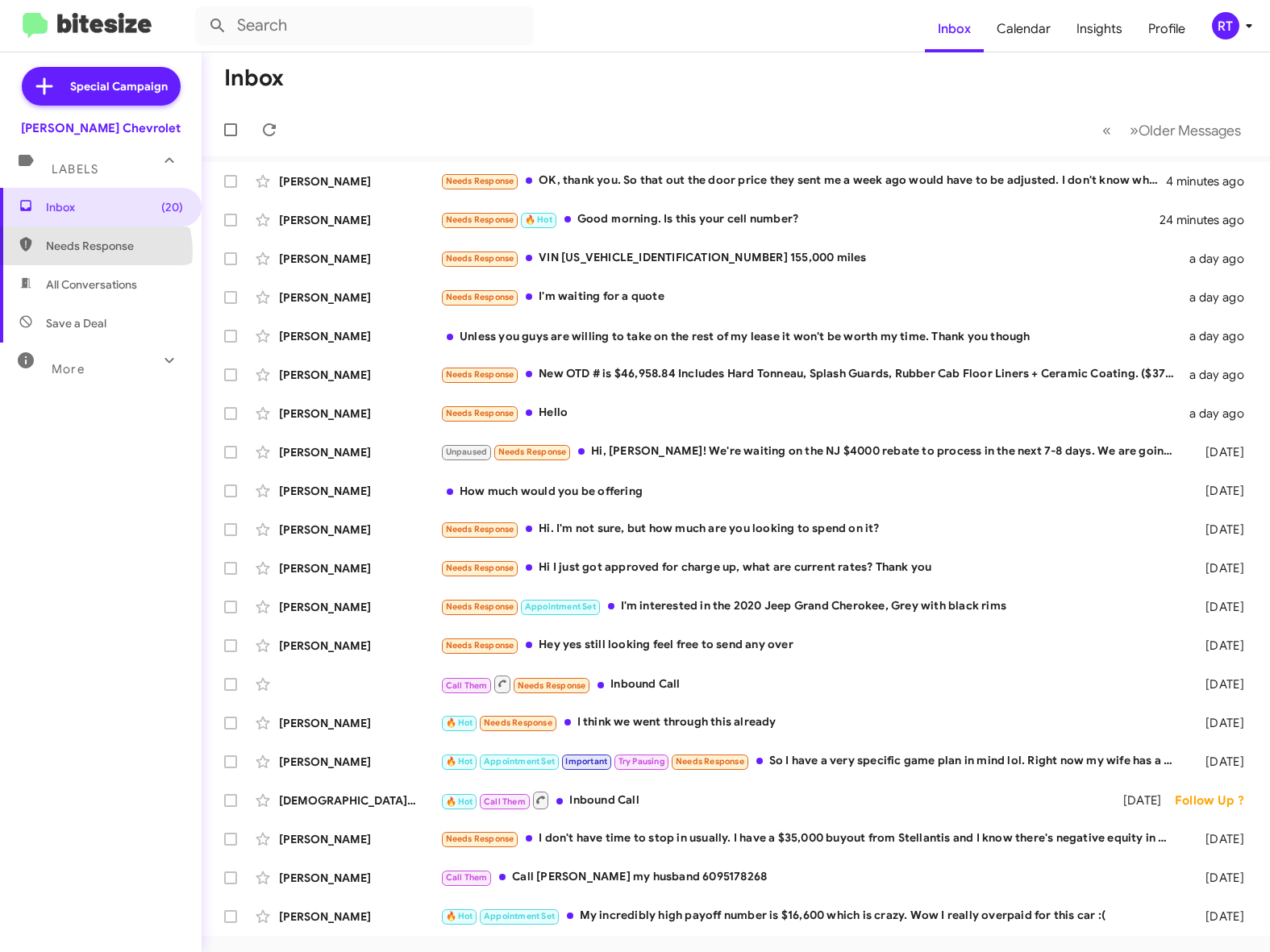
click at [93, 251] on span "Needs Response" at bounding box center [114, 246] width 138 height 16
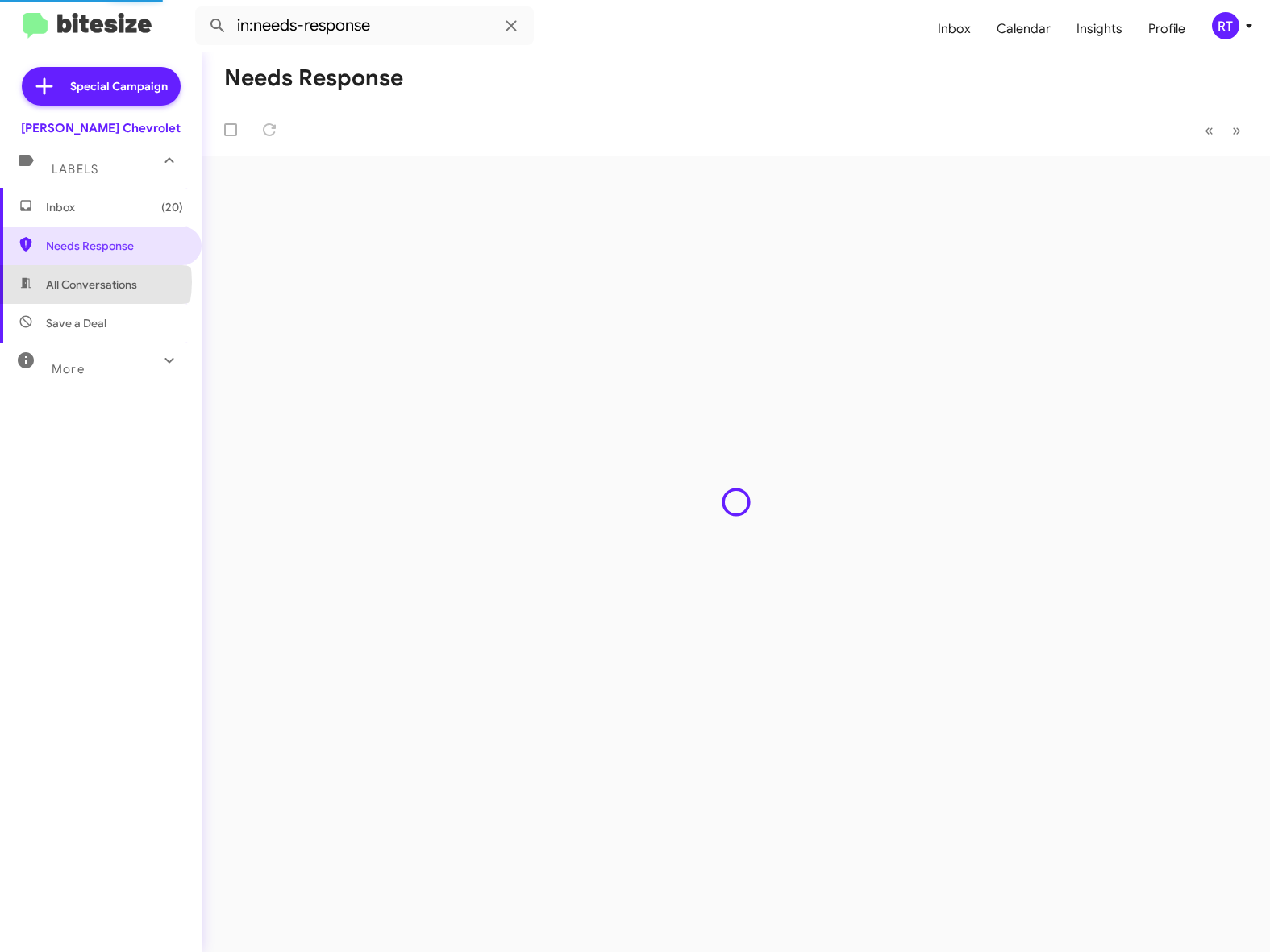
click at [85, 283] on span "All Conversations" at bounding box center [91, 284] width 91 height 16
type input "in:all-conversations"
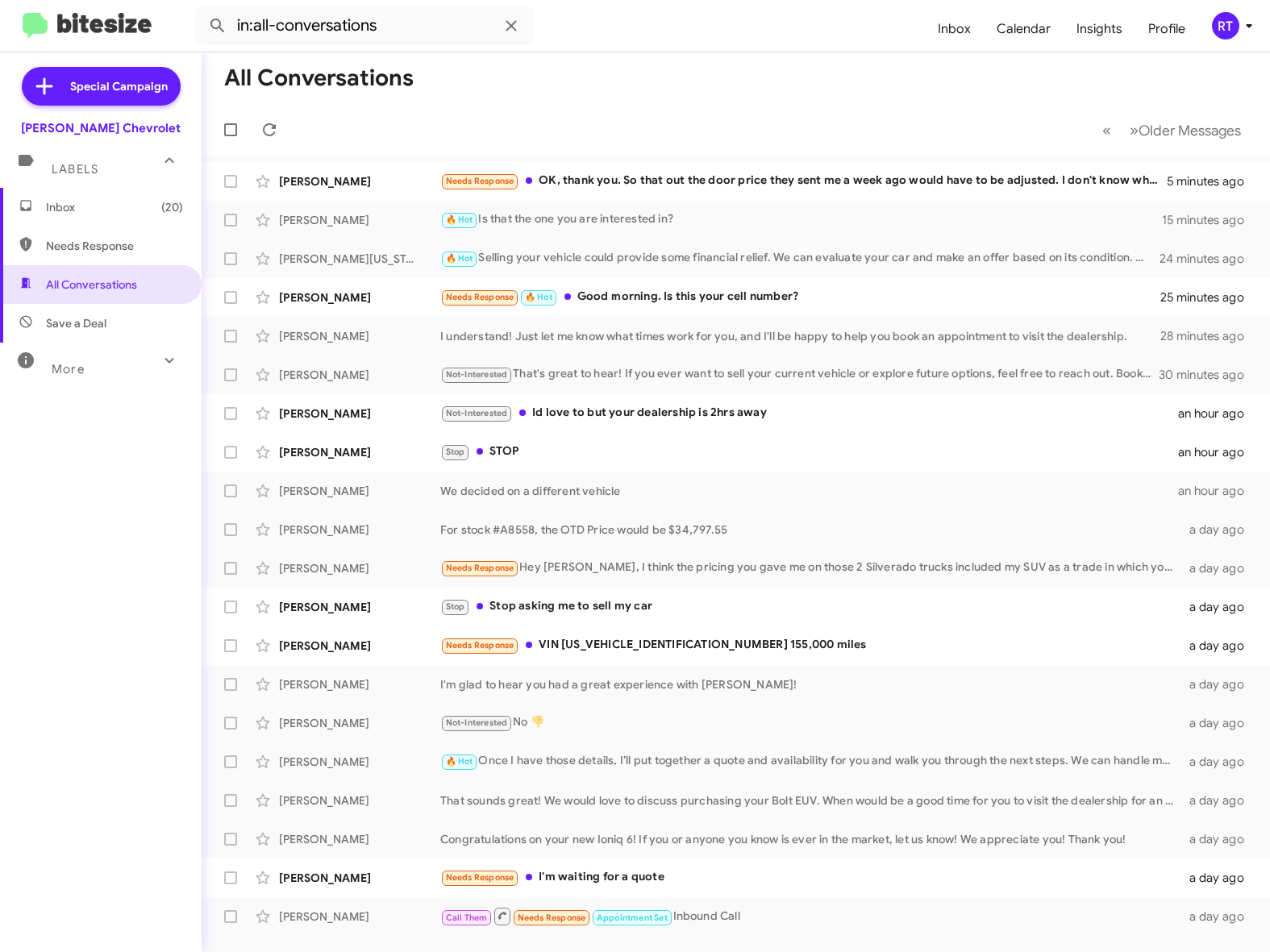
click at [64, 207] on span "Inbox (20)" at bounding box center [114, 207] width 138 height 16
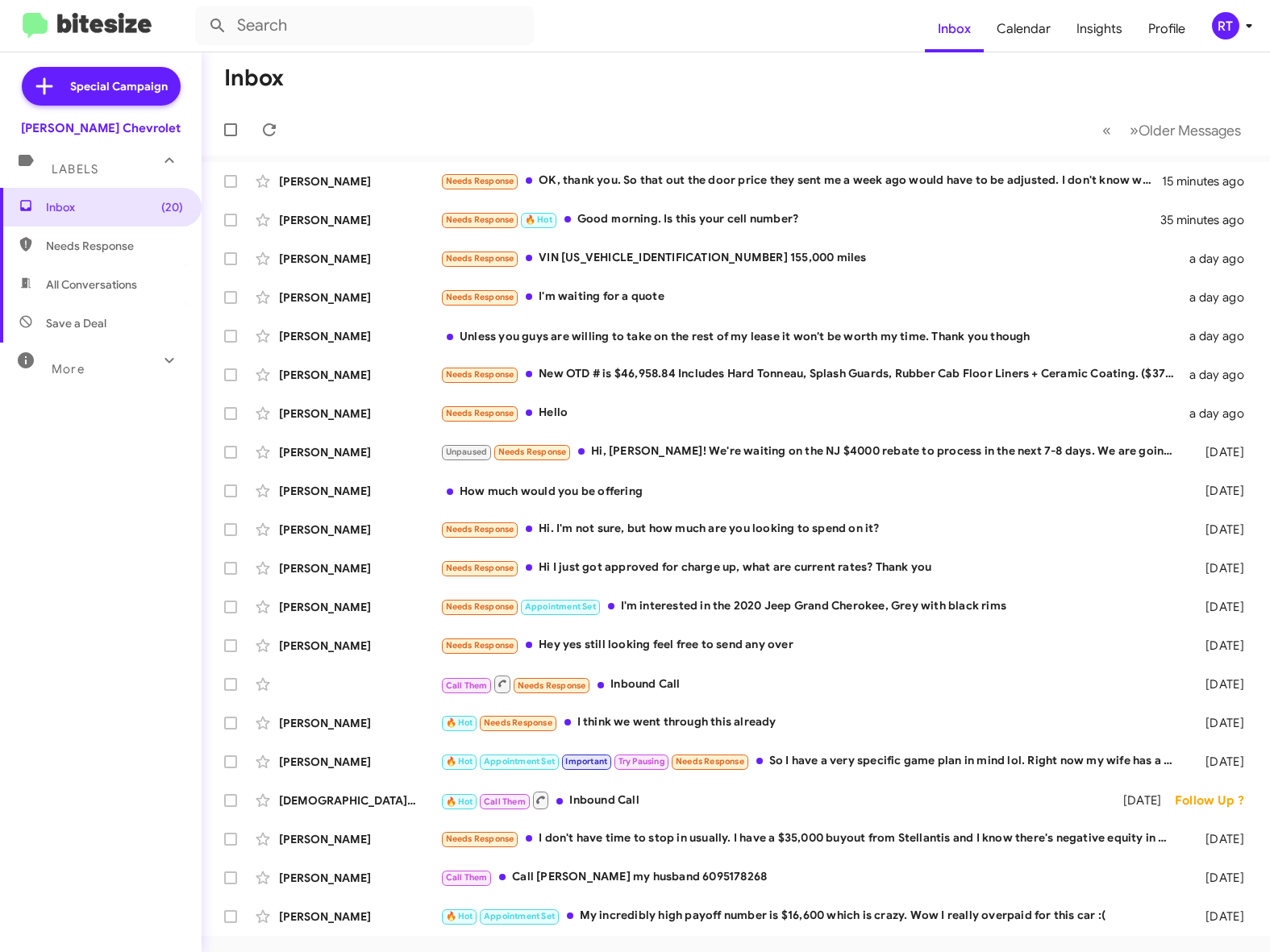
click at [108, 288] on span "All Conversations" at bounding box center [91, 284] width 91 height 16
type input "in:all-conversations"
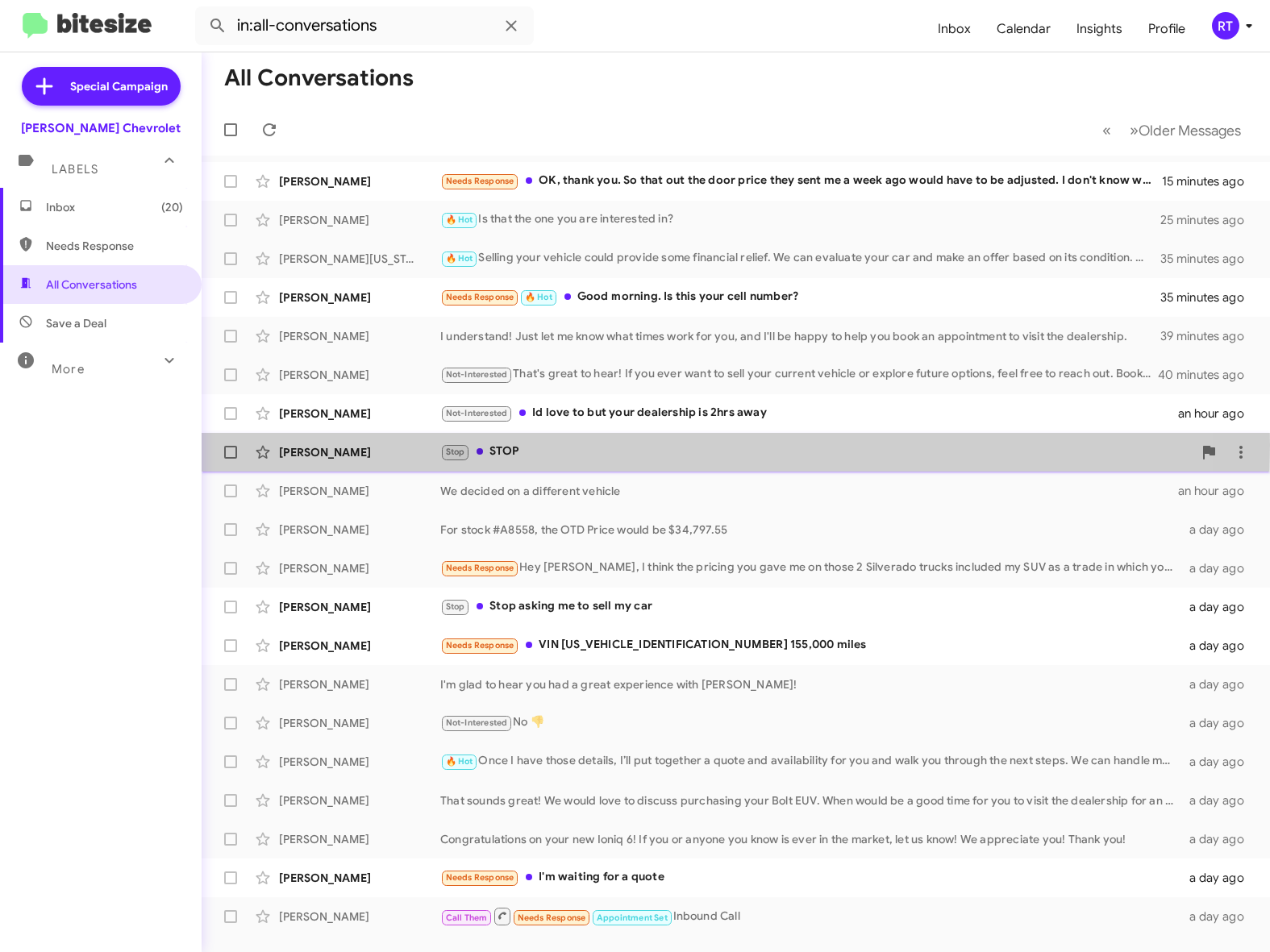
click at [320, 445] on div "Patricia Stanton" at bounding box center [359, 452] width 161 height 16
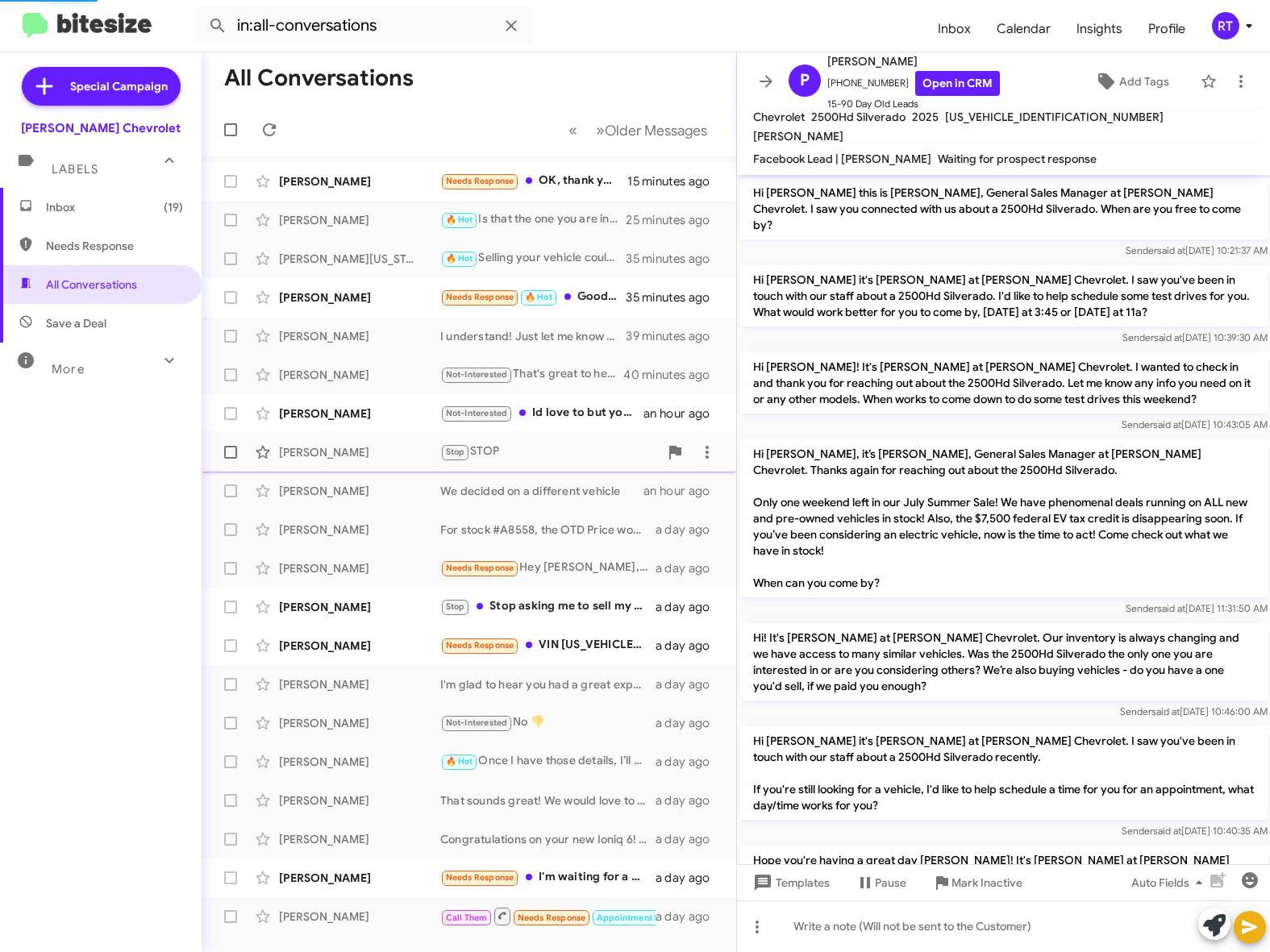
scroll to position [156, 0]
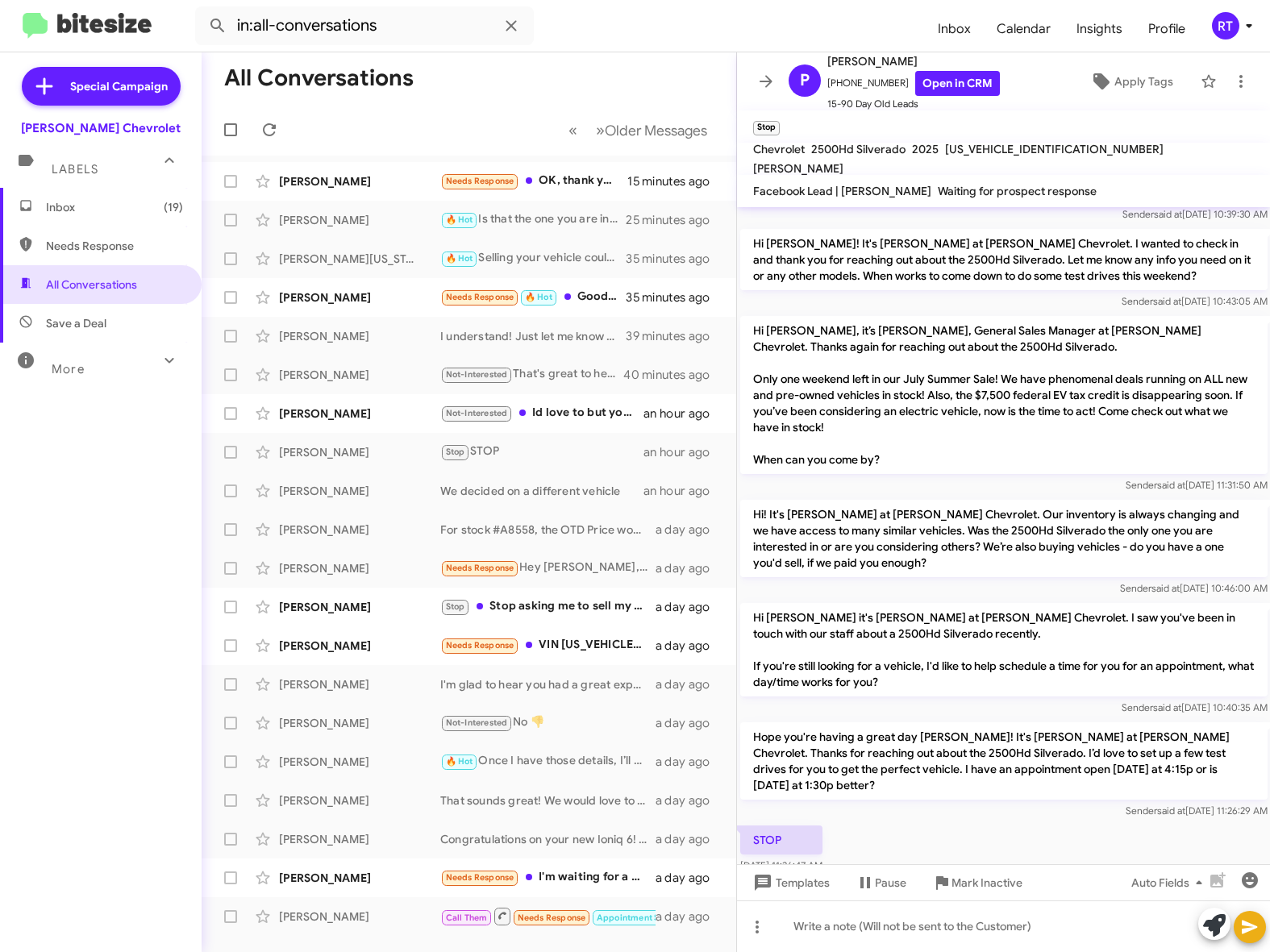
click at [94, 213] on span "Inbox (19)" at bounding box center [114, 207] width 138 height 16
